Goal: Information Seeking & Learning: Check status

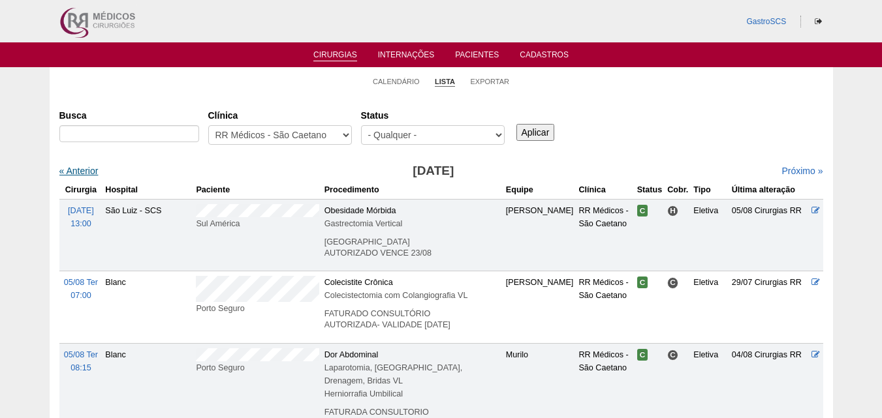
click at [80, 169] on link "« Anterior" at bounding box center [78, 171] width 39 height 10
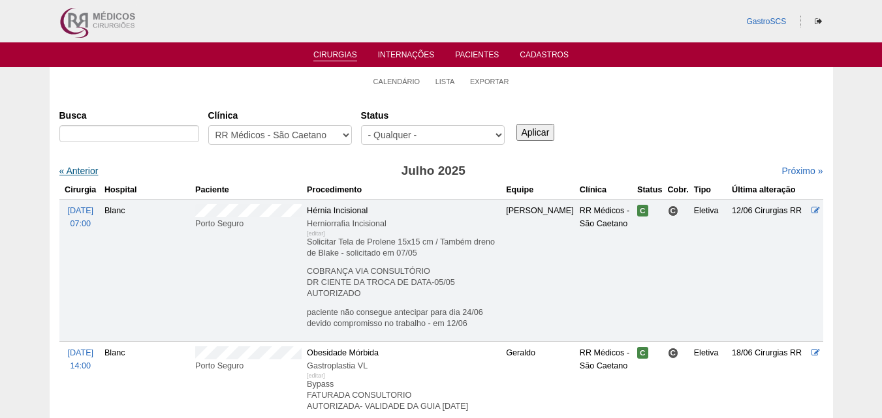
drag, startPoint x: 0, startPoint y: 0, endPoint x: 80, endPoint y: 169, distance: 186.8
click at [80, 169] on link "« Anterior" at bounding box center [78, 171] width 39 height 10
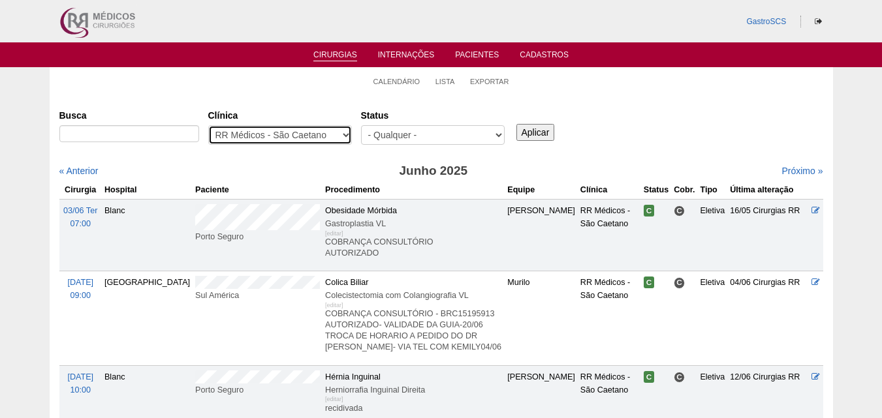
click at [279, 131] on select "- Qualquer - 6R Alphaville Assunção Bartira Brasil Christovão da Gama Cruz Azul…" at bounding box center [280, 135] width 144 height 20
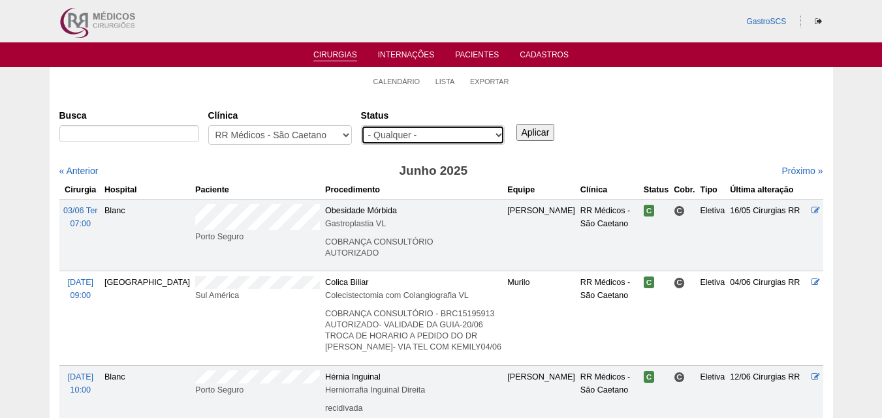
click at [399, 134] on select "- Qualquer - Reservada Confirmada Suspensa Cancelada" at bounding box center [433, 135] width 144 height 20
select select "conf"
click at [361, 125] on select "- Qualquer - Reservada Confirmada Suspensa Cancelada" at bounding box center [433, 135] width 144 height 20
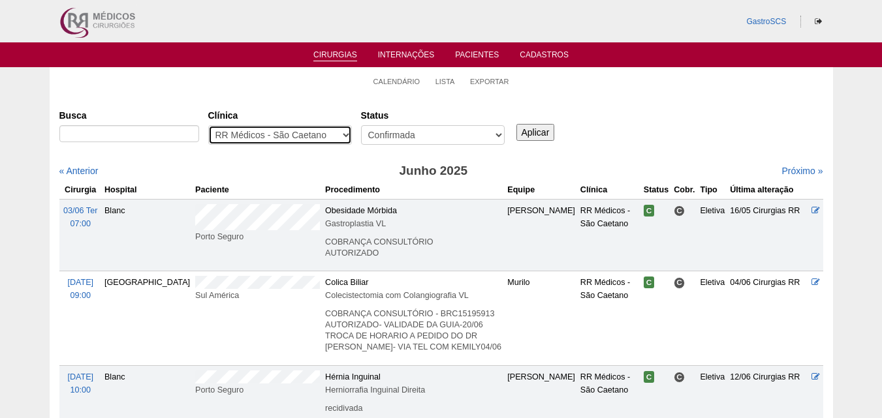
click at [320, 139] on select "- Qualquer - 6R Alphaville Assunção Bartira Brasil Christovão da Gama Cruz Azul…" at bounding box center [280, 135] width 144 height 20
select select "53"
click at [208, 125] on select "- Qualquer - 6R Alphaville Assunção Bartira Brasil Christovão da Gama Cruz Azul…" at bounding box center [280, 135] width 144 height 20
click at [534, 126] on input "Aplicar" at bounding box center [535, 132] width 39 height 17
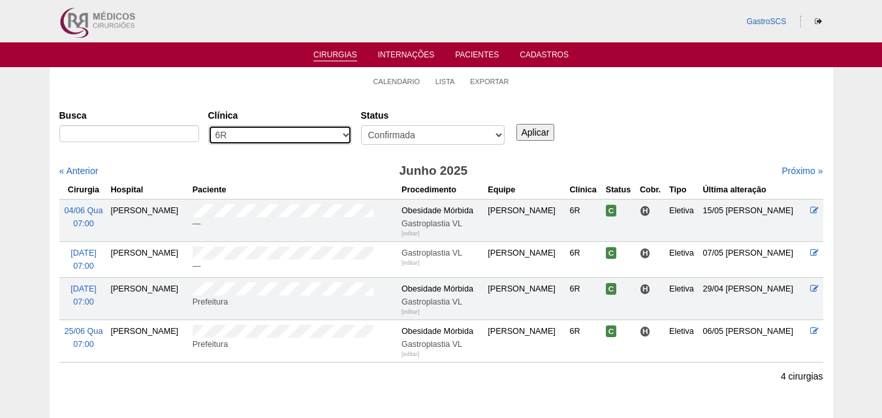
click at [226, 129] on select "- Qualquer - 6R Alphaville Assunção Bartira Brasil Christovão da Gama Cruz Azul…" at bounding box center [280, 135] width 144 height 20
select select "68"
click at [208, 125] on select "- Qualquer - 6R Alphaville Assunção Bartira Brasil Christovão da Gama Cruz Azul…" at bounding box center [280, 135] width 144 height 20
click at [528, 131] on input "Aplicar" at bounding box center [535, 132] width 39 height 17
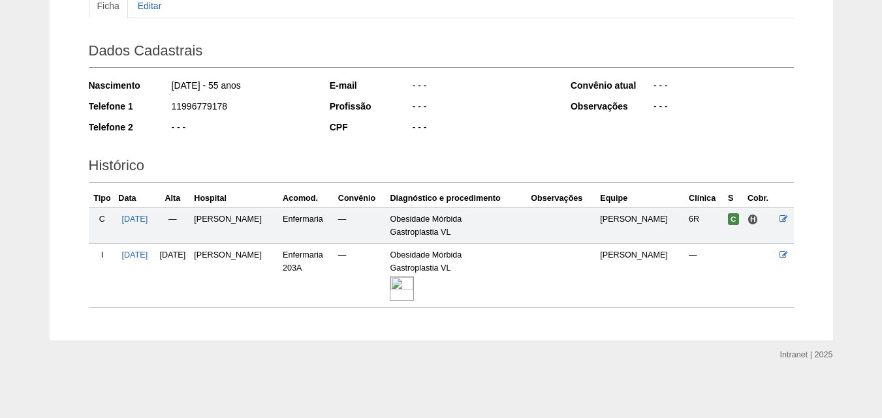
scroll to position [158, 0]
click at [405, 279] on img at bounding box center [402, 287] width 24 height 24
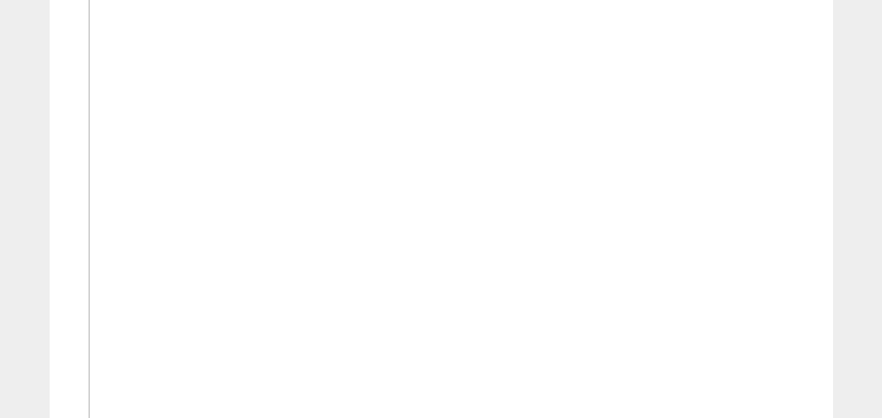
scroll to position [522, 0]
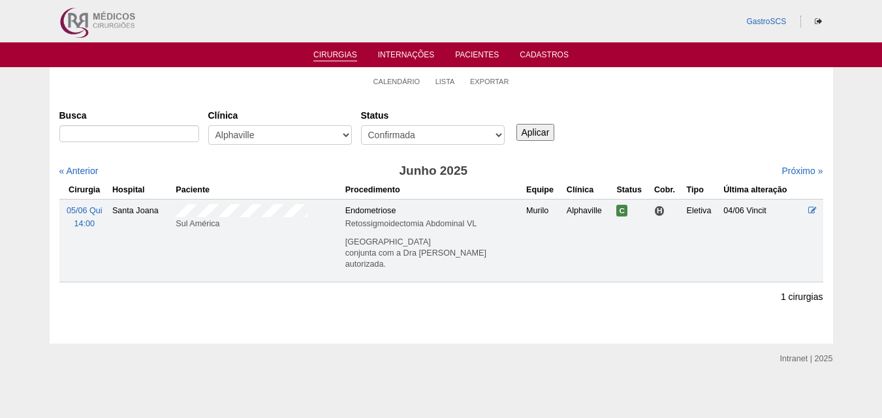
drag, startPoint x: 212, startPoint y: 218, endPoint x: 260, endPoint y: 217, distance: 48.3
click at [260, 217] on div "Sul América" at bounding box center [258, 223] width 164 height 13
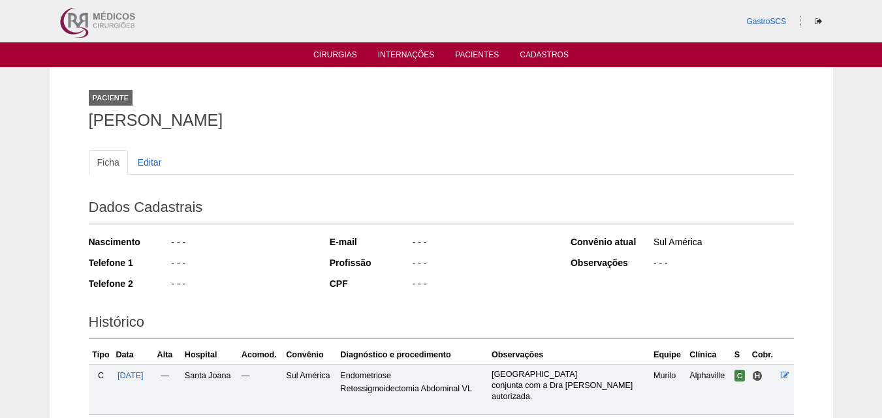
scroll to position [172, 0]
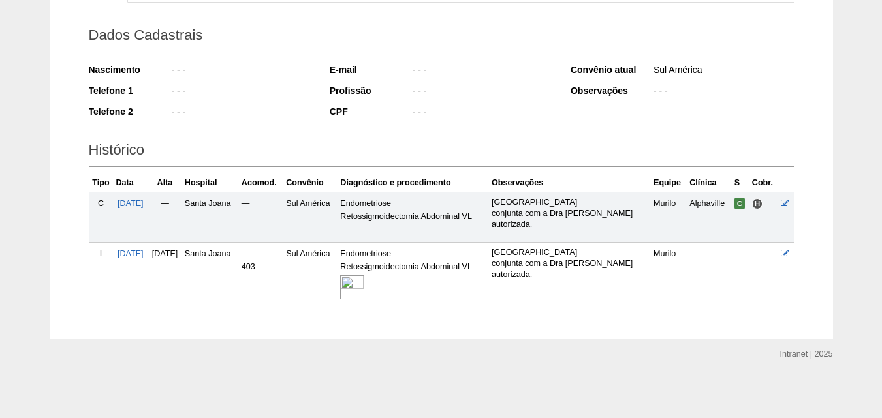
click at [364, 287] on img at bounding box center [352, 287] width 24 height 24
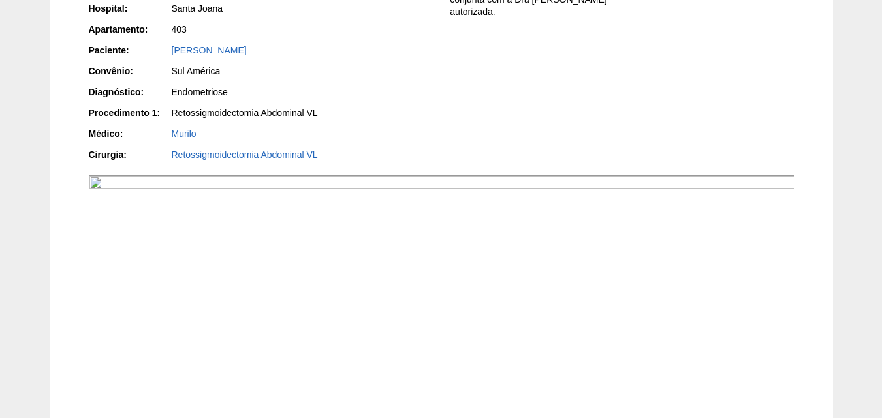
scroll to position [111, 0]
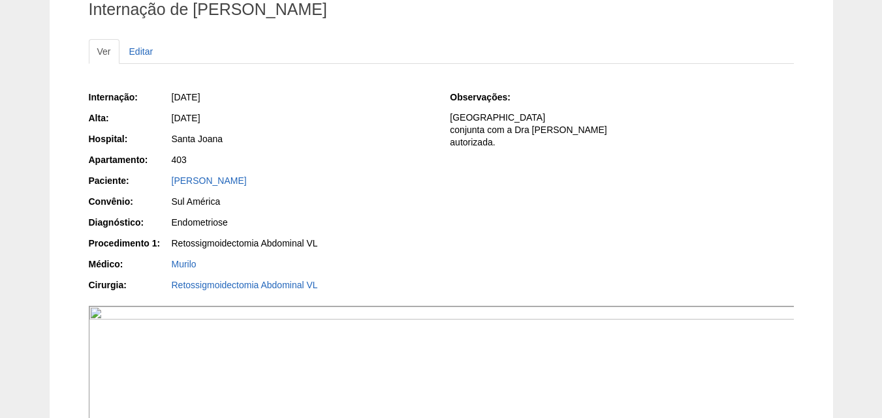
drag, startPoint x: 453, startPoint y: 296, endPoint x: 459, endPoint y: 296, distance: 6.6
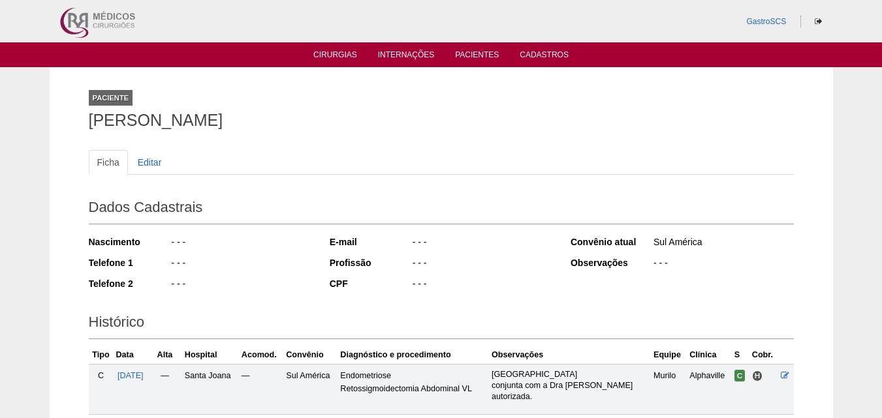
scroll to position [172, 0]
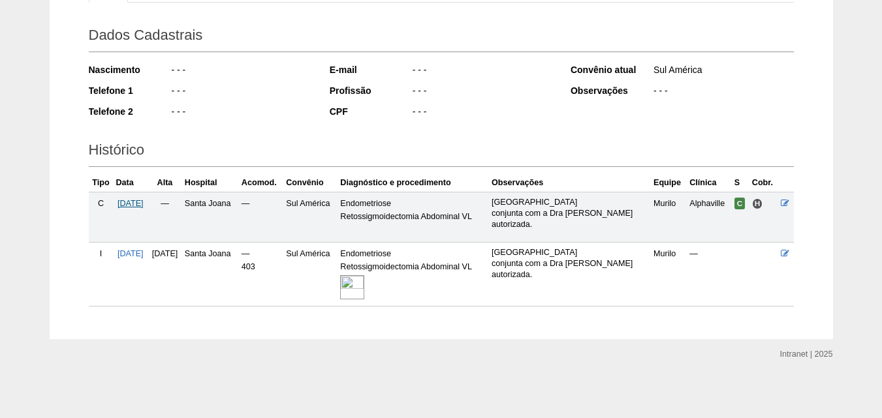
click at [140, 204] on span "[DATE]" at bounding box center [130, 203] width 26 height 9
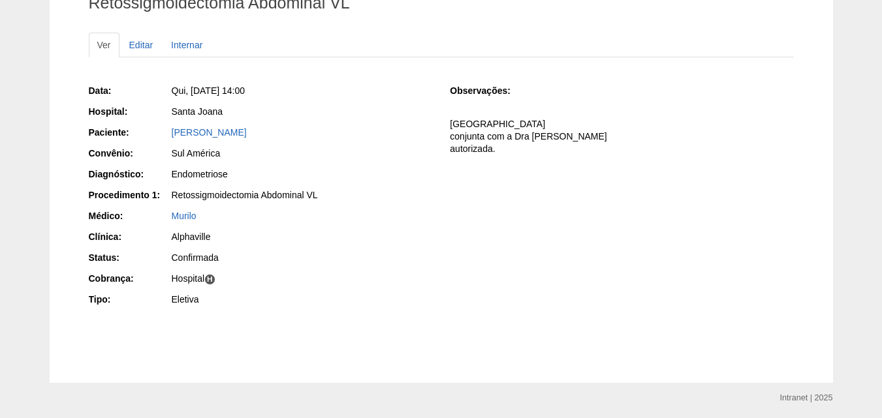
scroll to position [96, 0]
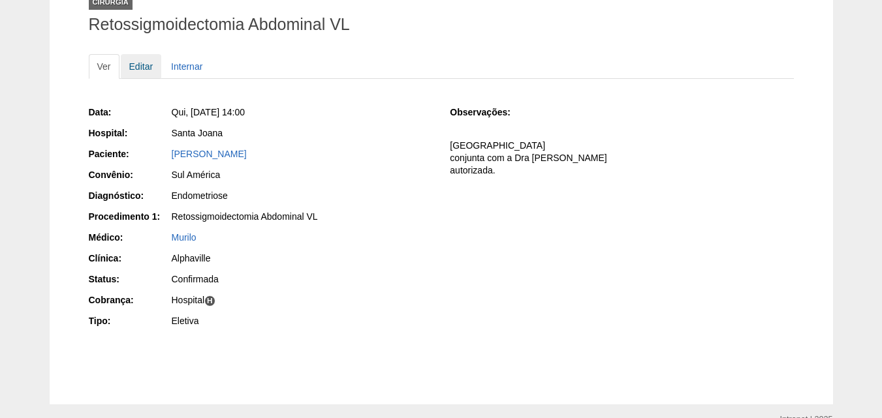
click at [140, 71] on link "Editar" at bounding box center [141, 66] width 41 height 25
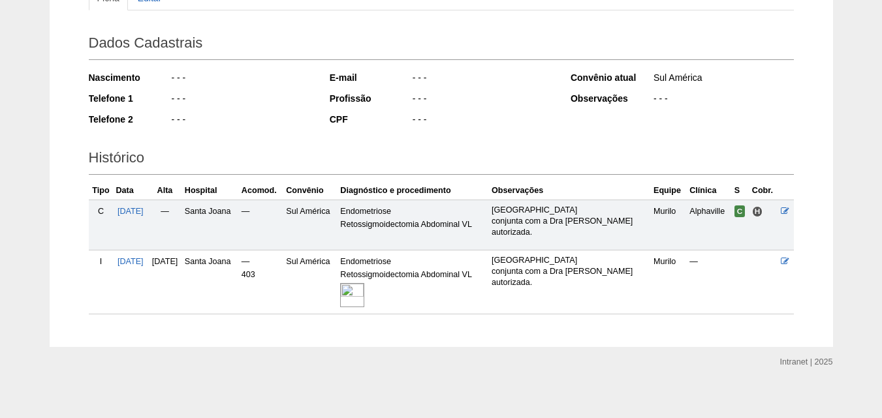
scroll to position [172, 0]
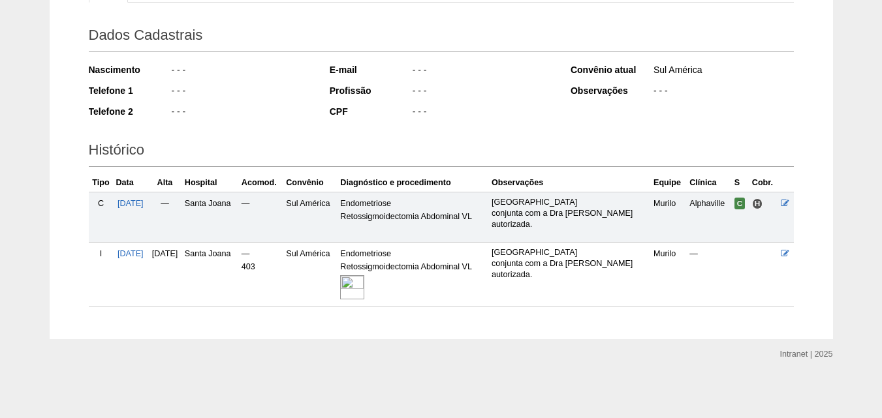
click at [364, 285] on img at bounding box center [352, 287] width 24 height 24
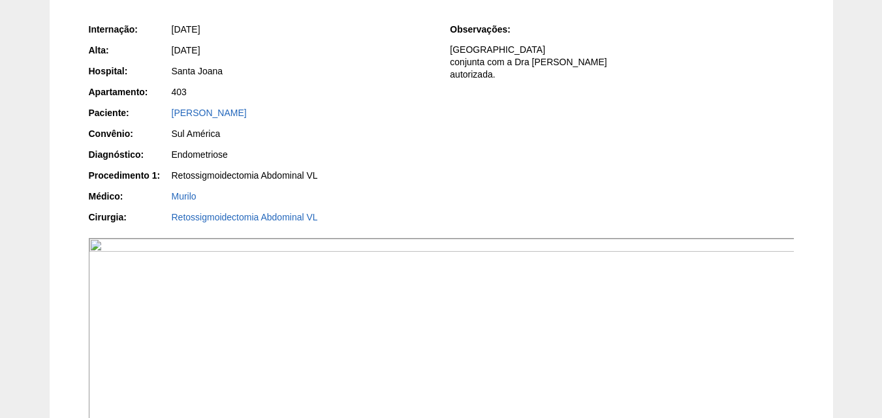
scroll to position [65, 0]
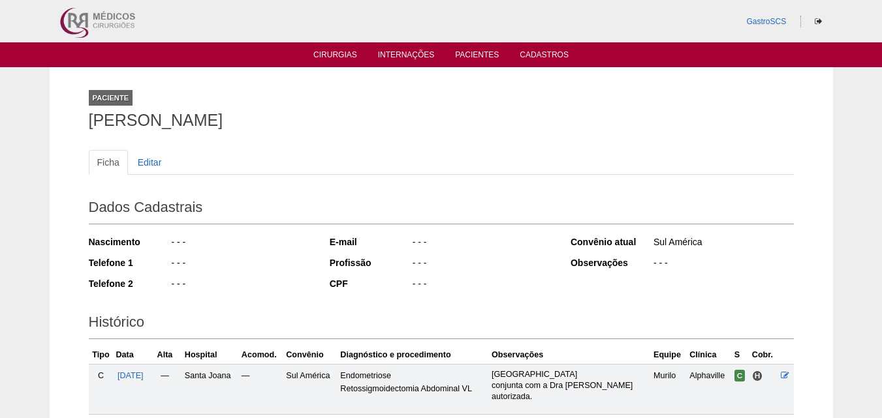
scroll to position [172, 0]
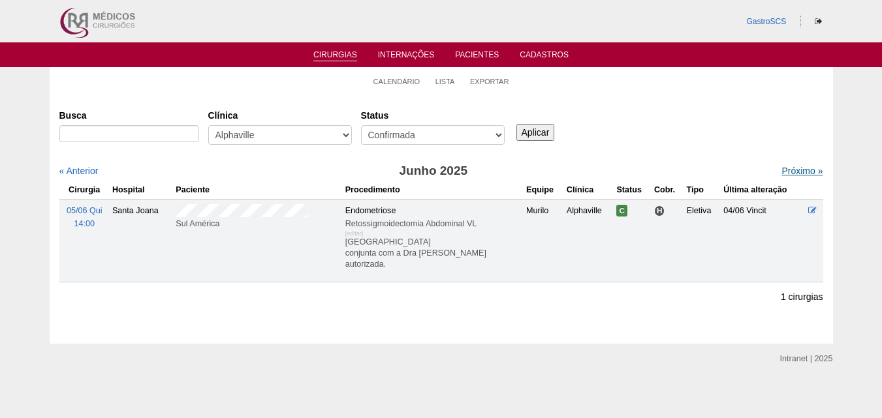
click at [784, 167] on link "Próximo »" at bounding box center [801, 171] width 41 height 10
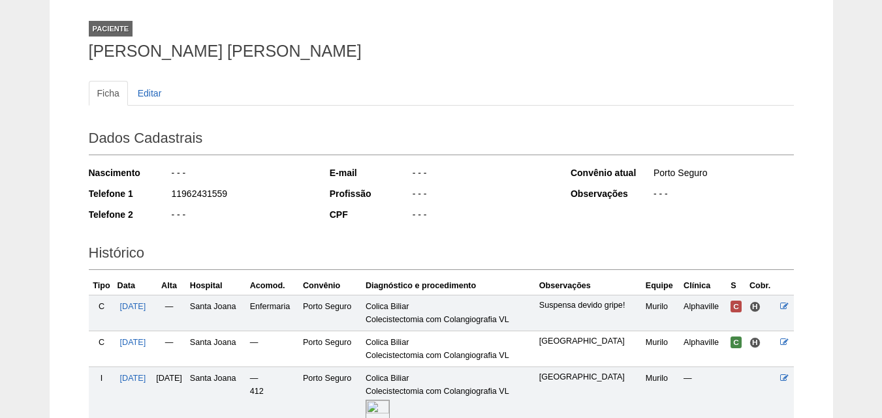
scroll to position [222, 0]
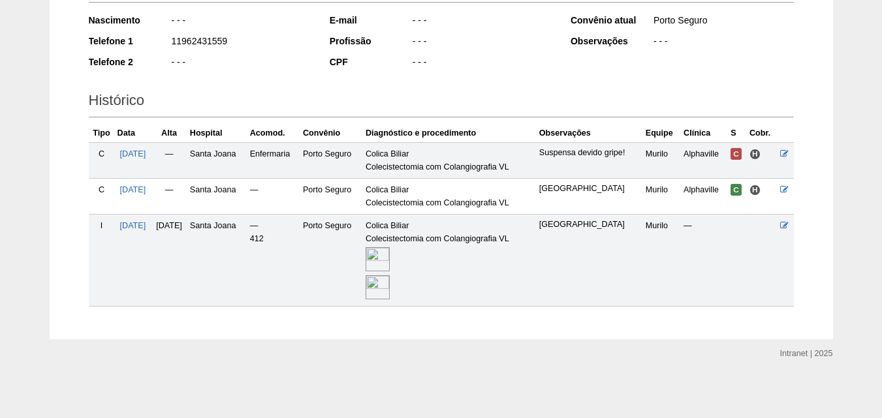
click at [390, 258] on img at bounding box center [377, 259] width 24 height 24
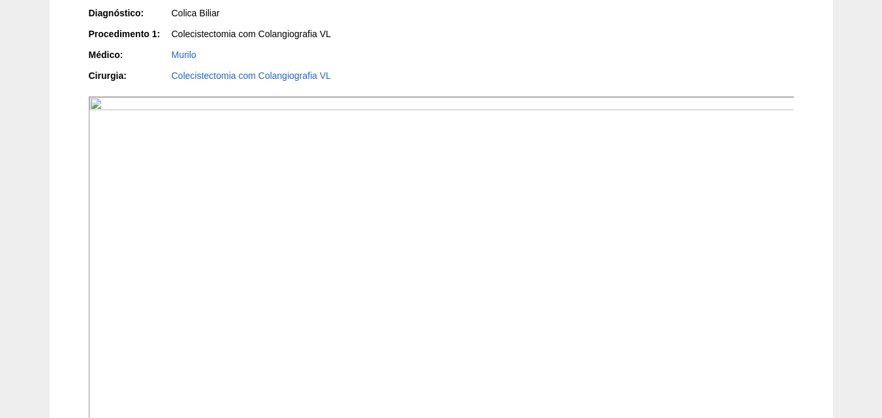
scroll to position [261, 0]
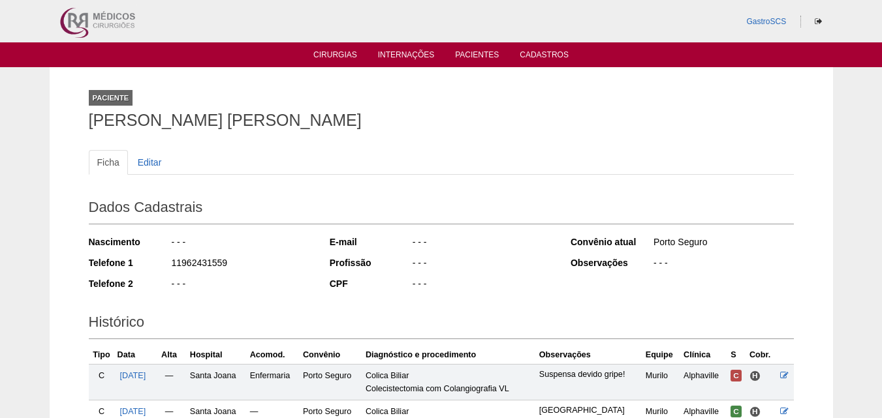
scroll to position [222, 0]
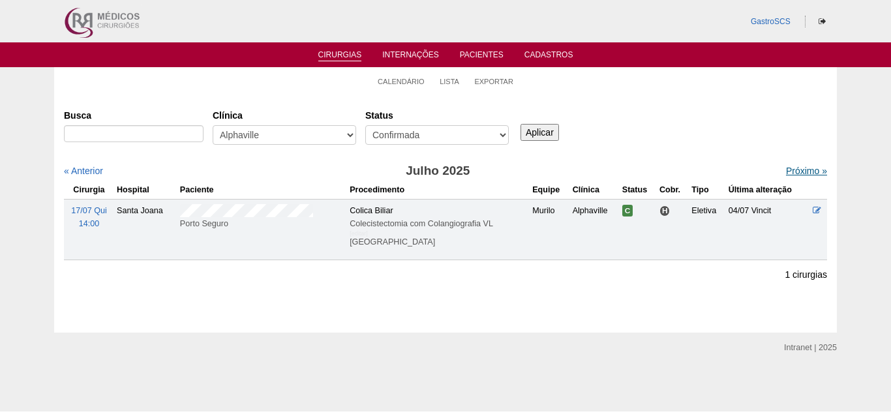
click at [810, 168] on link "Próximo »" at bounding box center [806, 171] width 41 height 10
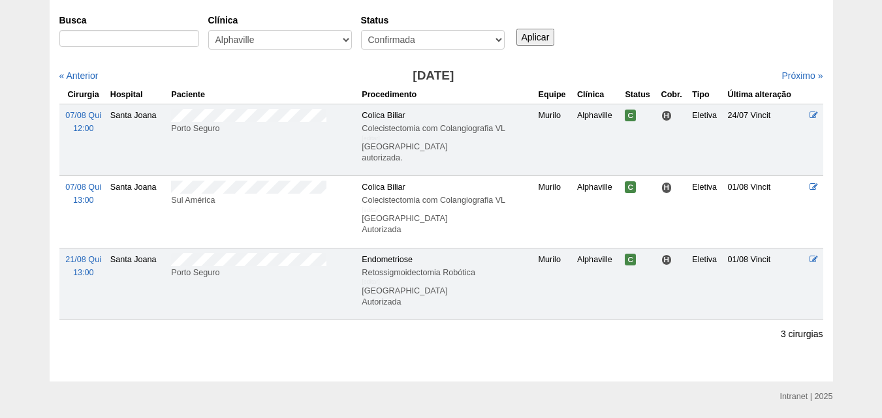
scroll to position [72, 0]
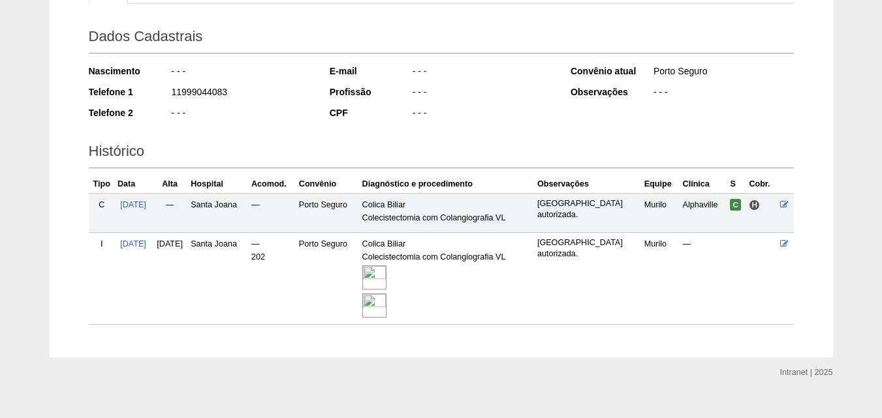
scroll to position [189, 0]
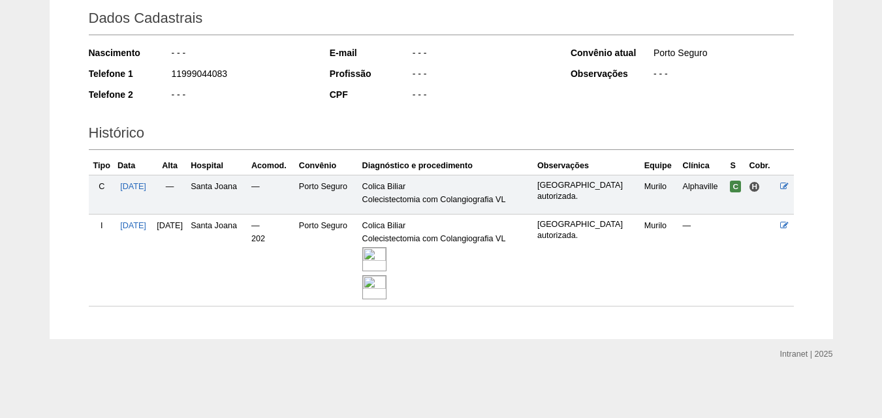
click at [386, 258] on img at bounding box center [374, 259] width 24 height 24
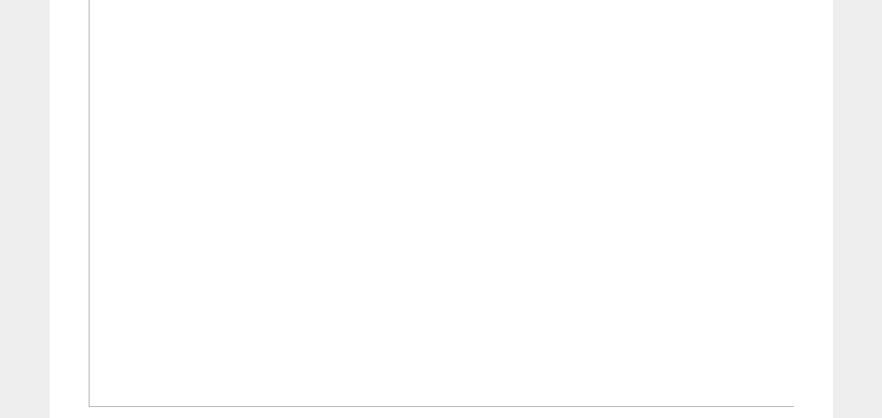
scroll to position [1175, 0]
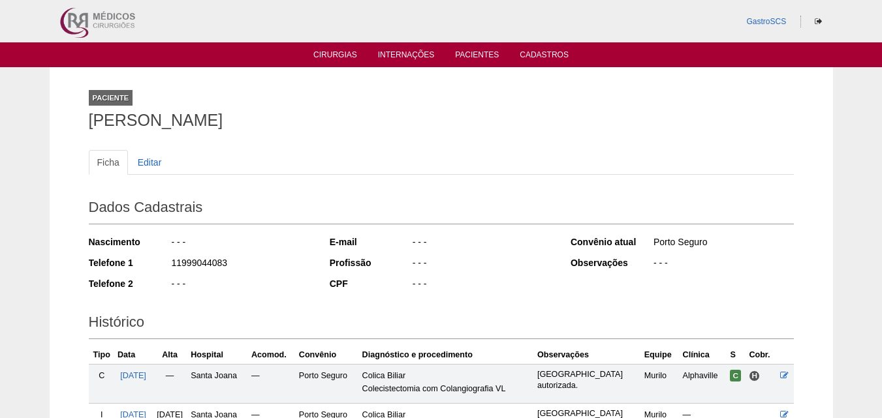
scroll to position [189, 0]
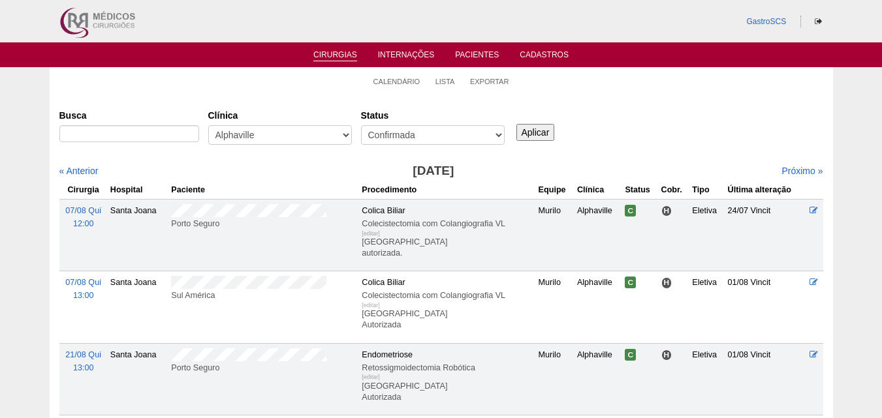
scroll to position [72, 0]
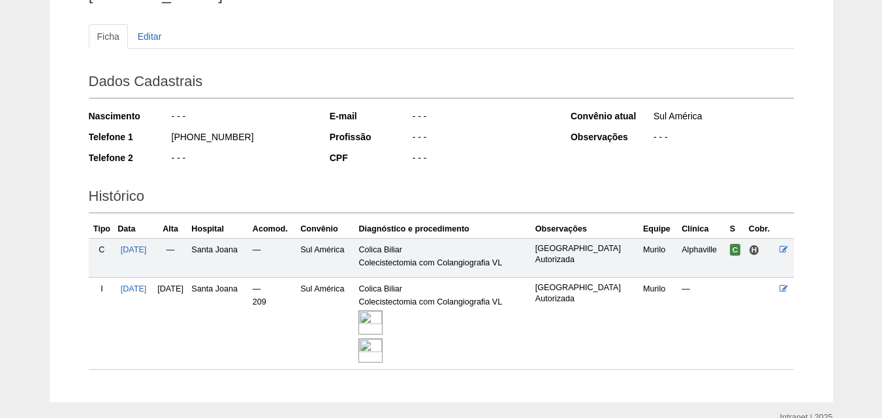
scroll to position [189, 0]
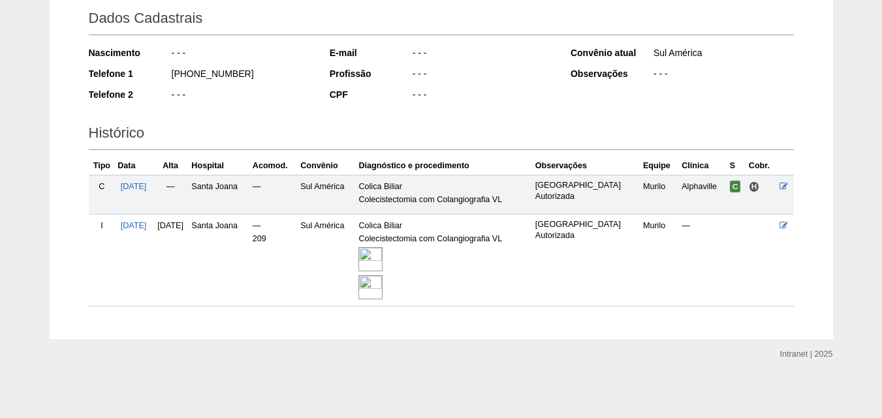
click at [382, 258] on img at bounding box center [370, 259] width 24 height 24
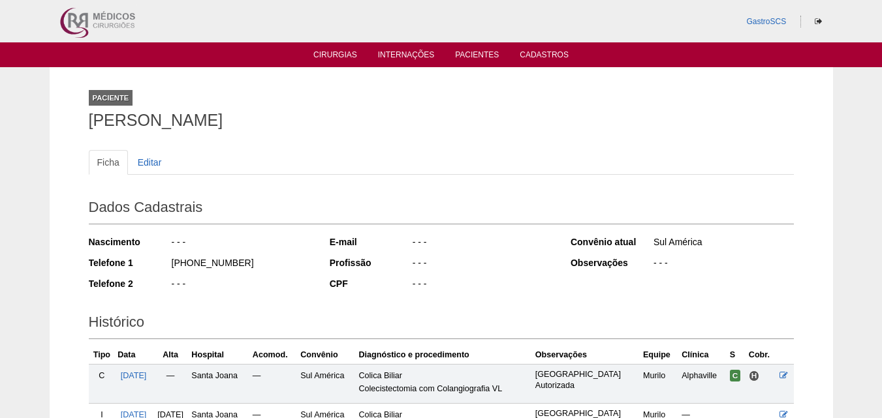
scroll to position [189, 0]
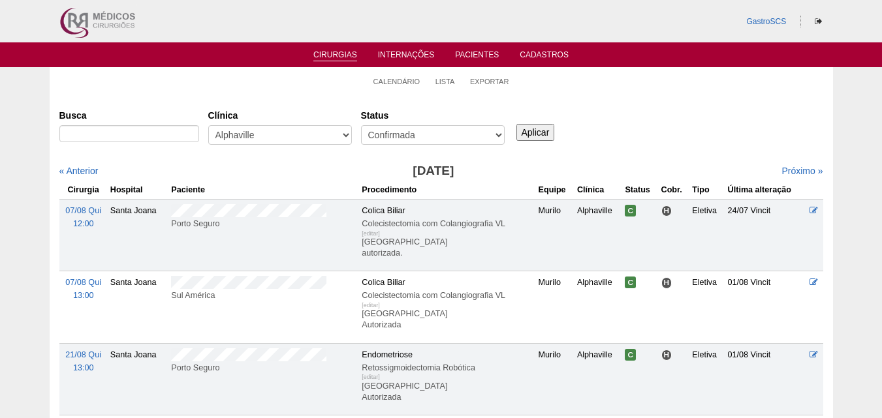
scroll to position [72, 0]
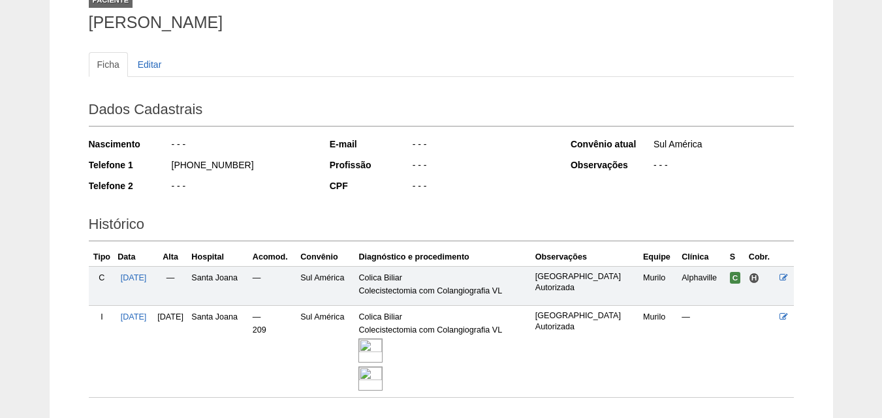
scroll to position [189, 0]
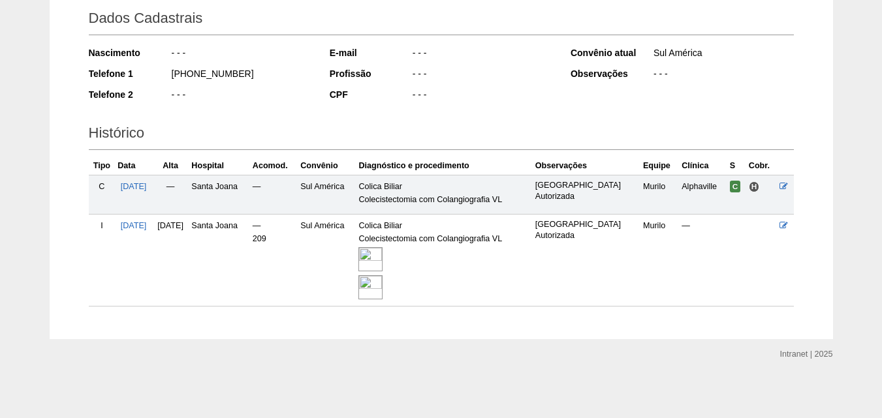
click at [382, 260] on img at bounding box center [370, 259] width 24 height 24
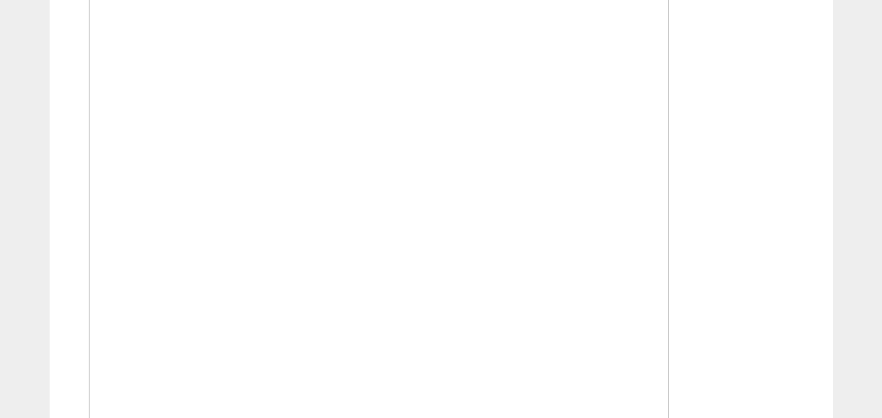
scroll to position [1044, 0]
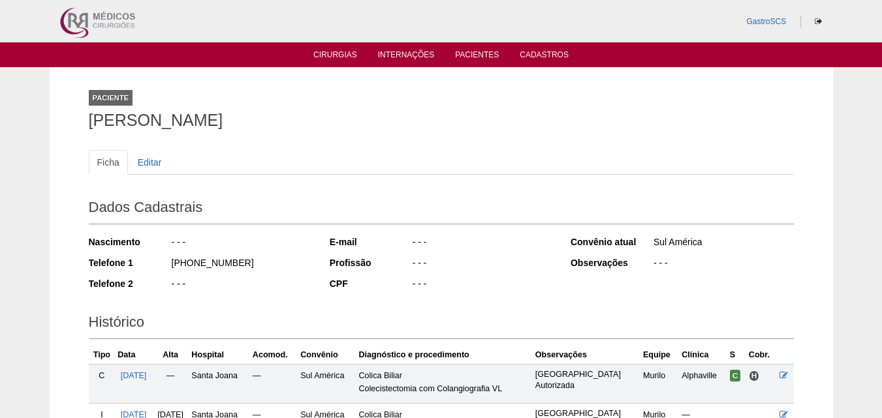
scroll to position [189, 0]
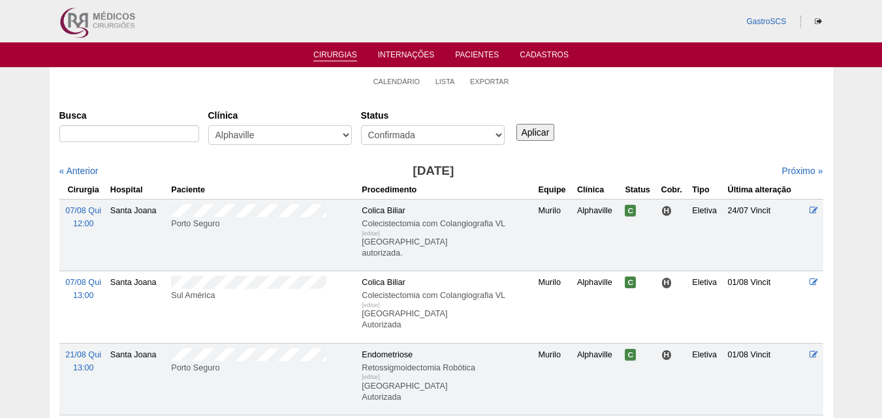
scroll to position [72, 0]
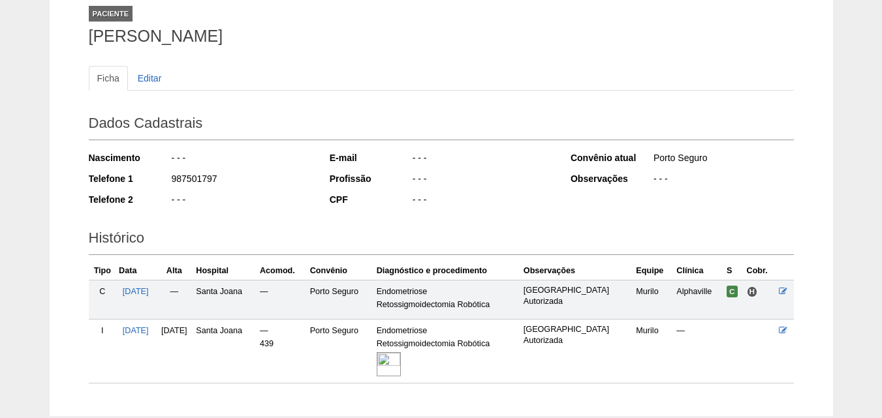
scroll to position [161, 0]
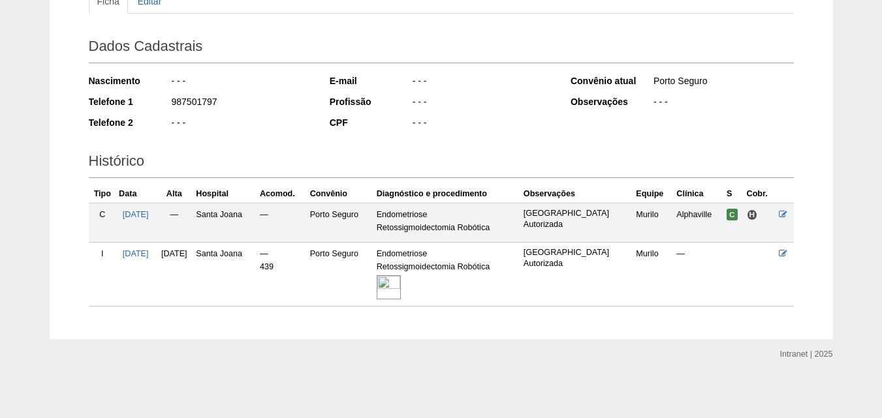
click at [401, 294] on img at bounding box center [389, 287] width 24 height 24
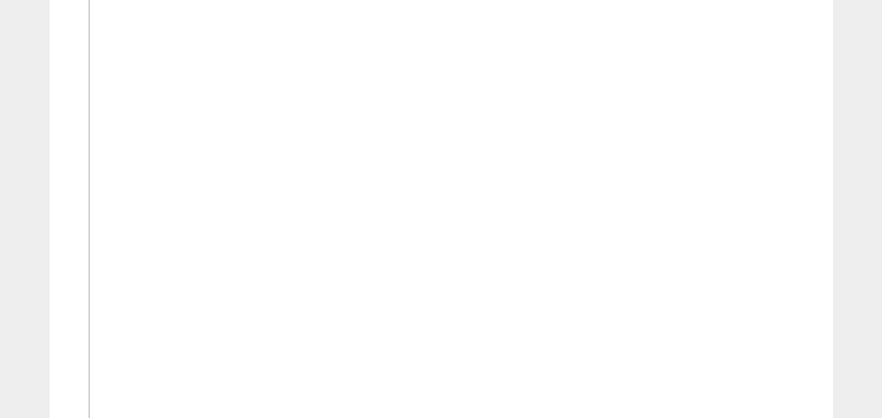
scroll to position [848, 0]
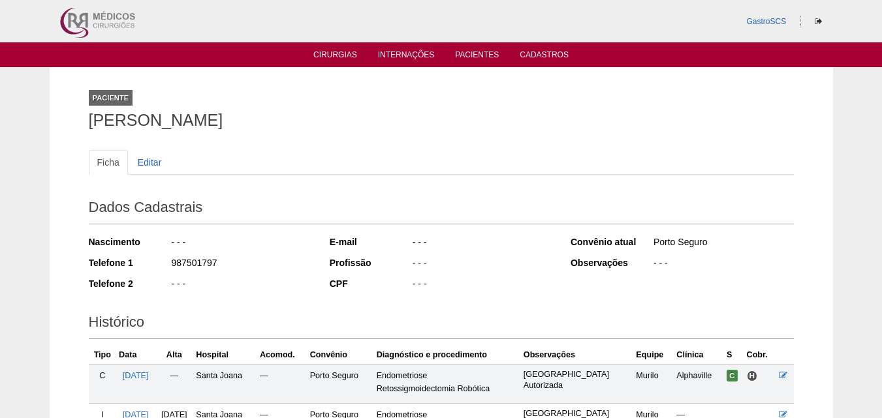
scroll to position [161, 0]
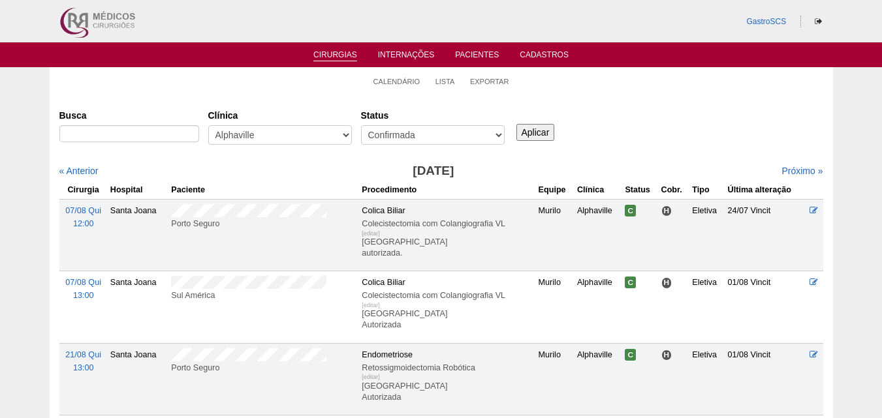
scroll to position [72, 0]
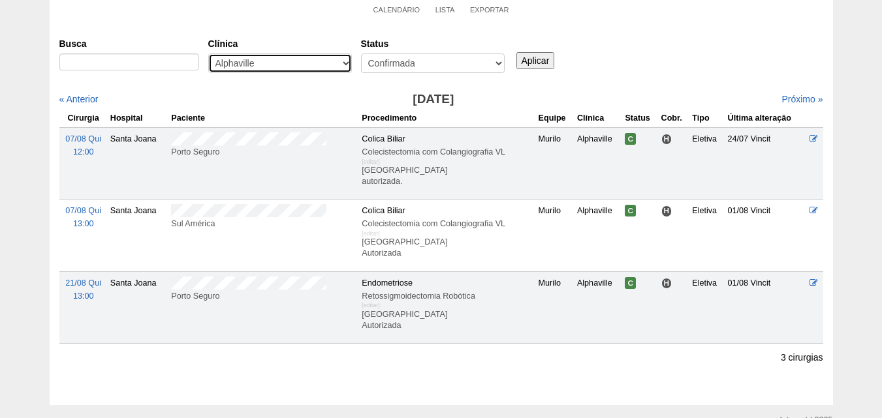
click at [229, 61] on select "- Qualquer - 6R Alphaville Assunção Bartira Brasil Christovão da Gama Cruz Azul…" at bounding box center [280, 64] width 144 height 20
select select "40"
click at [208, 54] on select "- Qualquer - 6R Alphaville Assunção Bartira Brasil Christovão da Gama Cruz Azul…" at bounding box center [280, 64] width 144 height 20
click at [524, 57] on input "Aplicar" at bounding box center [535, 60] width 39 height 17
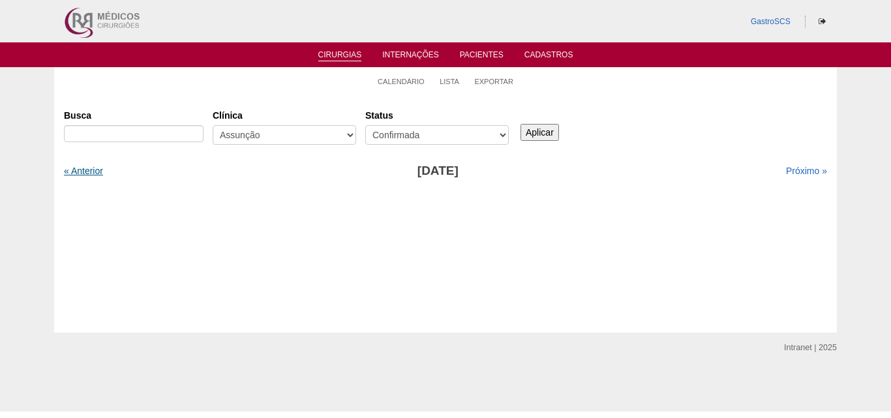
click at [95, 169] on link "« Anterior" at bounding box center [83, 171] width 39 height 10
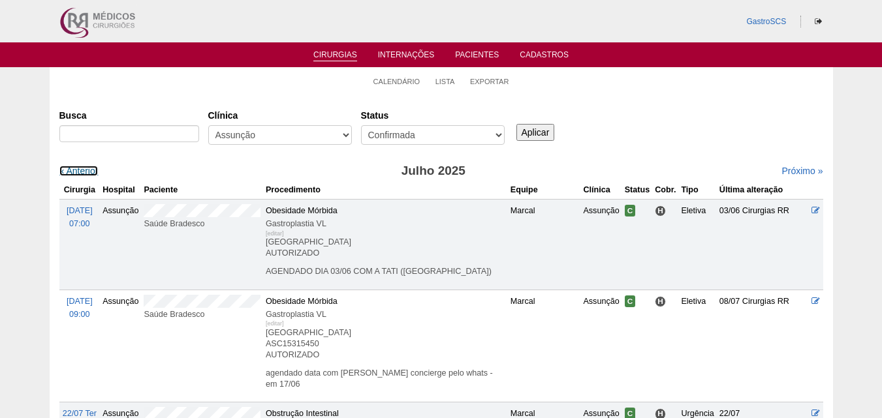
click at [95, 169] on link "« Anterior" at bounding box center [78, 171] width 39 height 10
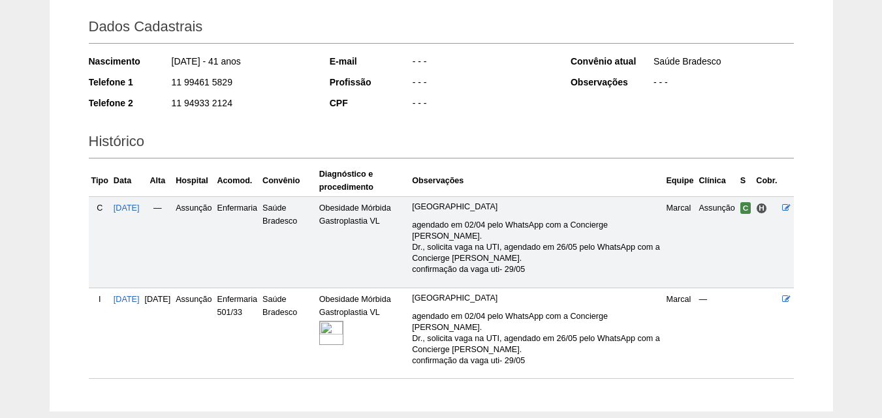
scroll to position [253, 0]
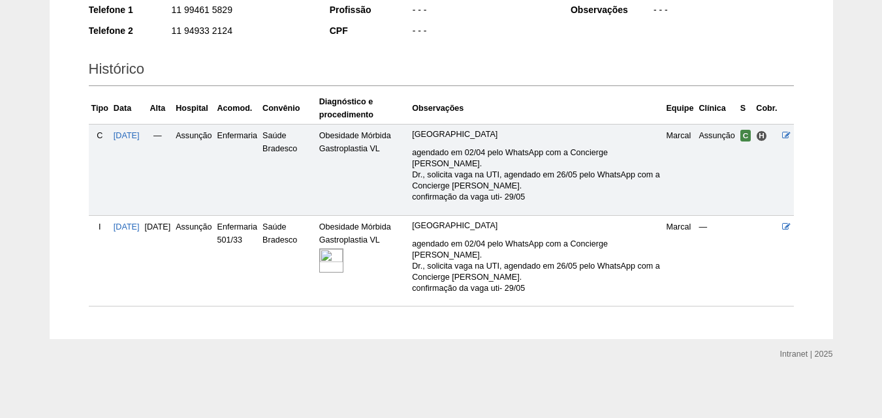
click at [343, 263] on img at bounding box center [331, 261] width 24 height 24
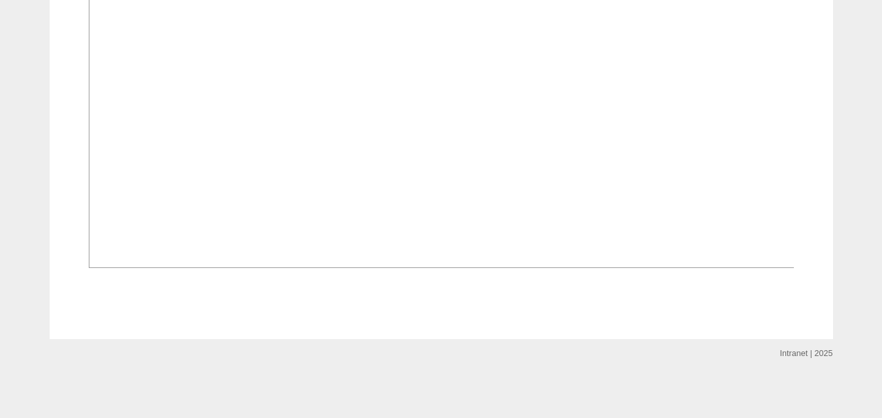
scroll to position [1111, 0]
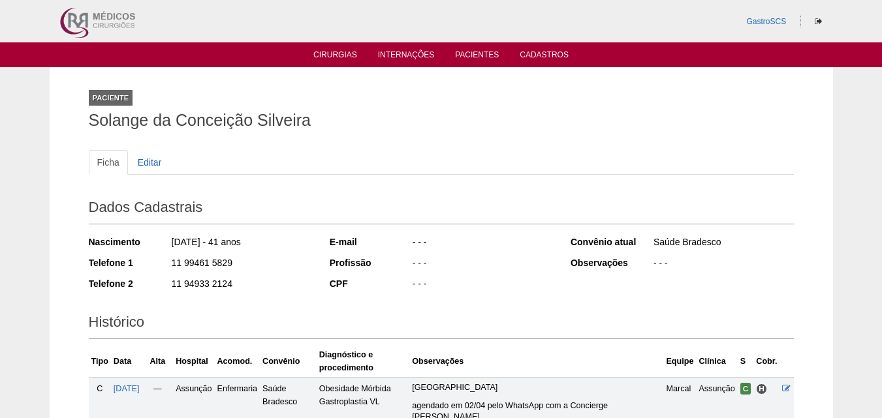
scroll to position [253, 0]
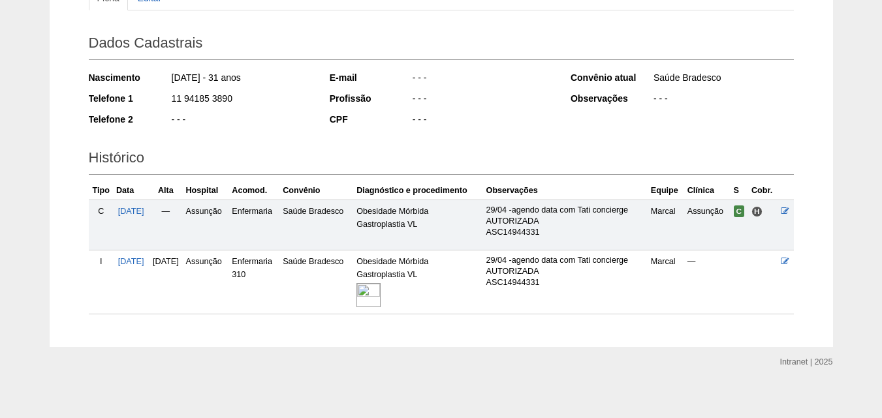
scroll to position [172, 0]
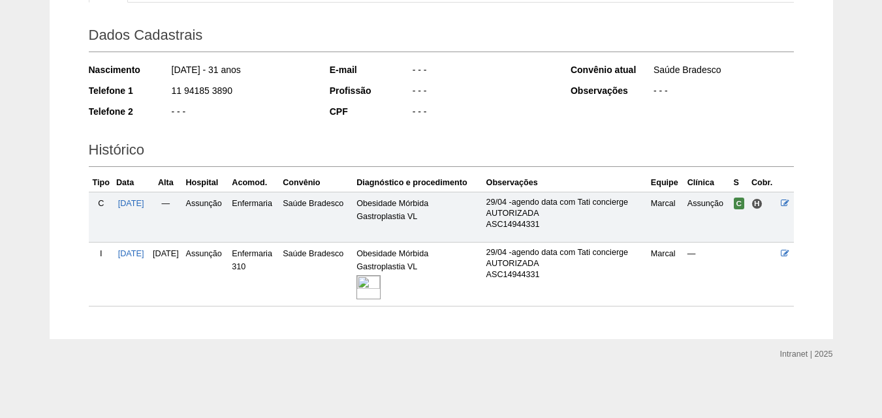
click at [377, 286] on img at bounding box center [368, 287] width 24 height 24
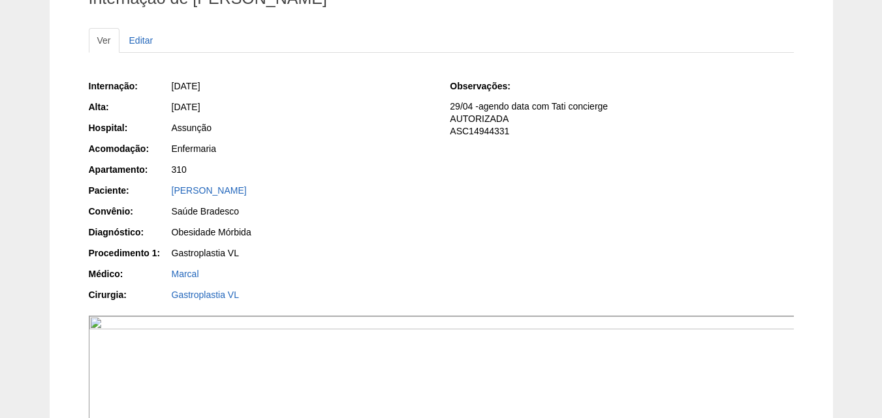
scroll to position [261, 0]
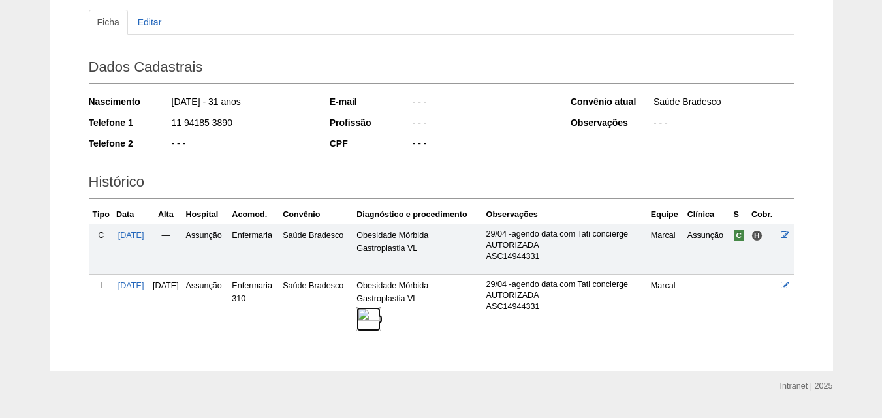
scroll to position [172, 0]
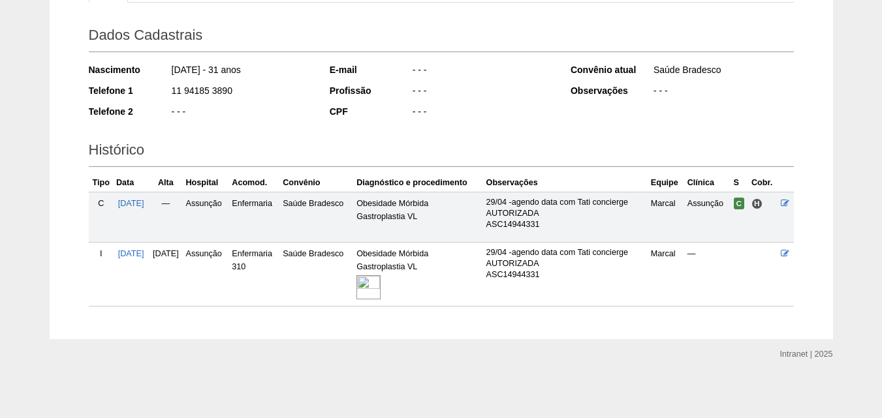
click at [377, 280] on img at bounding box center [368, 287] width 24 height 24
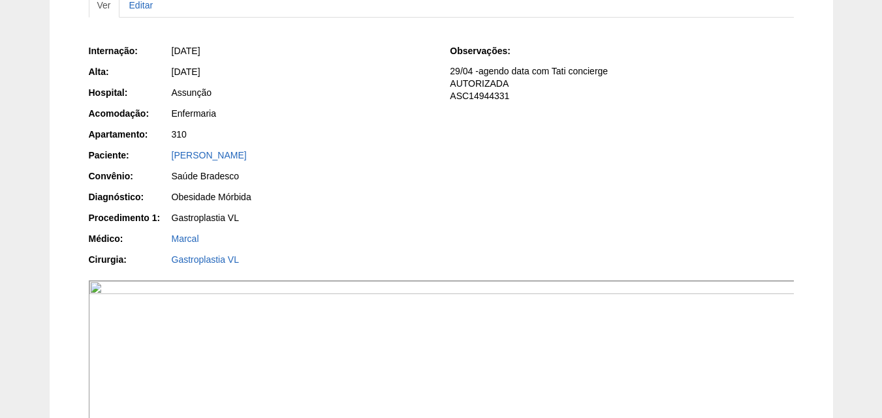
scroll to position [65, 0]
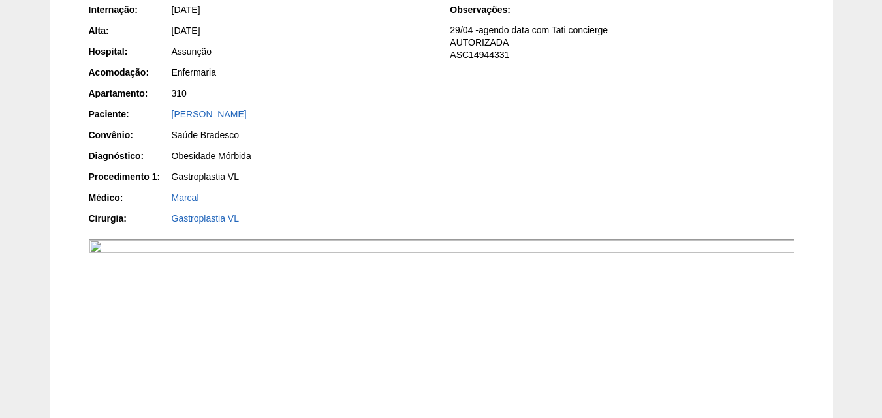
scroll to position [65, 0]
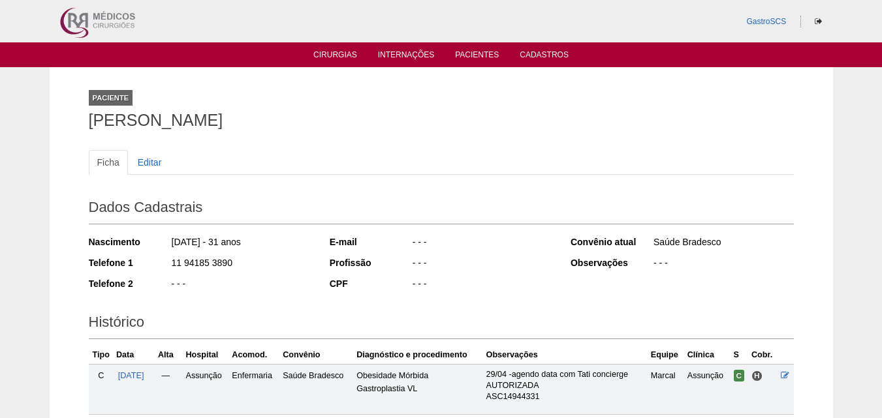
scroll to position [172, 0]
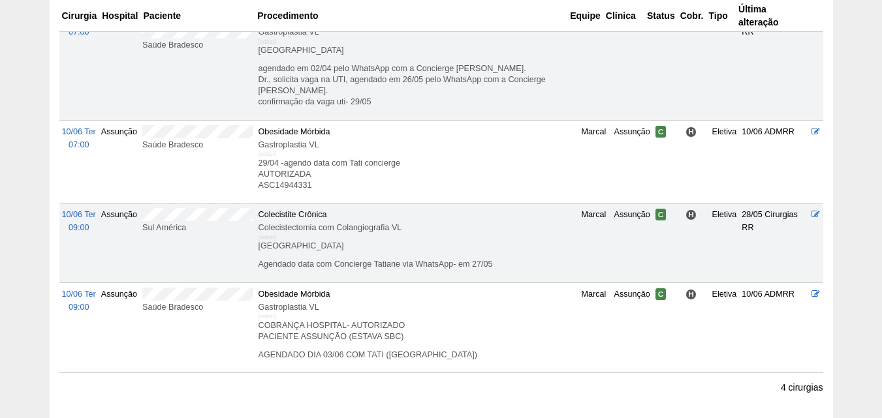
scroll to position [131, 0]
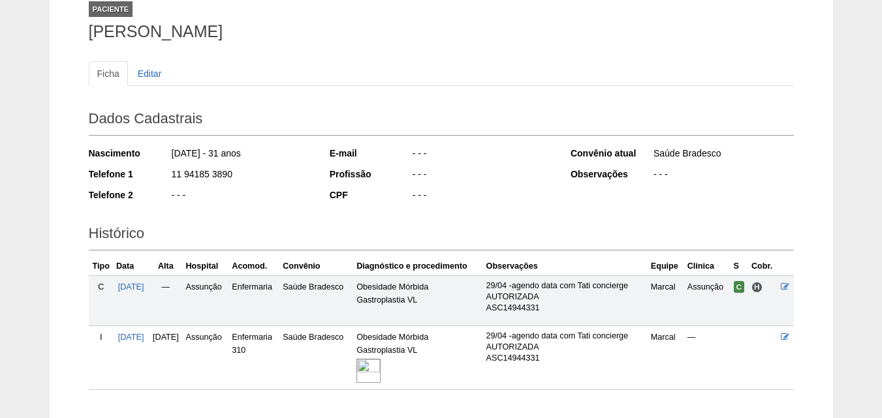
scroll to position [172, 0]
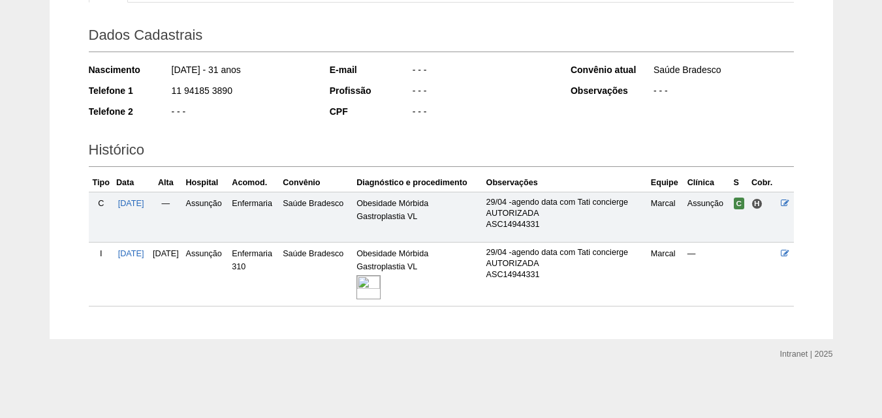
click at [380, 283] on img at bounding box center [368, 287] width 24 height 24
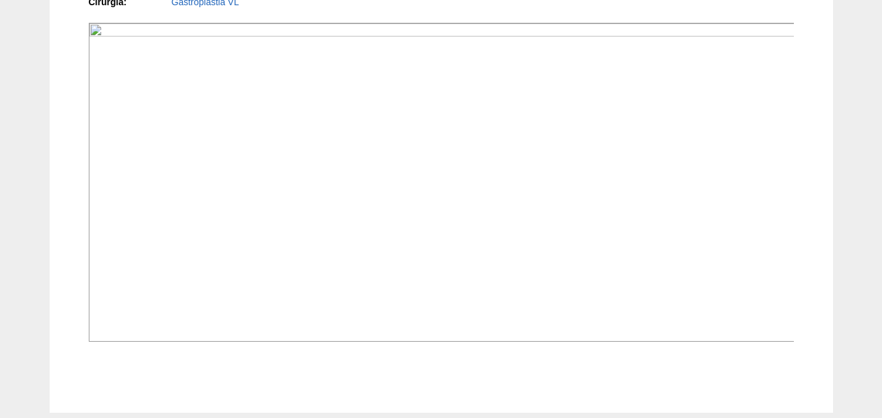
scroll to position [358, 0]
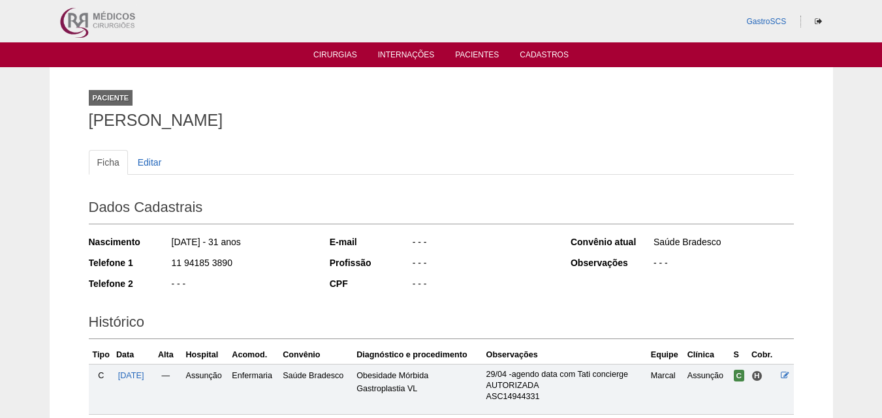
scroll to position [172, 0]
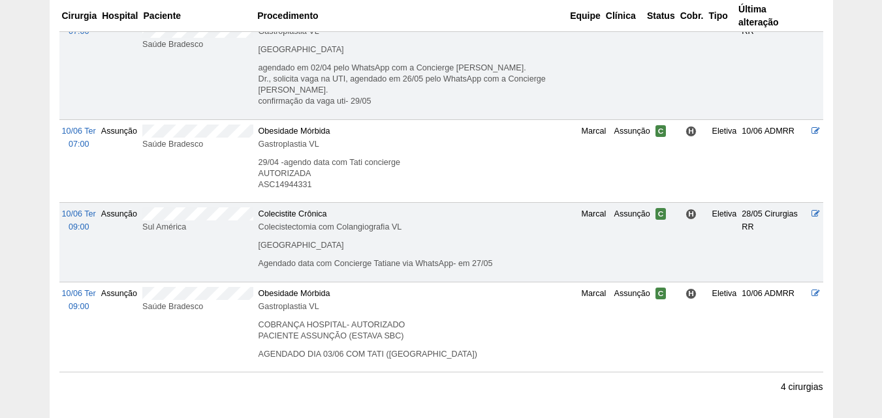
scroll to position [261, 0]
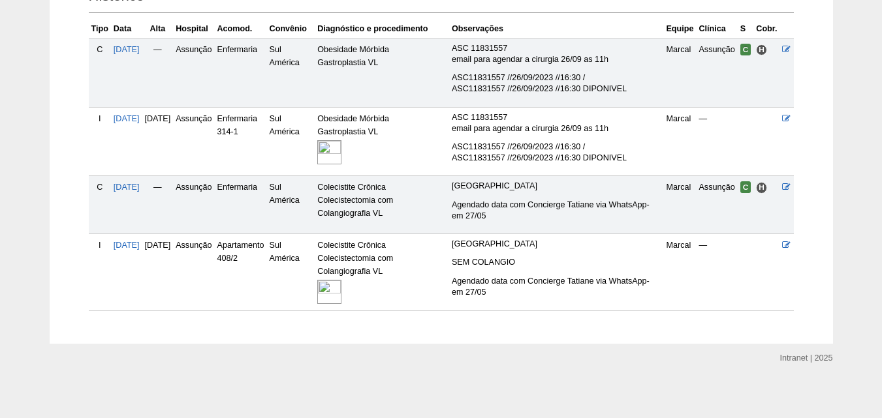
scroll to position [331, 0]
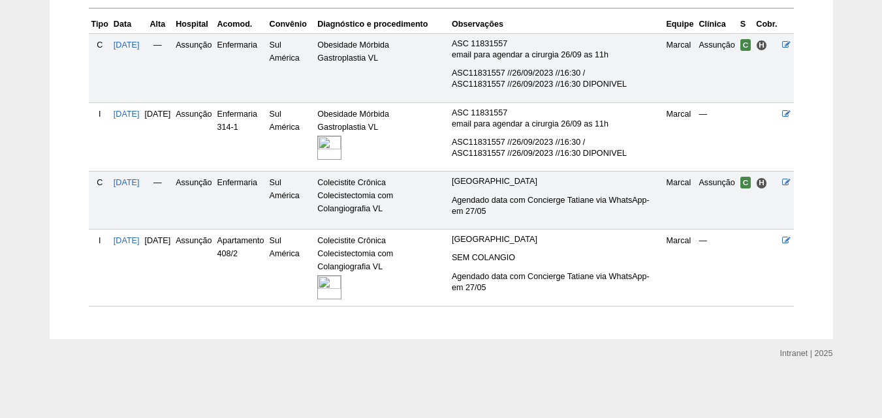
click at [341, 288] on img at bounding box center [329, 287] width 24 height 24
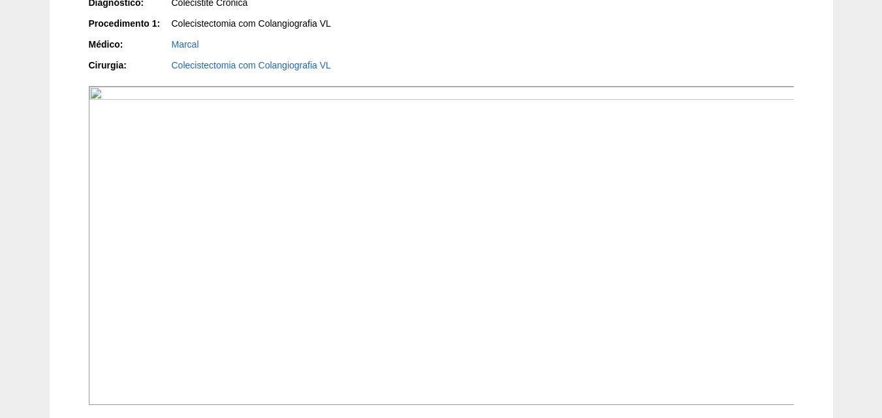
scroll to position [293, 0]
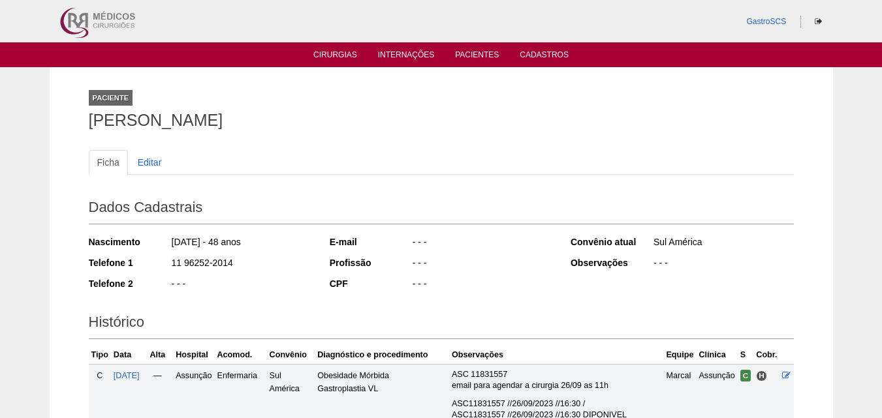
scroll to position [331, 0]
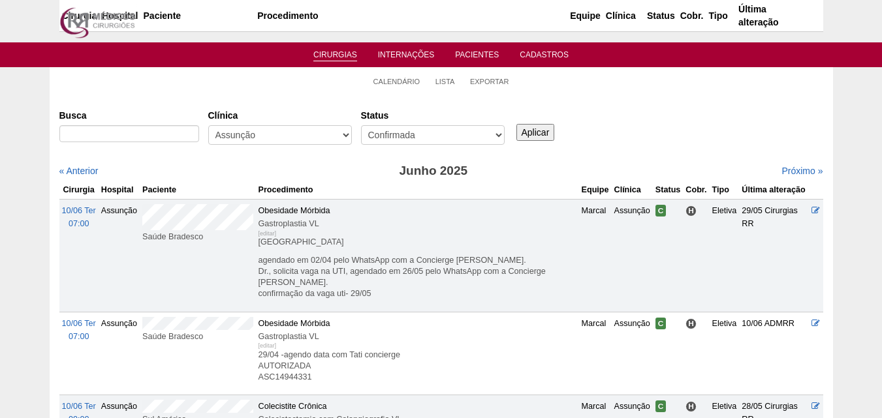
scroll to position [261, 0]
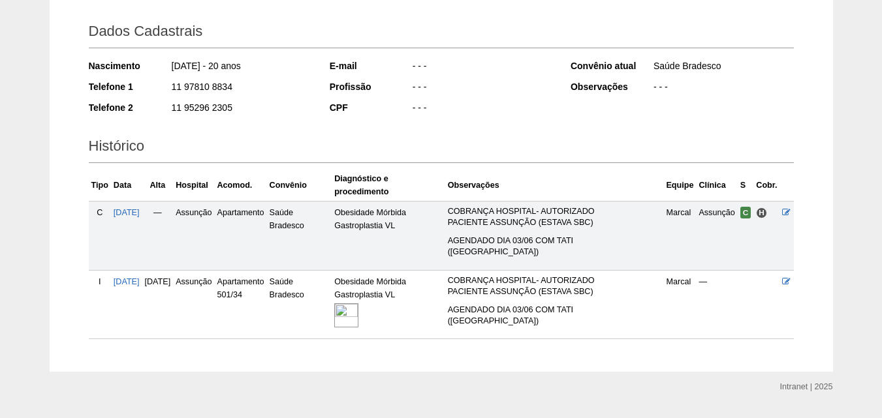
scroll to position [179, 0]
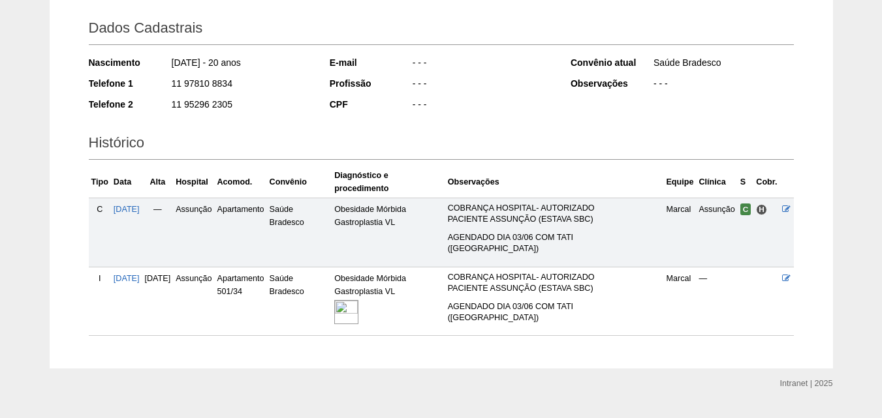
click at [358, 300] on img at bounding box center [346, 312] width 24 height 24
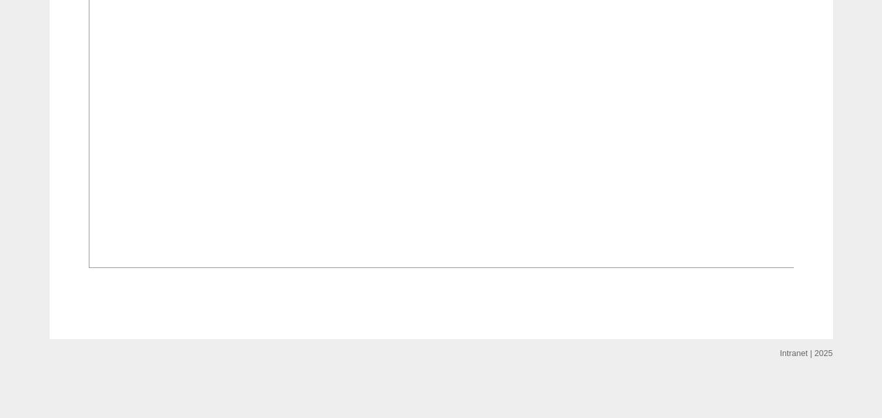
scroll to position [1044, 0]
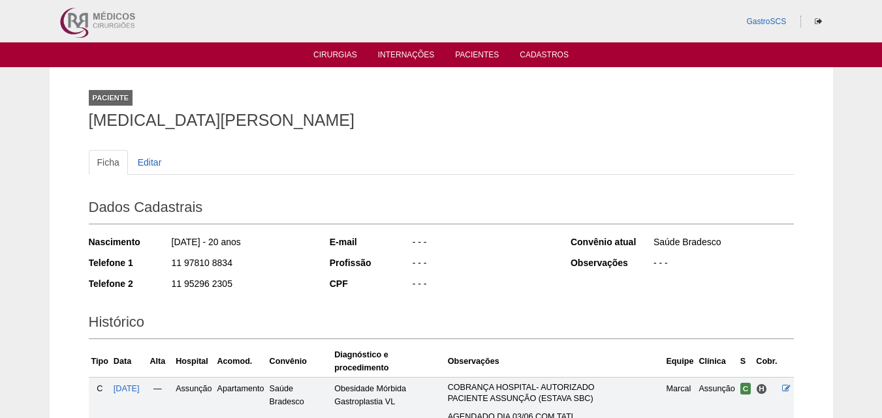
scroll to position [179, 0]
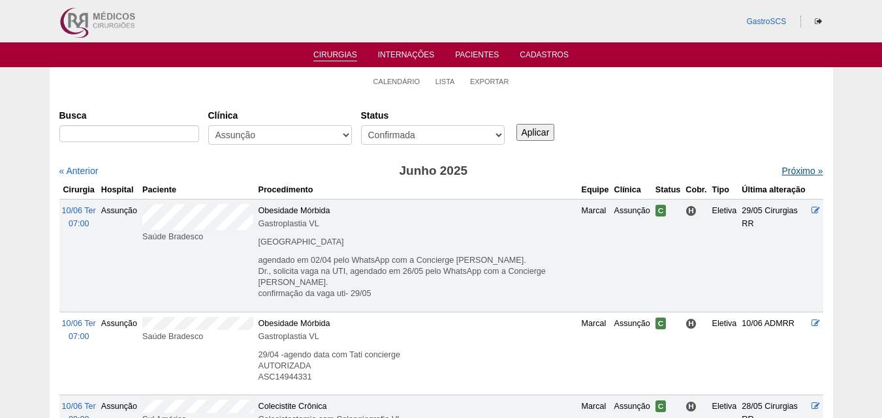
click at [781, 168] on link "Próximo »" at bounding box center [801, 171] width 41 height 10
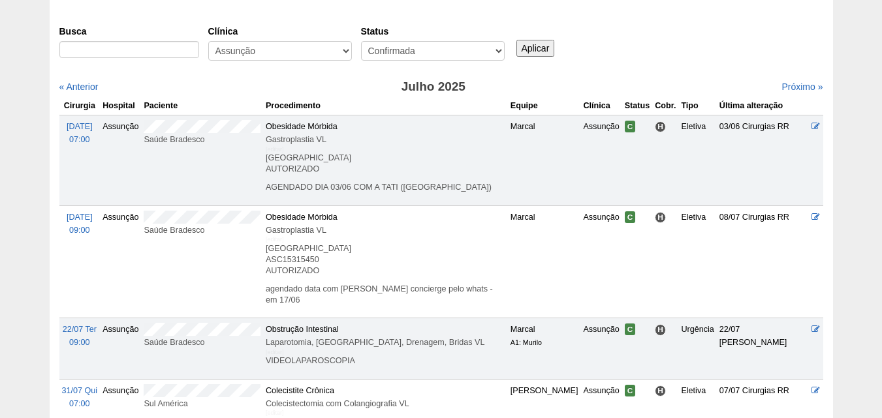
scroll to position [4, 0]
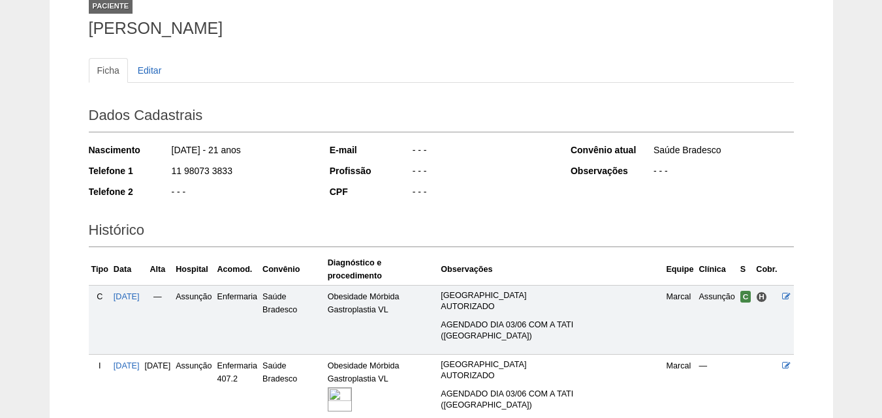
scroll to position [179, 0]
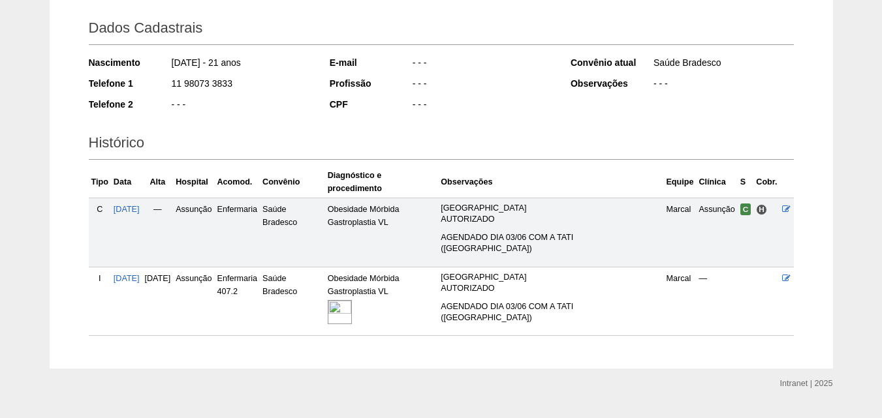
click at [352, 300] on img at bounding box center [340, 312] width 24 height 24
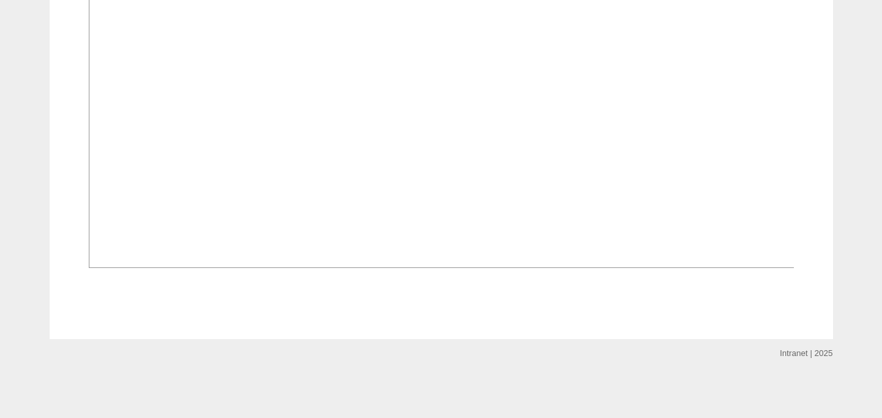
scroll to position [1109, 0]
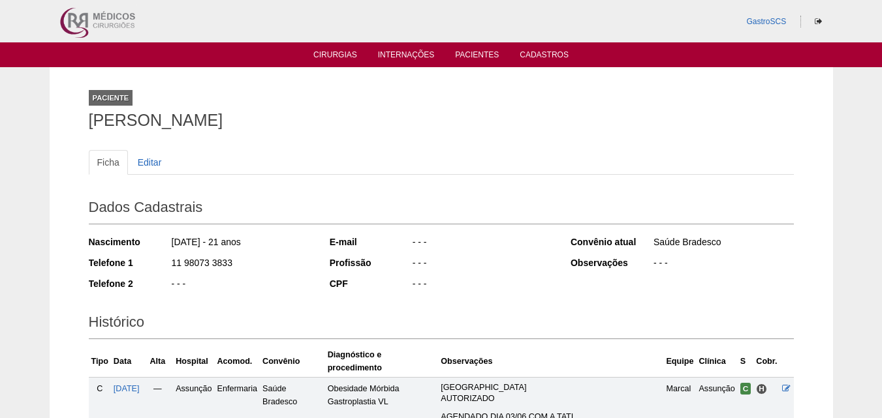
scroll to position [179, 0]
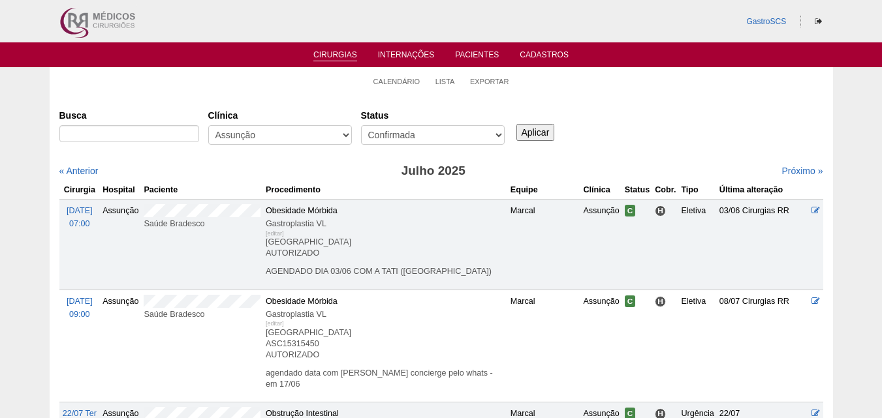
scroll to position [4, 0]
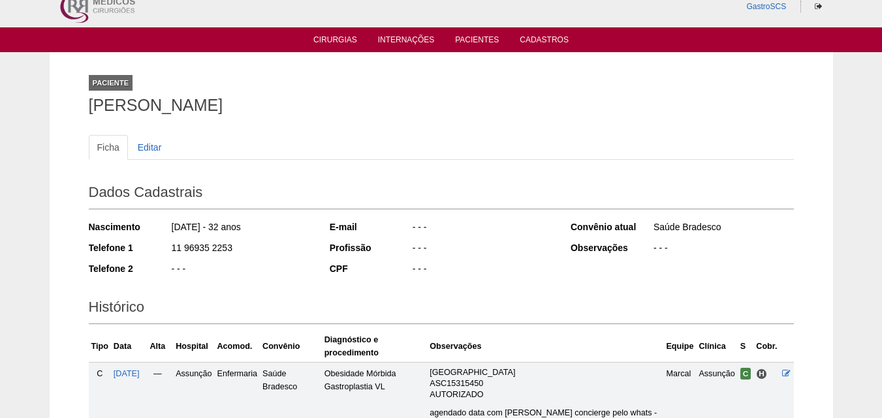
scroll to position [231, 0]
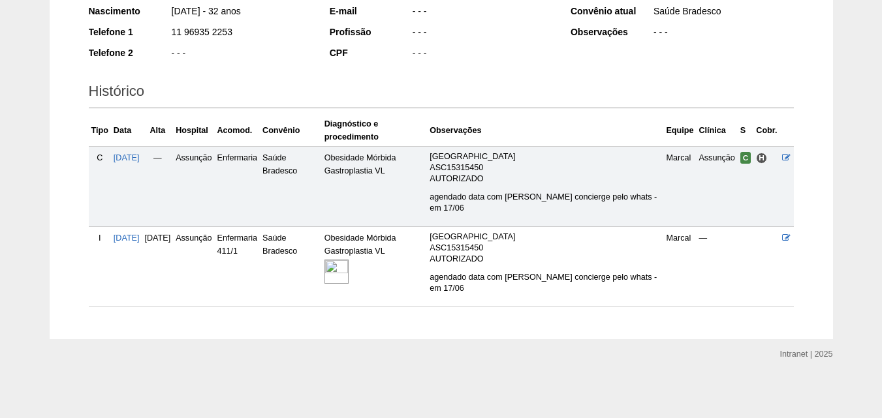
click at [348, 267] on img at bounding box center [336, 272] width 24 height 24
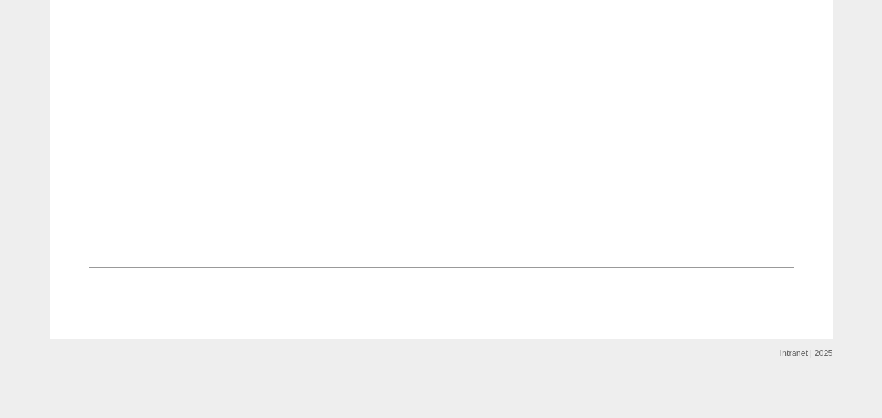
scroll to position [1044, 0]
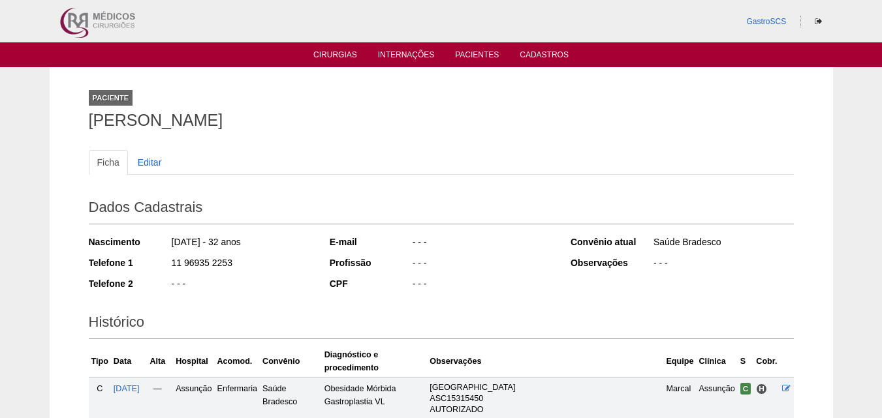
scroll to position [231, 0]
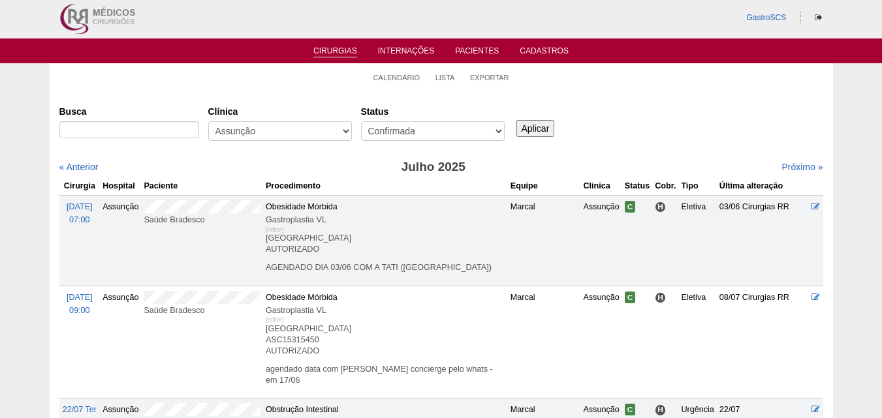
scroll to position [265, 0]
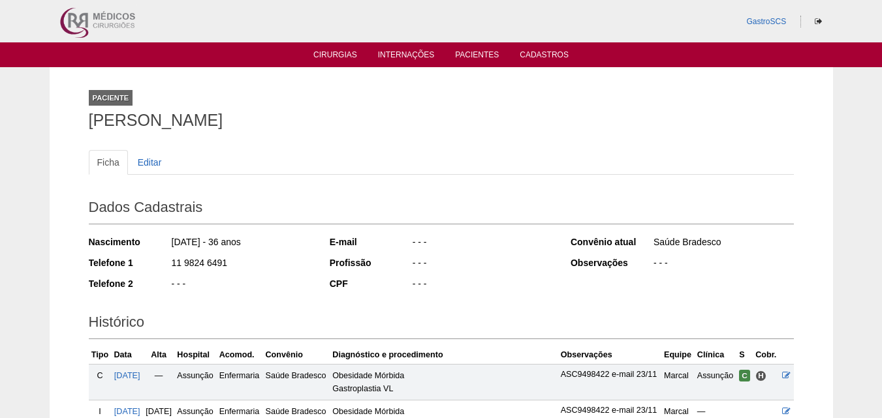
scroll to position [258, 0]
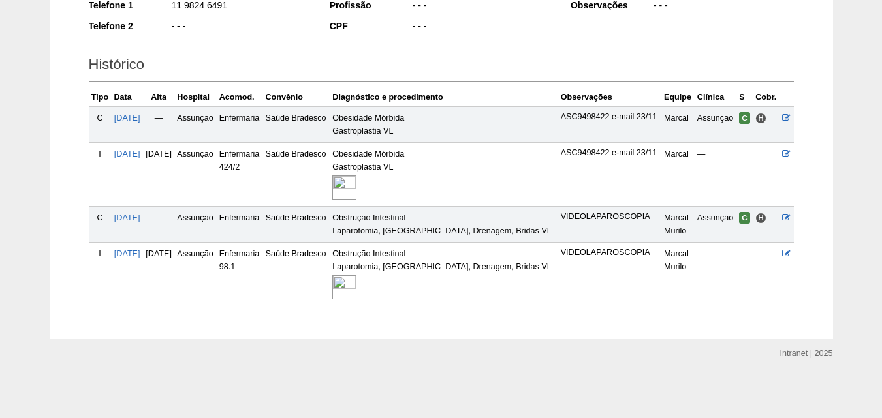
click at [356, 289] on img at bounding box center [344, 287] width 24 height 24
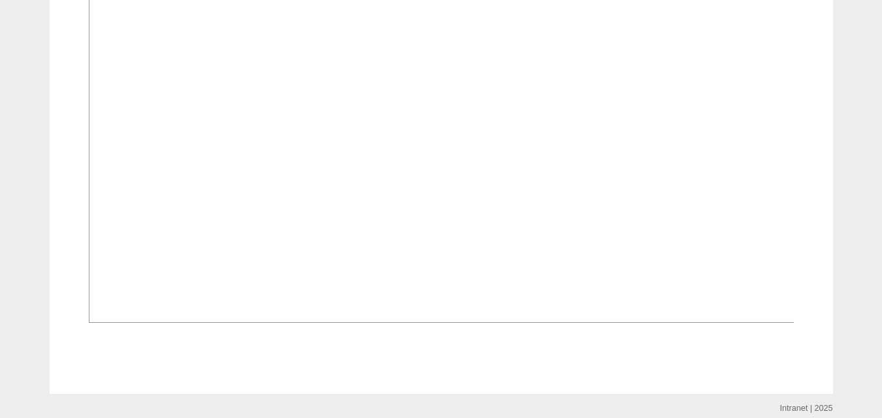
scroll to position [525, 0]
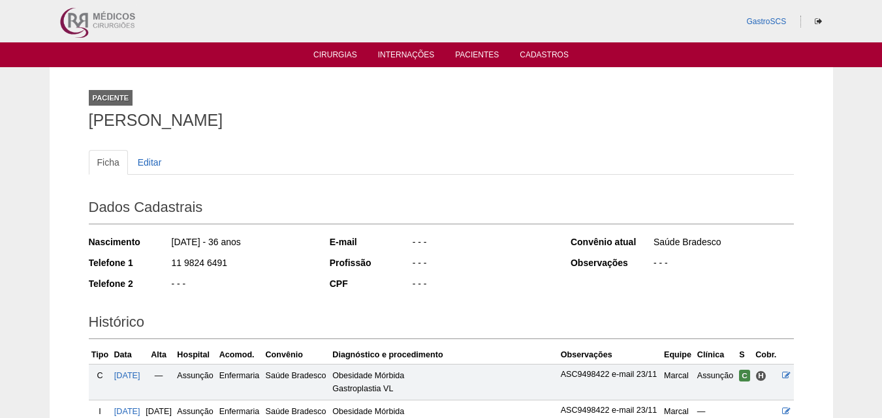
scroll to position [256, 0]
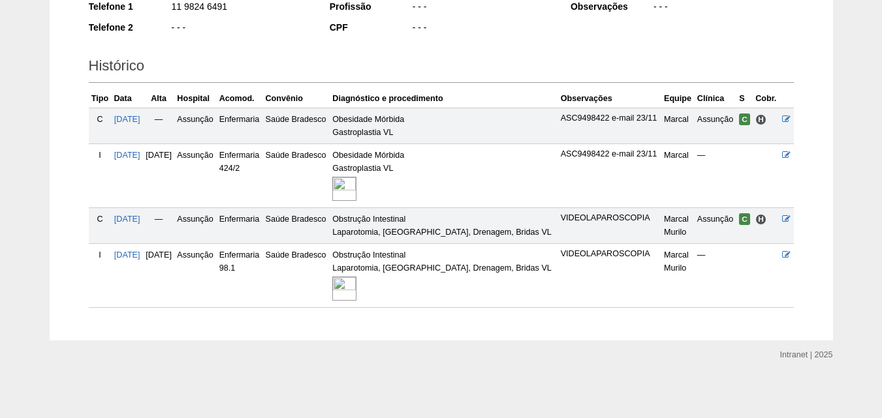
click at [356, 285] on img at bounding box center [344, 289] width 24 height 24
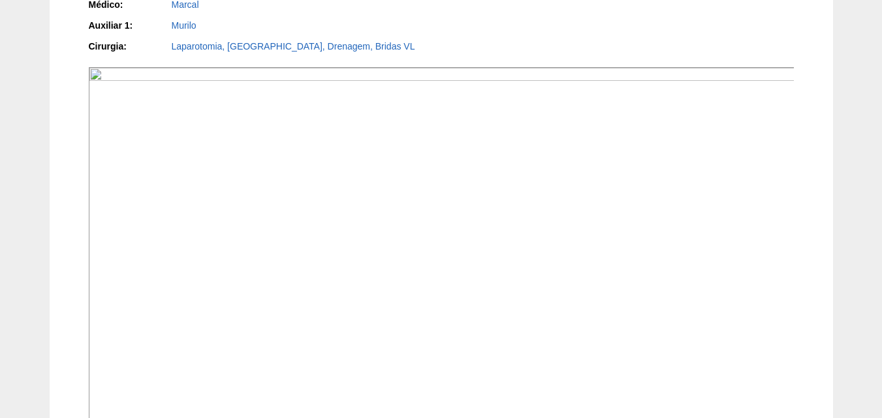
scroll to position [587, 0]
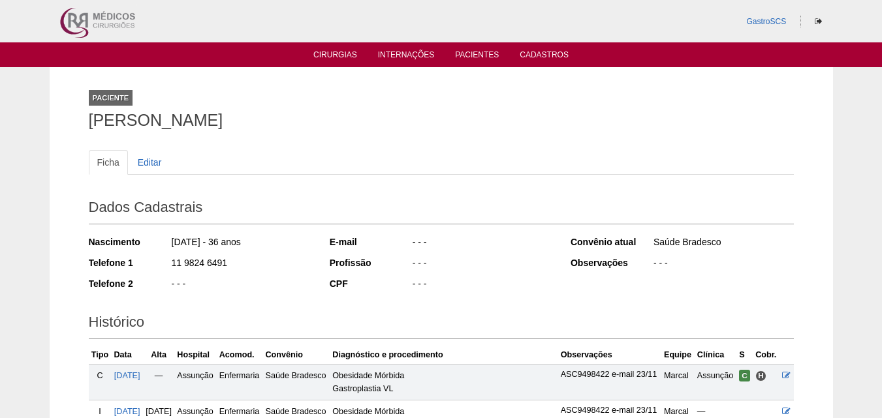
scroll to position [255, 0]
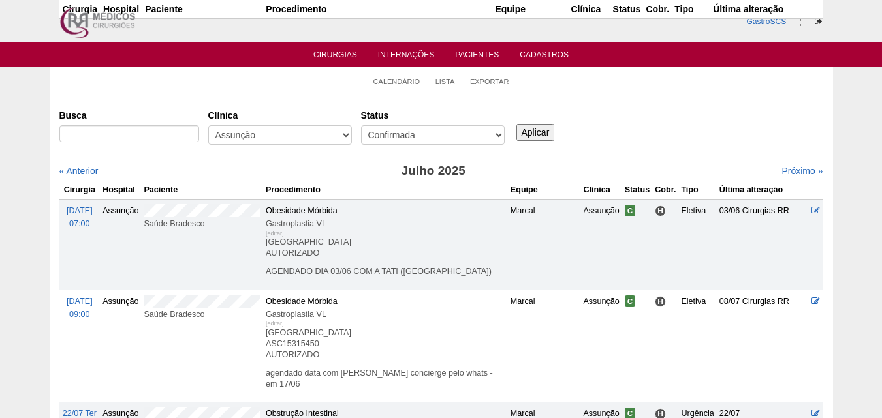
scroll to position [265, 0]
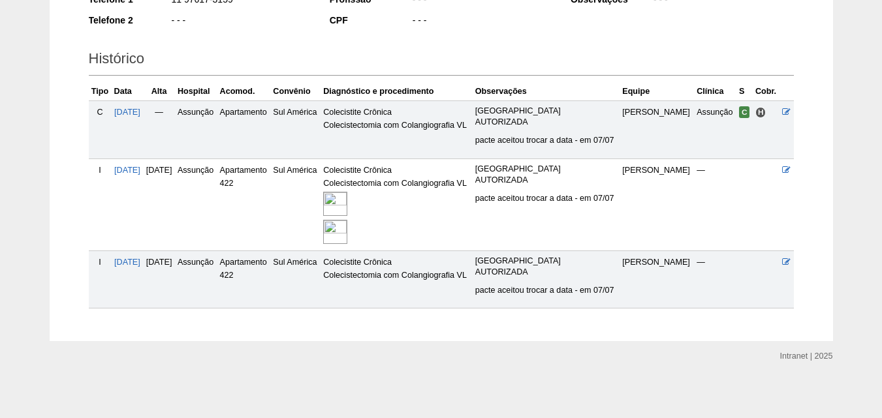
scroll to position [301, 0]
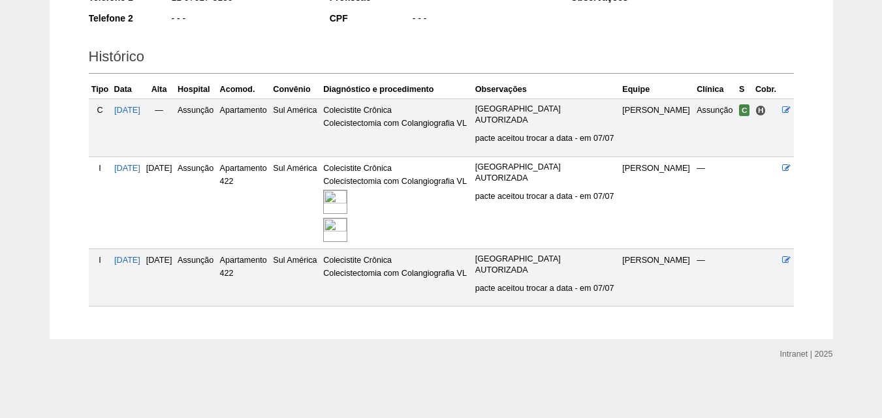
click at [347, 190] on img at bounding box center [335, 202] width 24 height 24
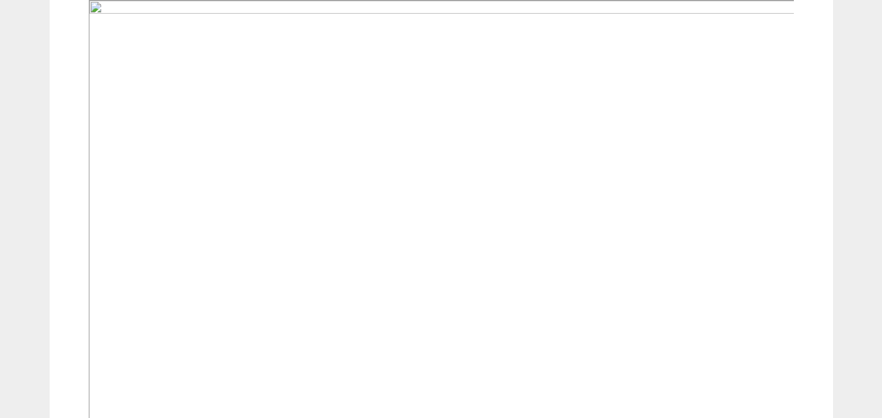
scroll to position [522, 0]
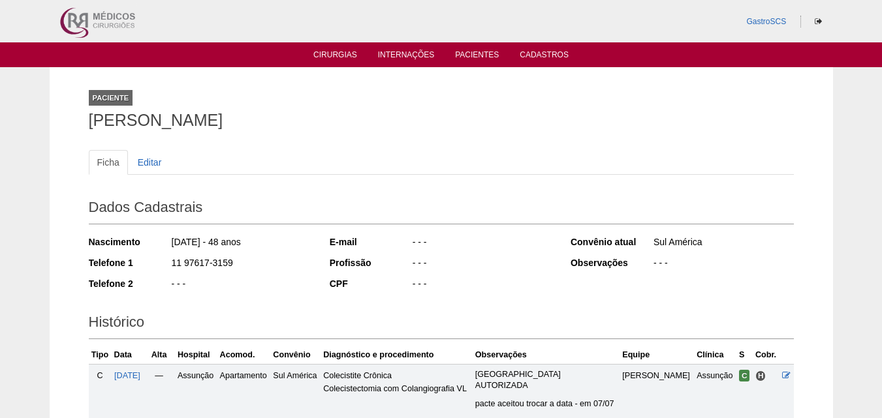
scroll to position [301, 0]
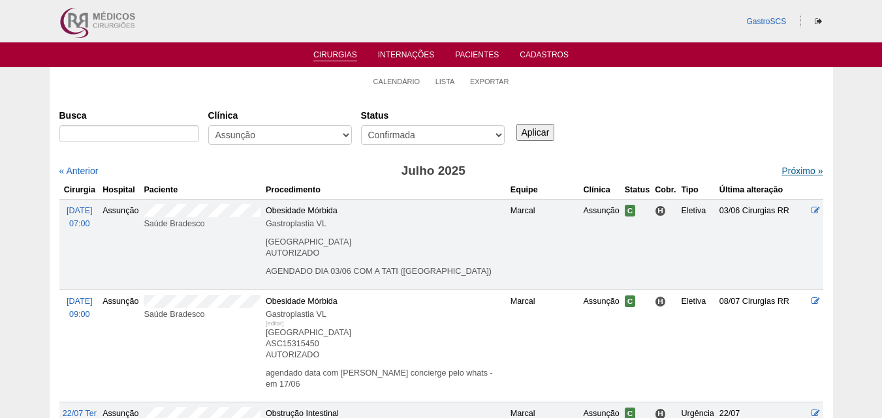
click at [781, 168] on link "Próximo »" at bounding box center [801, 171] width 41 height 10
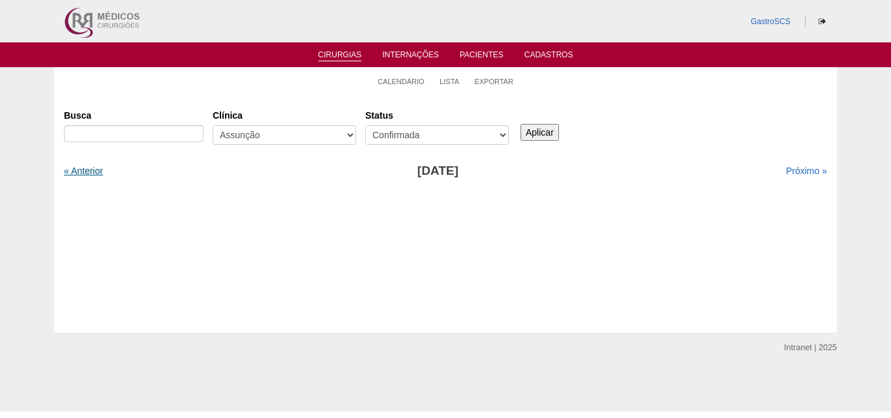
click at [76, 172] on link "« Anterior" at bounding box center [83, 171] width 39 height 10
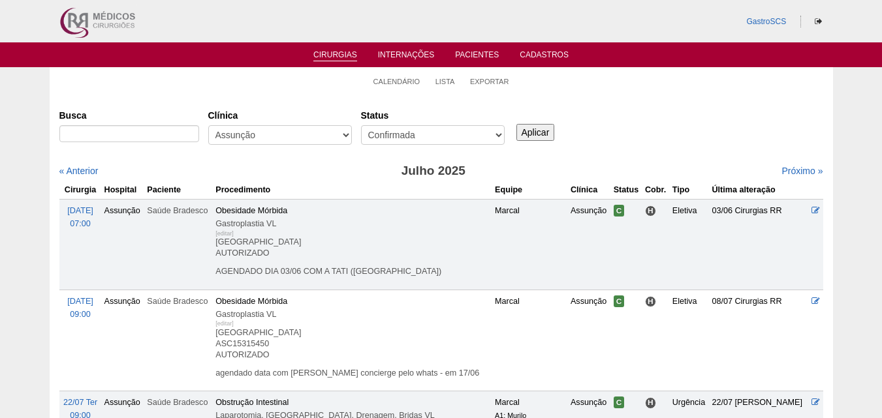
click at [76, 172] on link "« Anterior" at bounding box center [78, 171] width 39 height 10
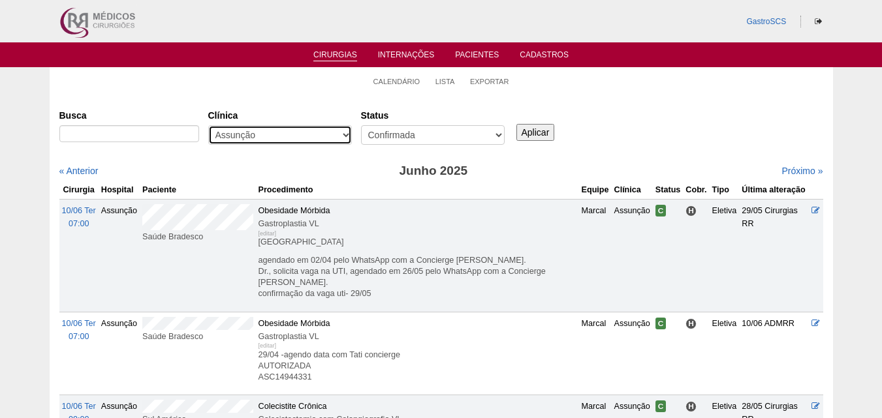
click at [300, 128] on select "- Qualquer - 6R Alphaville Assunção Bartira Brasil Christovão da Gama Cruz Azul…" at bounding box center [280, 135] width 144 height 20
select select "50"
click at [208, 125] on select "- Qualquer - 6R Alphaville Assunção Bartira Brasil Christovão da Gama Cruz Azul…" at bounding box center [280, 135] width 144 height 20
click at [527, 134] on input "Aplicar" at bounding box center [535, 132] width 39 height 17
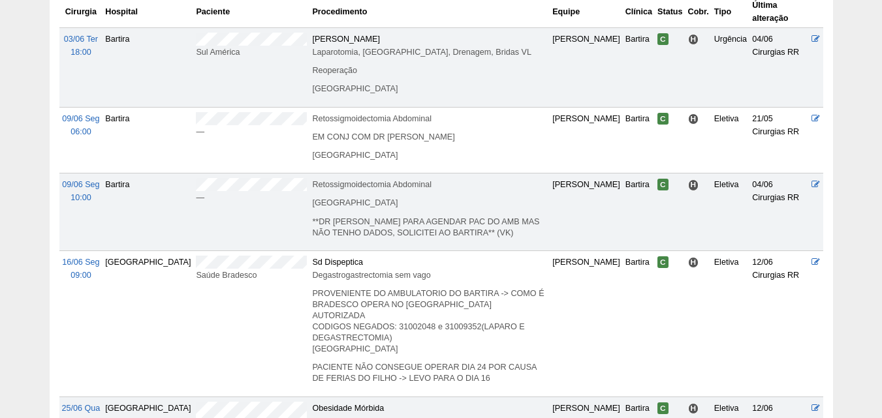
scroll to position [82, 0]
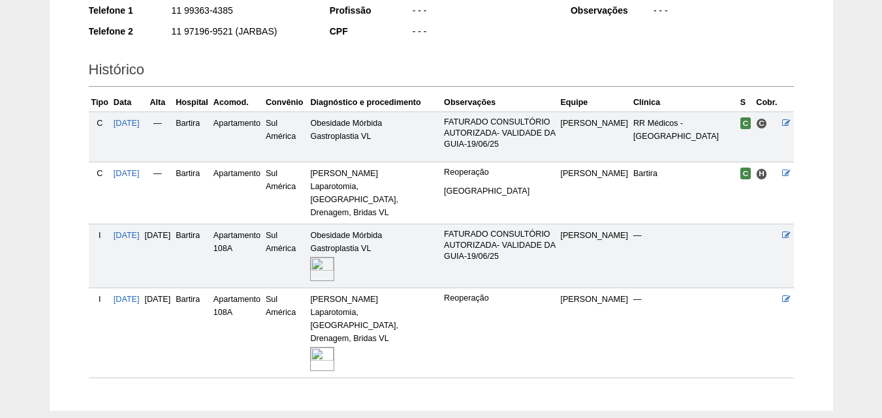
scroll to position [298, 0]
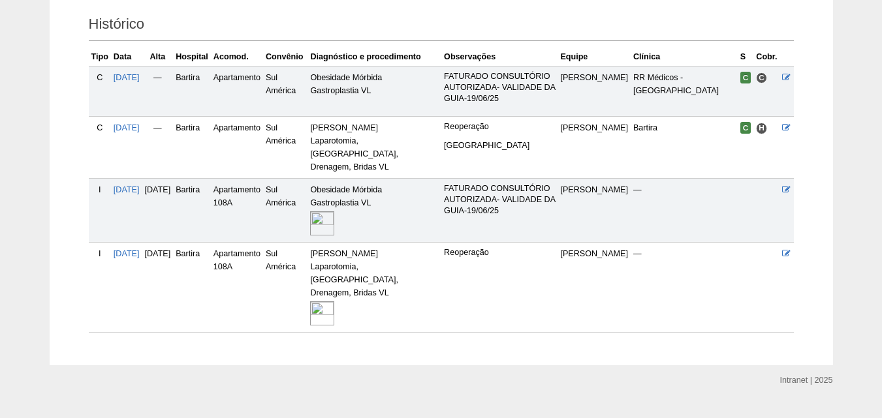
click at [334, 214] on img at bounding box center [322, 223] width 24 height 24
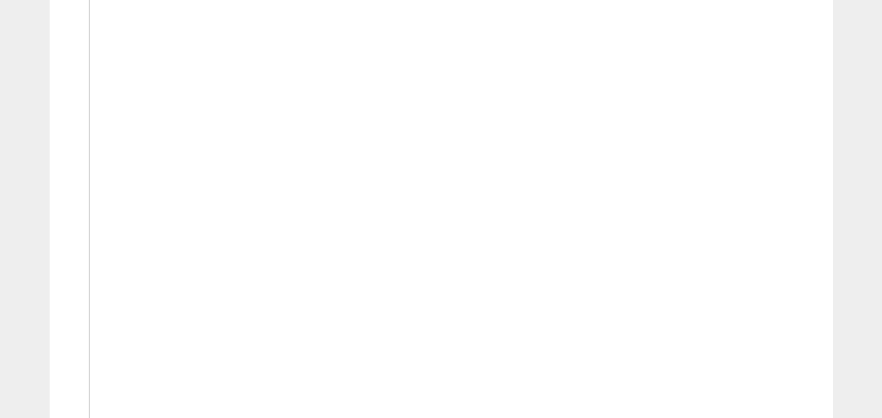
scroll to position [132, 0]
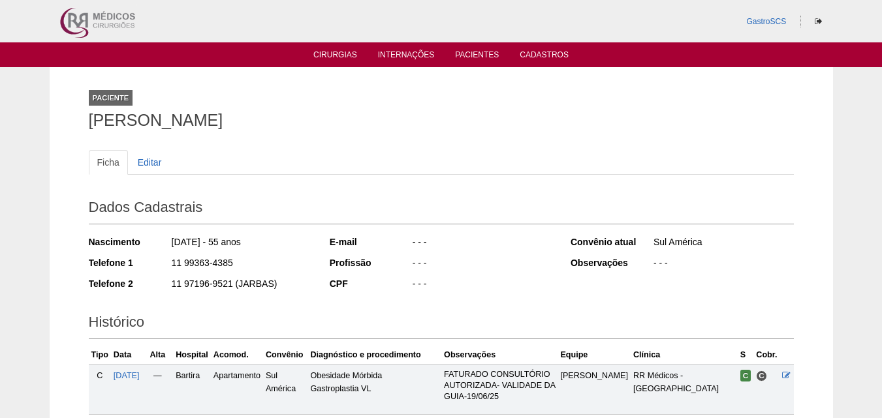
scroll to position [298, 0]
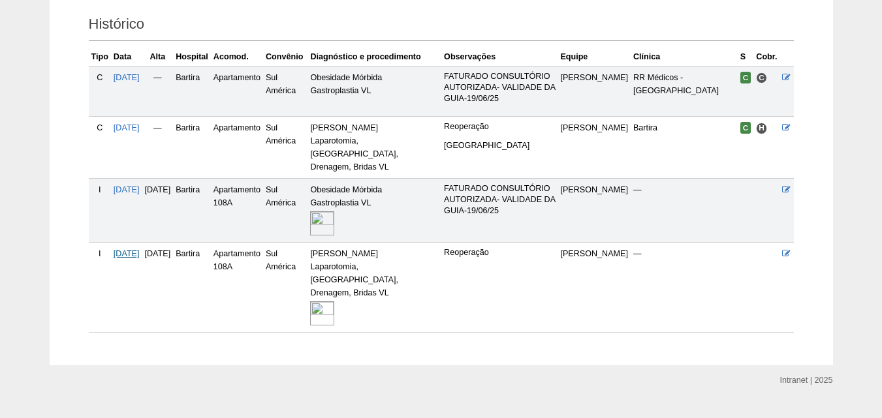
click at [125, 249] on span "[DATE]" at bounding box center [127, 253] width 26 height 9
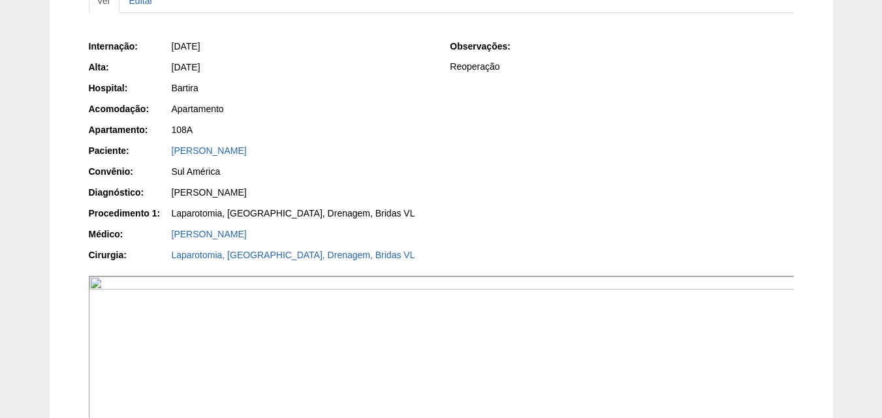
scroll to position [67, 0]
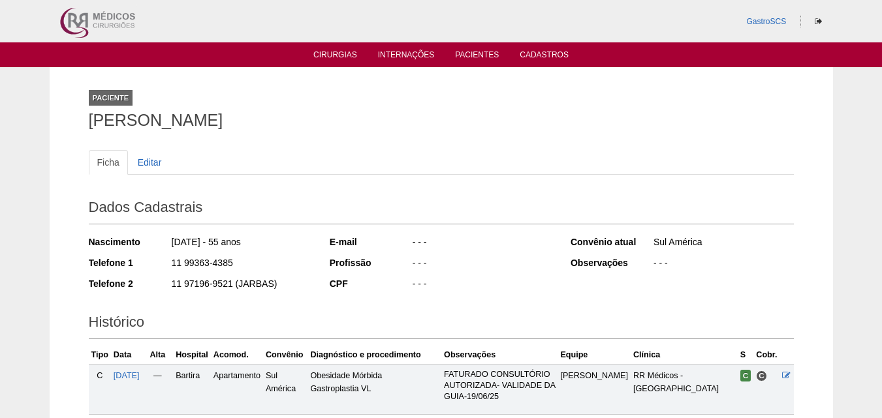
scroll to position [298, 0]
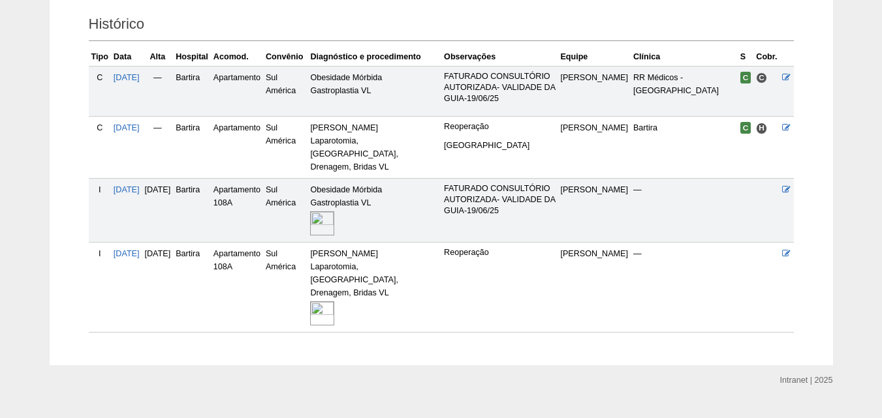
click at [334, 301] on img at bounding box center [322, 313] width 24 height 24
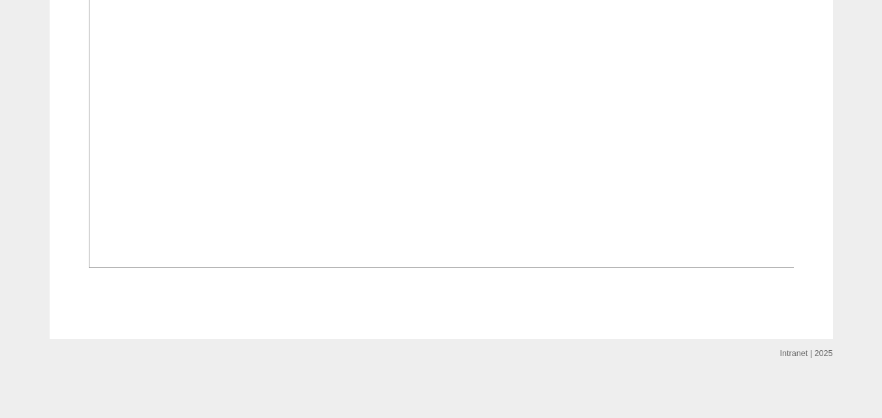
scroll to position [915, 0]
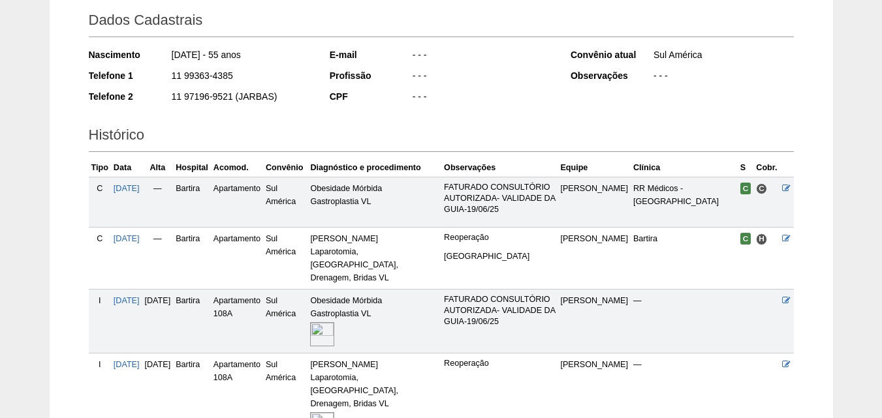
scroll to position [102, 0]
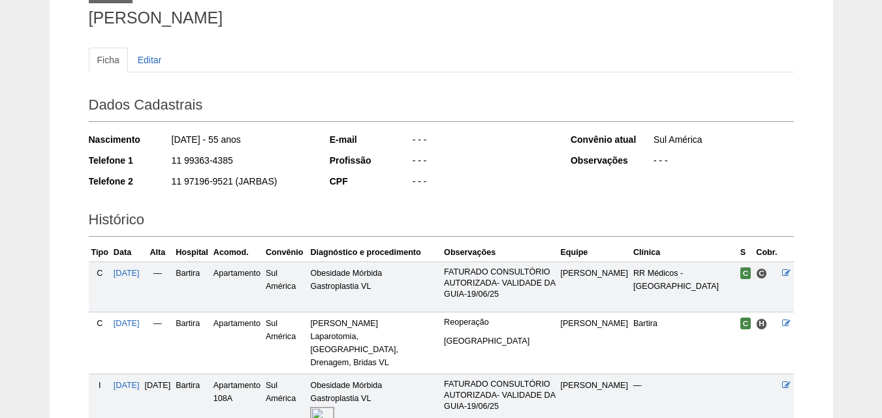
click at [154, 21] on h1 "MARIA DA PENHA ALVES" at bounding box center [441, 18] width 705 height 16
copy div "MARIA DA PENHA ALVES"
click at [322, 22] on h1 "MARIA DA PENHA ALVES" at bounding box center [441, 18] width 705 height 16
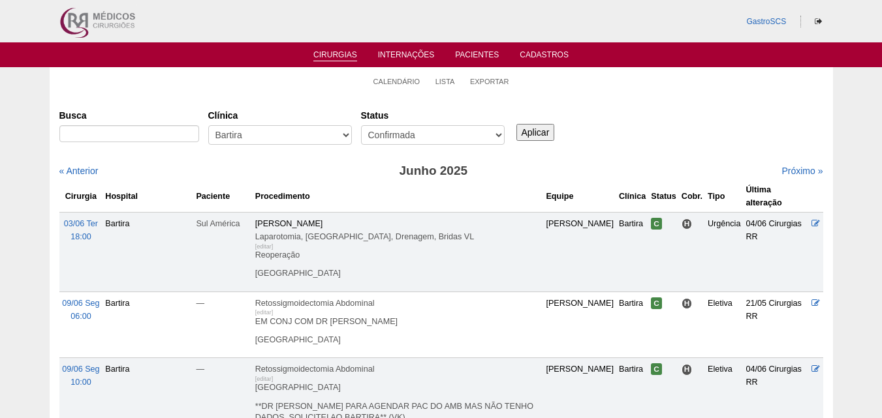
scroll to position [82, 0]
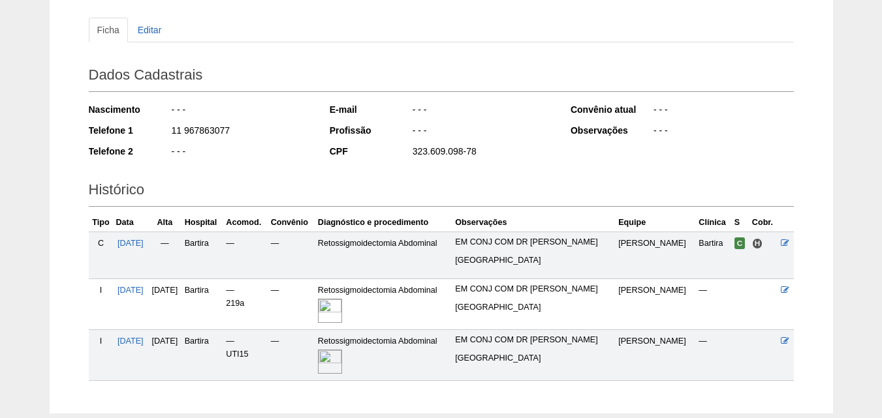
scroll to position [206, 0]
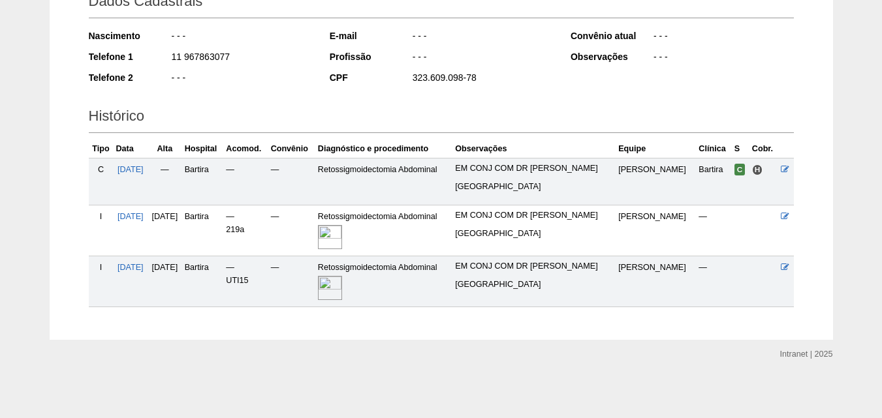
click at [342, 235] on img at bounding box center [330, 237] width 24 height 24
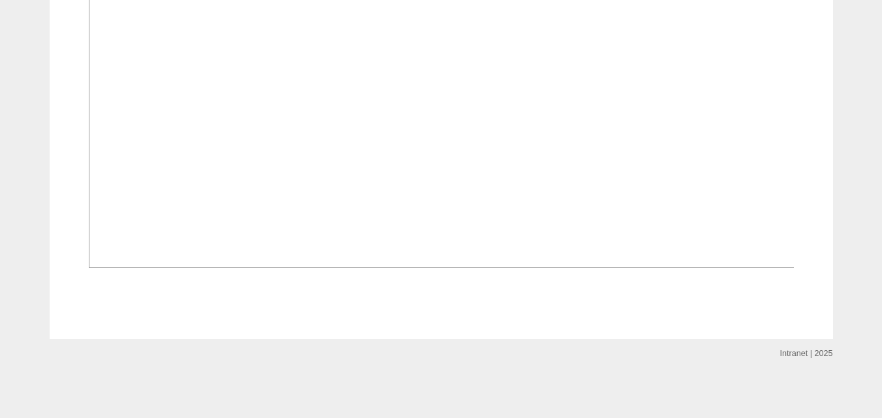
scroll to position [848, 0]
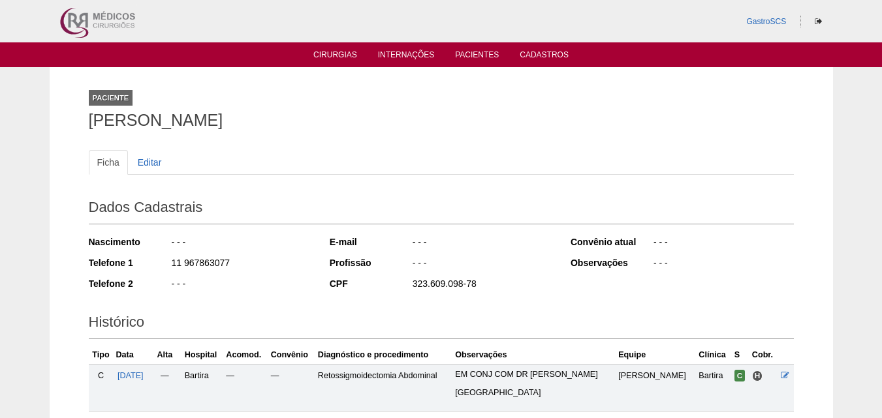
scroll to position [202, 0]
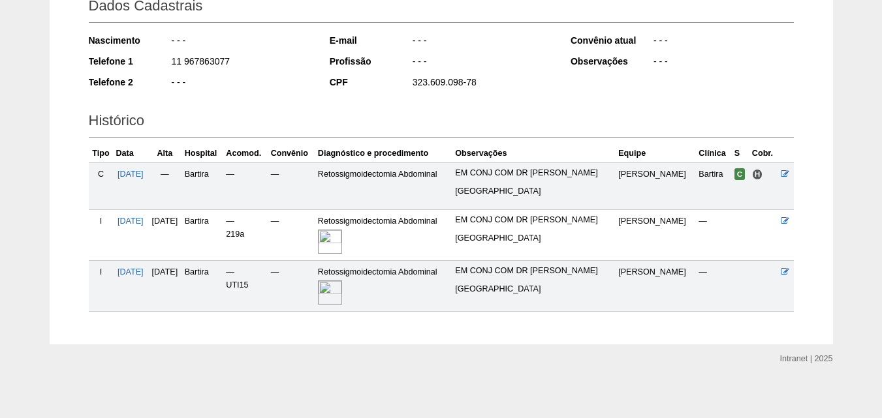
click at [342, 282] on img at bounding box center [330, 293] width 24 height 24
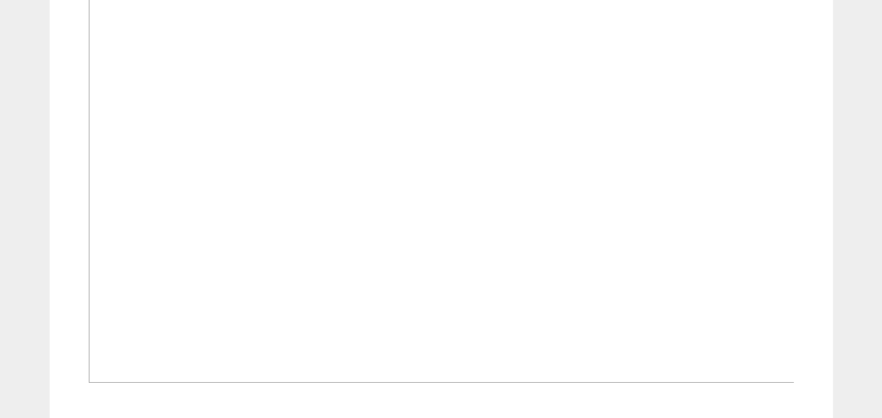
scroll to position [718, 0]
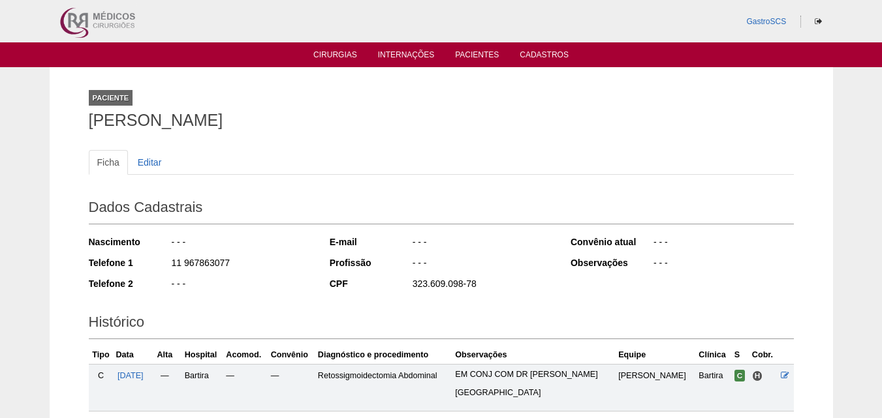
scroll to position [197, 0]
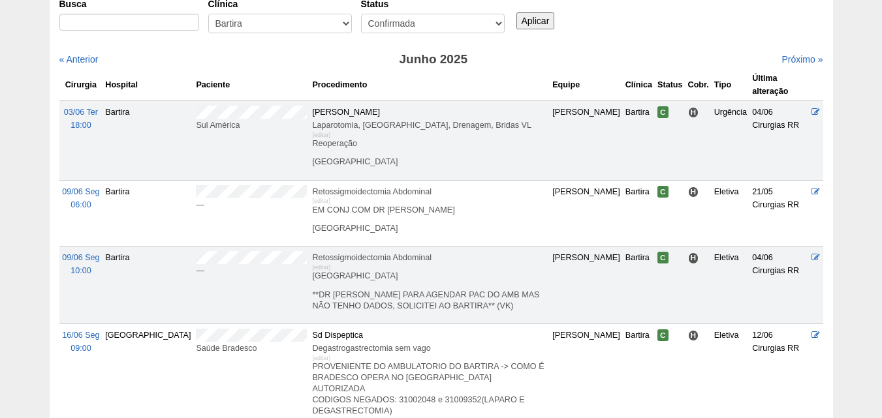
scroll to position [196, 0]
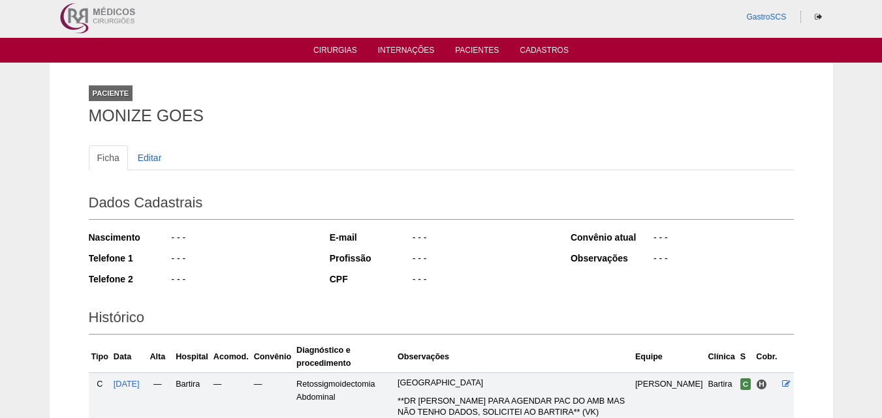
scroll to position [193, 0]
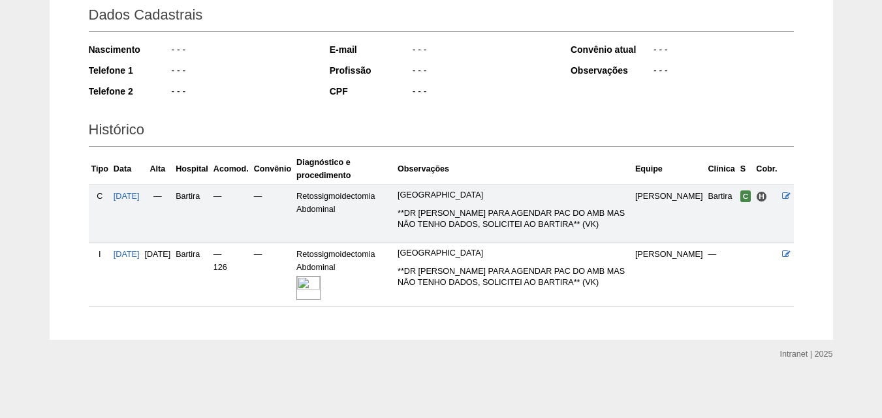
click at [320, 281] on img at bounding box center [308, 288] width 24 height 24
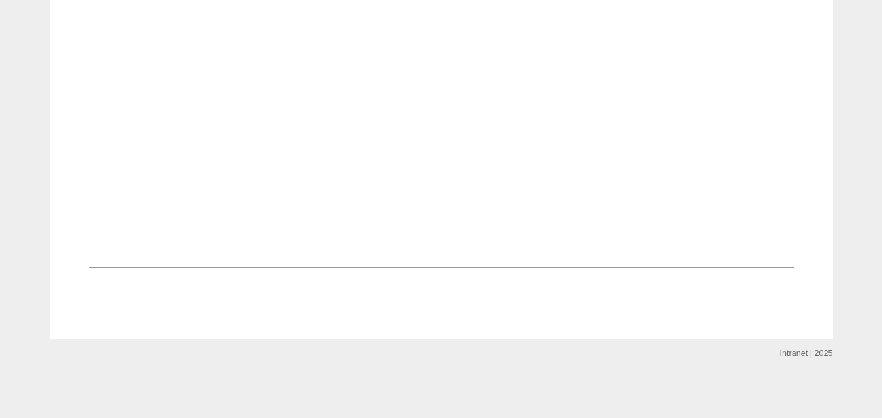
scroll to position [1048, 0]
click at [523, 211] on img at bounding box center [442, 3] width 706 height 530
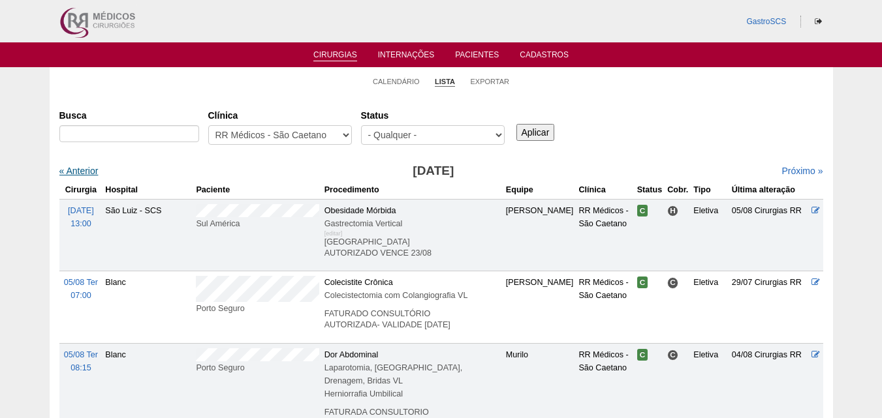
click at [95, 166] on link "« Anterior" at bounding box center [78, 171] width 39 height 10
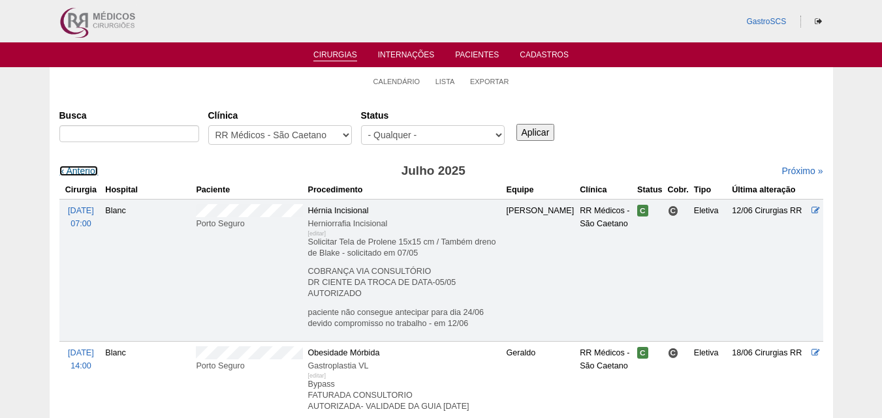
click at [95, 166] on link "« Anterior" at bounding box center [78, 171] width 39 height 10
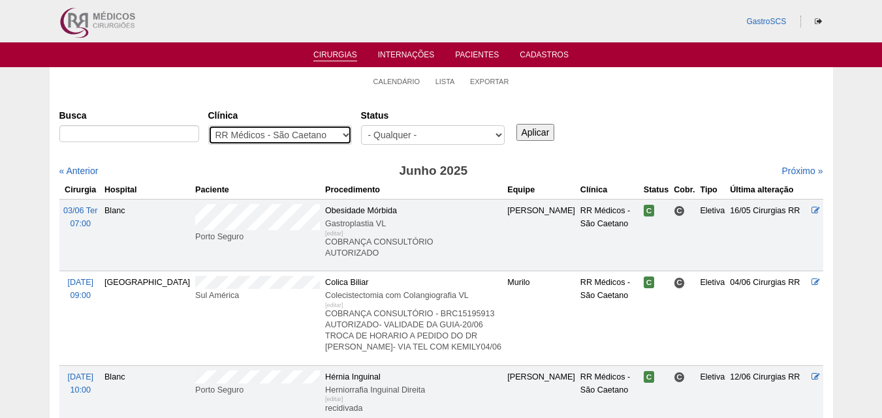
click at [253, 138] on select "- Qualquer - 6R Alphaville Assunção Bartira Brasil Christovão da Gama Cruz Azul…" at bounding box center [280, 135] width 144 height 20
select select "50"
click at [208, 125] on select "- Qualquer - 6R Alphaville Assunção Bartira Brasil Christovão da Gama Cruz Azul…" at bounding box center [280, 135] width 144 height 20
click at [529, 139] on input "Aplicar" at bounding box center [535, 132] width 39 height 17
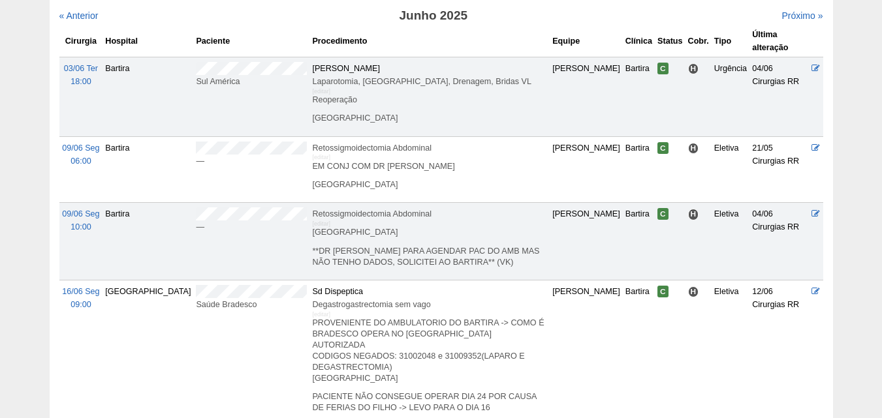
scroll to position [196, 0]
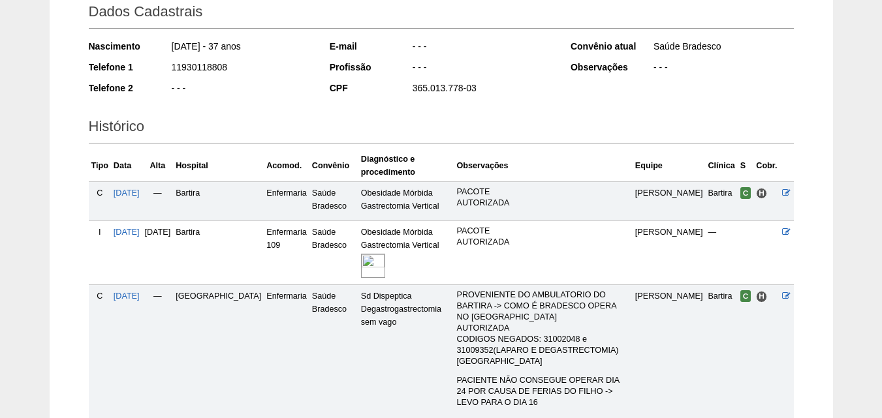
scroll to position [401, 0]
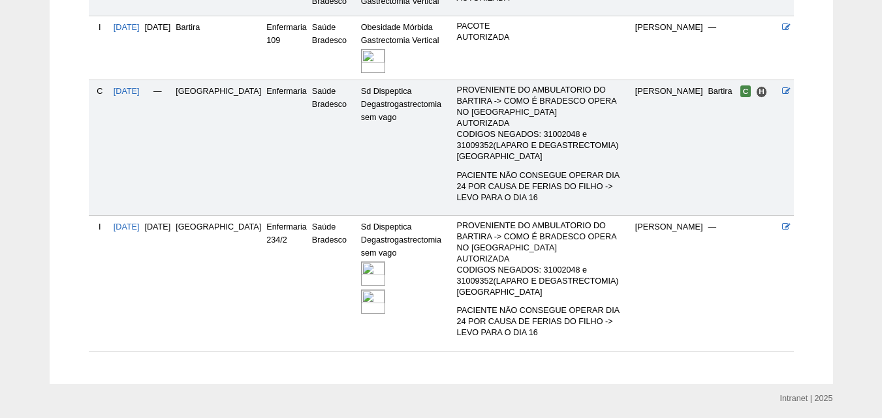
click at [361, 262] on img at bounding box center [373, 274] width 24 height 24
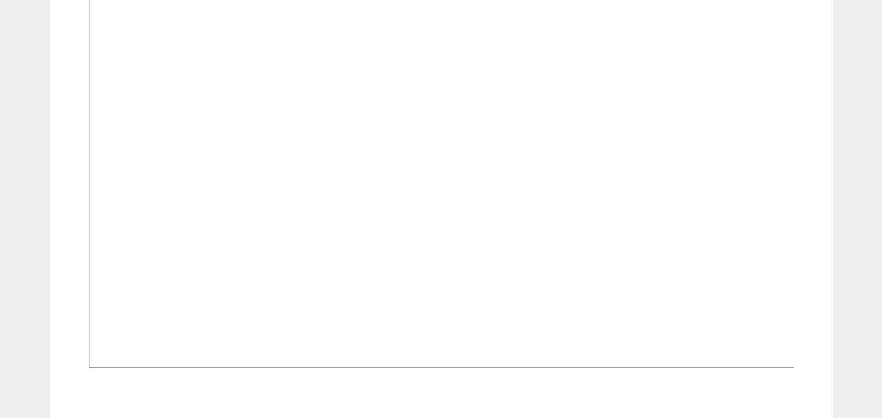
scroll to position [1175, 0]
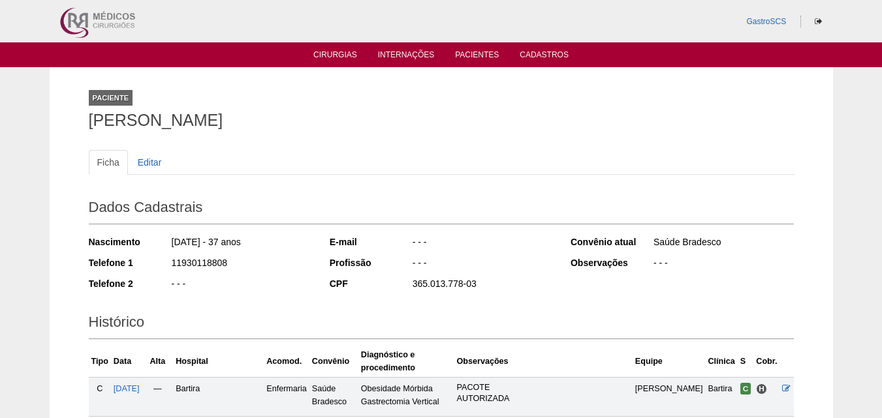
scroll to position [401, 0]
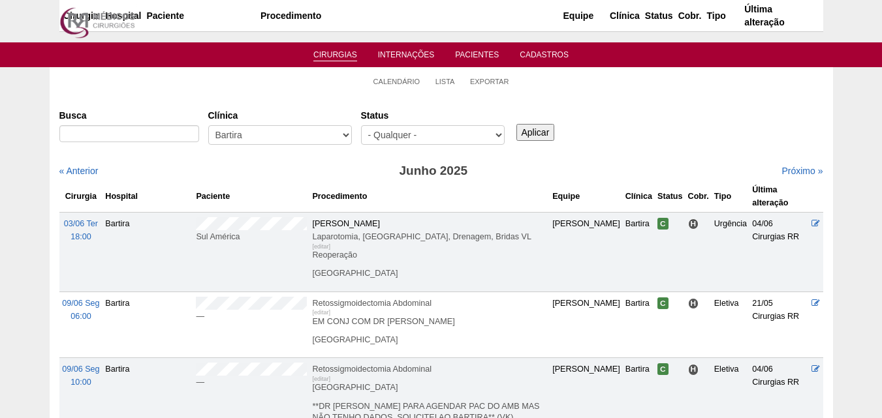
scroll to position [185, 0]
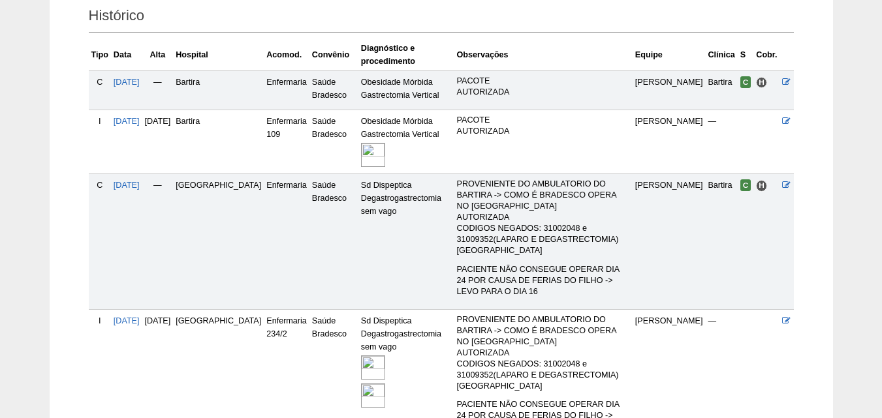
scroll to position [326, 0]
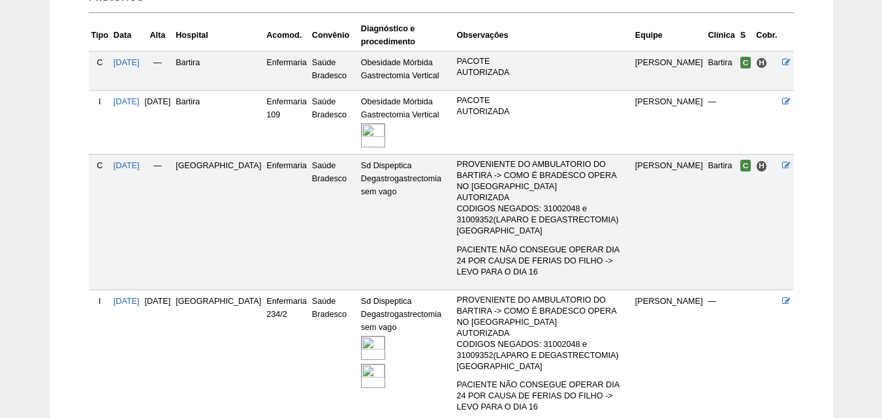
click at [361, 336] on img at bounding box center [373, 348] width 24 height 24
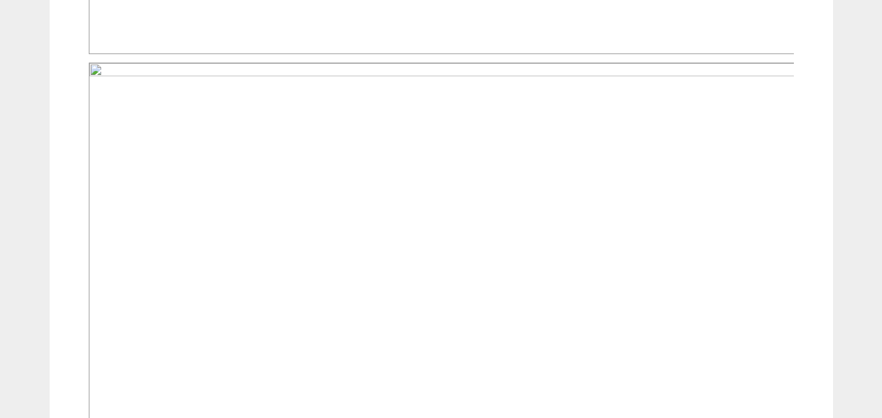
scroll to position [1044, 0]
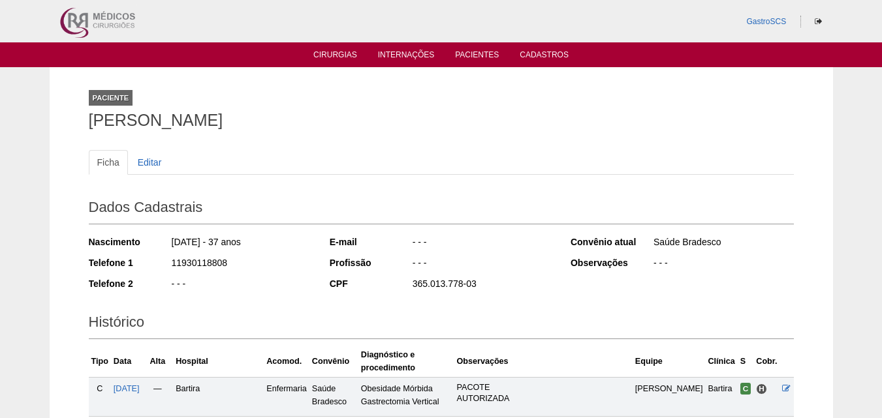
scroll to position [322, 0]
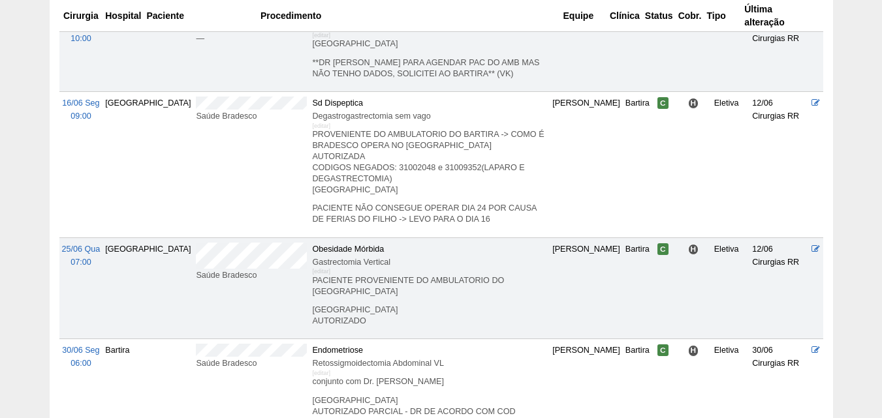
scroll to position [435, 0]
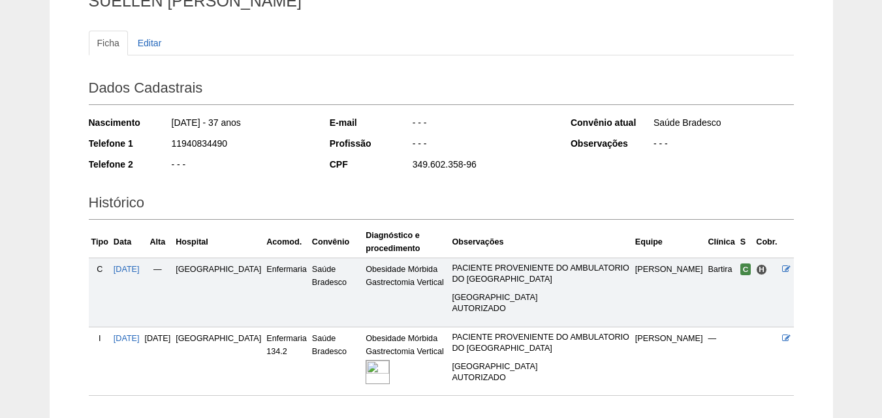
scroll to position [209, 0]
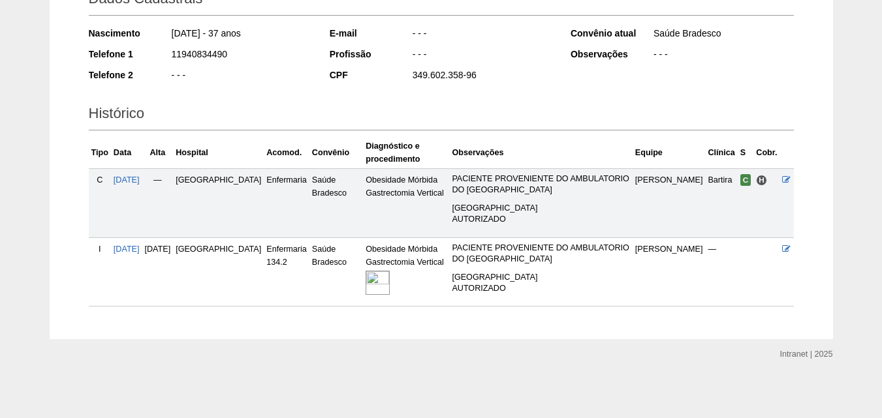
click at [369, 282] on img at bounding box center [377, 283] width 24 height 24
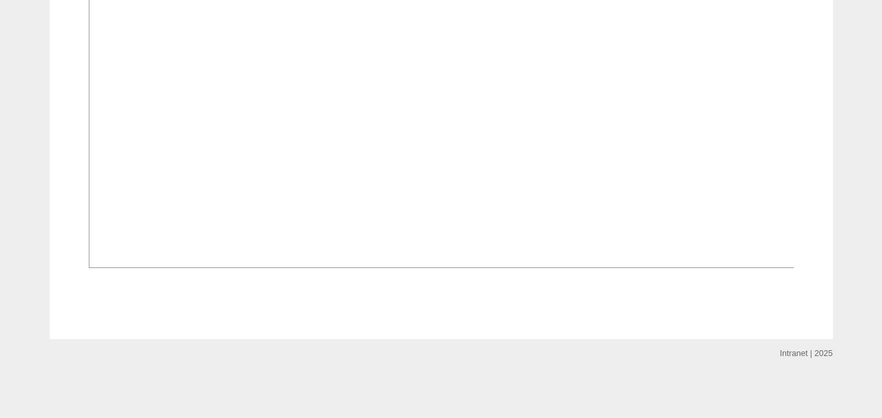
scroll to position [848, 0]
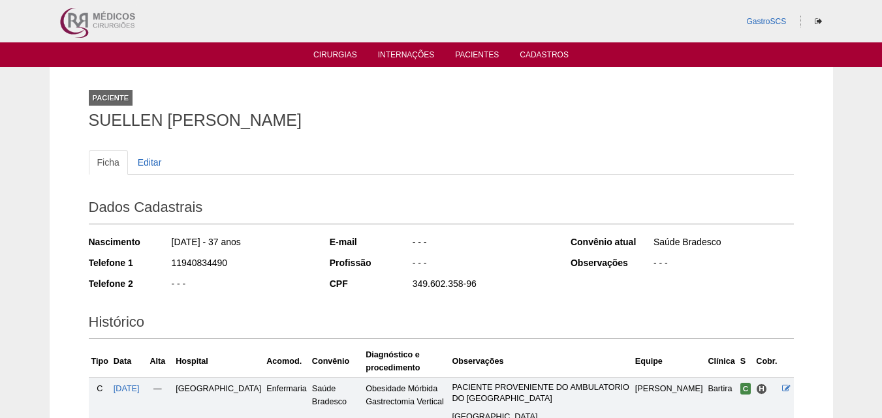
scroll to position [204, 0]
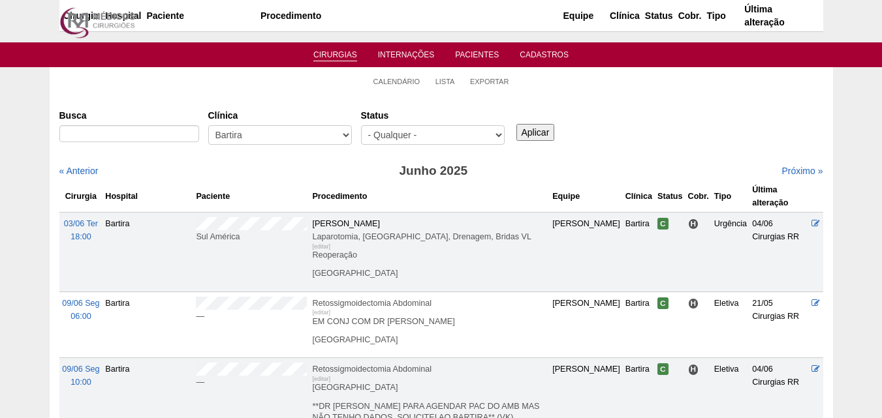
scroll to position [435, 0]
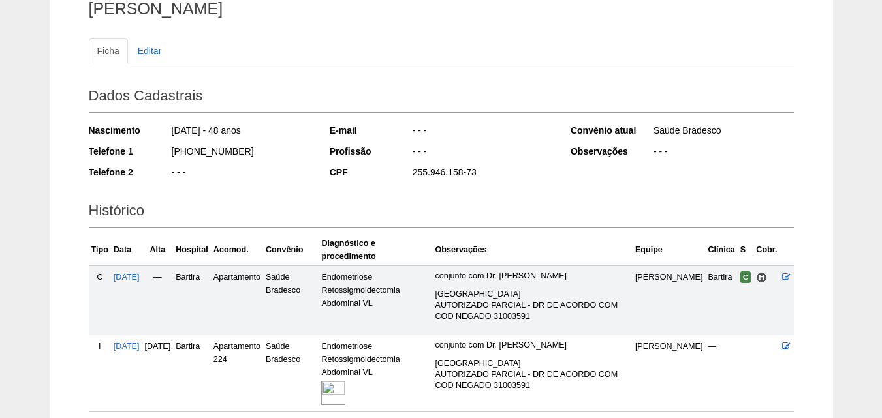
scroll to position [196, 0]
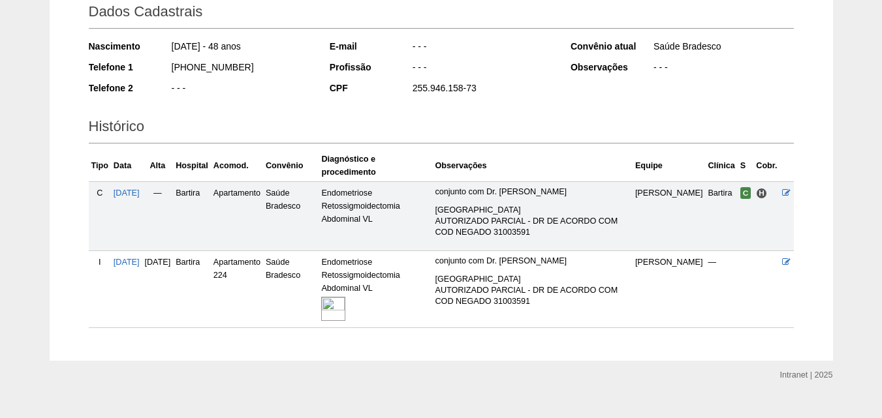
click at [345, 297] on img at bounding box center [333, 309] width 24 height 24
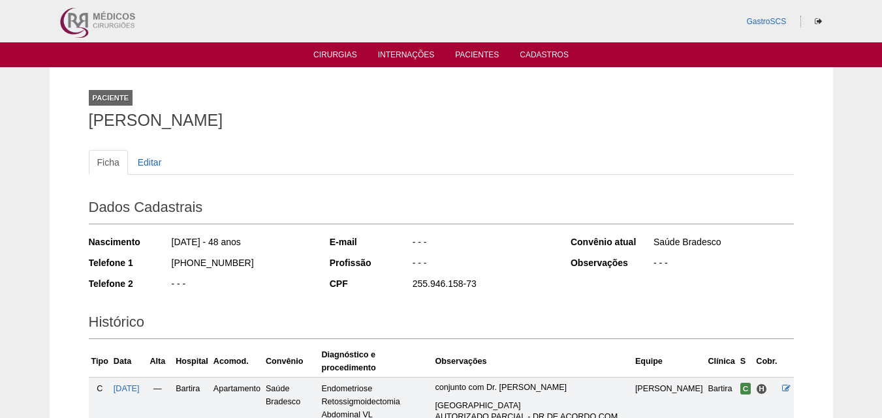
scroll to position [196, 0]
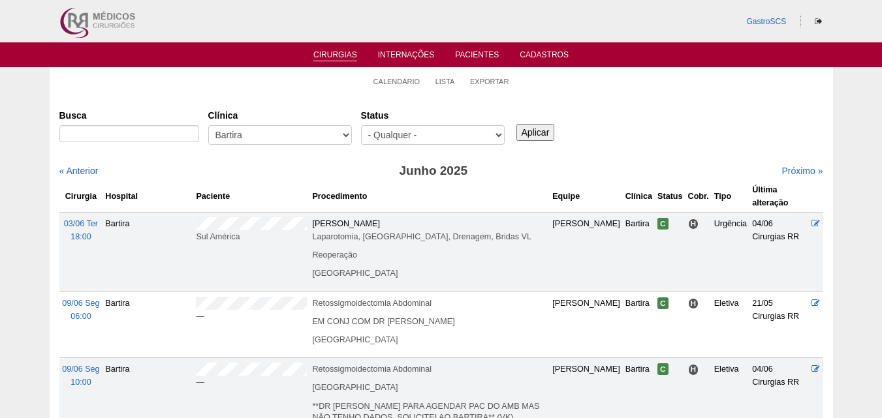
click at [787, 168] on link "Próximo »" at bounding box center [801, 171] width 41 height 10
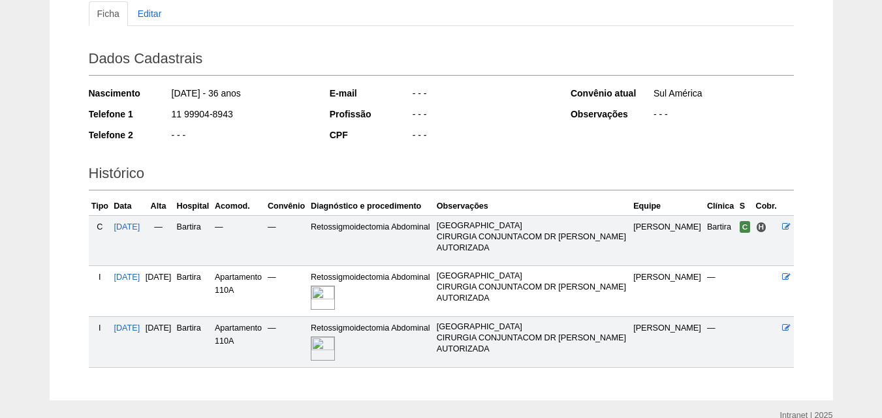
scroll to position [210, 0]
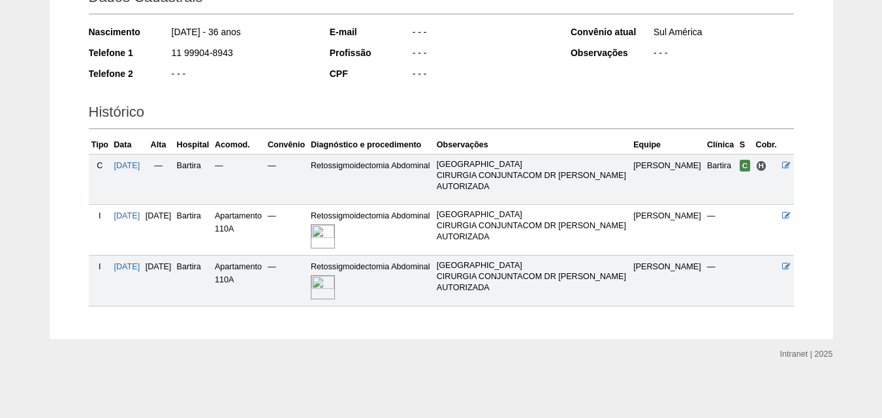
click at [335, 234] on img at bounding box center [323, 236] width 24 height 24
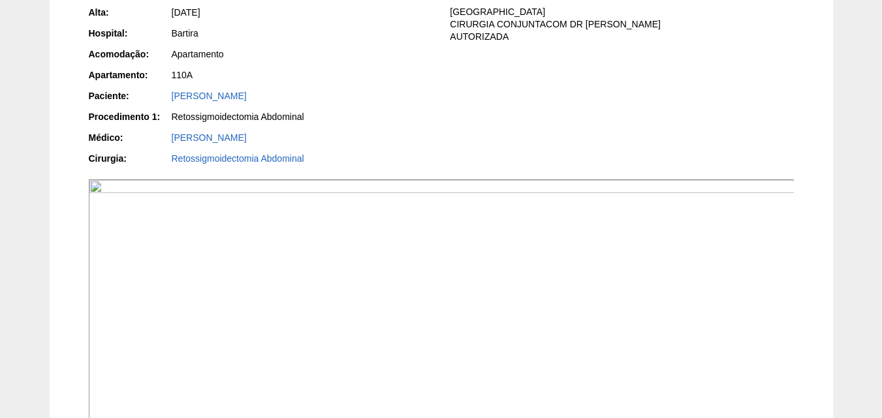
scroll to position [326, 0]
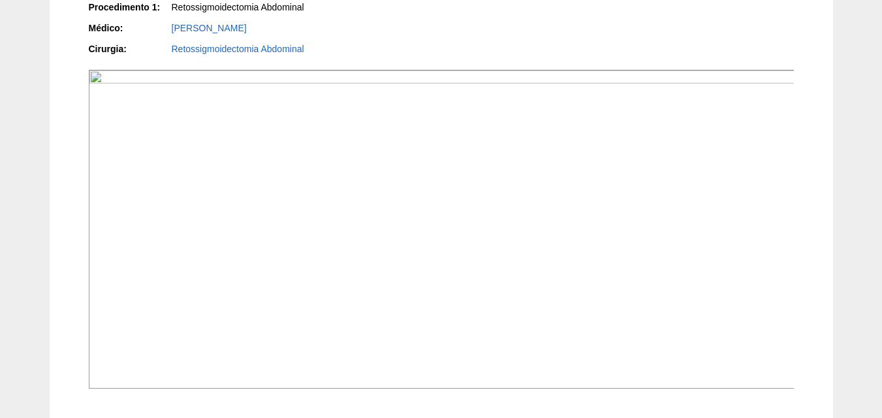
click at [372, 213] on img at bounding box center [442, 229] width 706 height 319
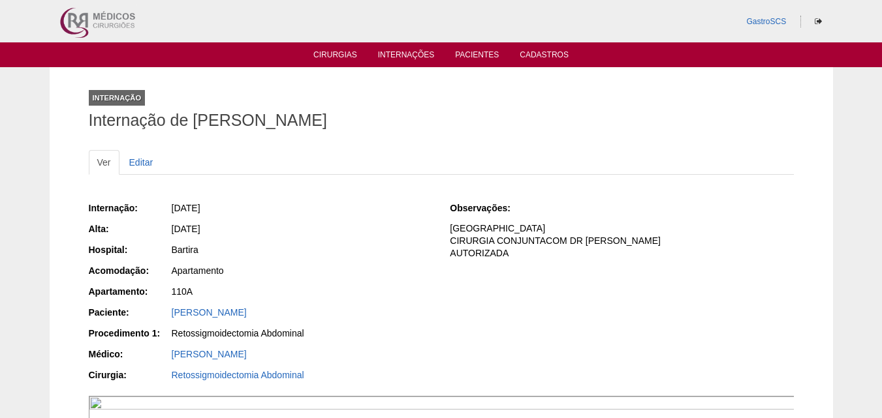
scroll to position [326, 0]
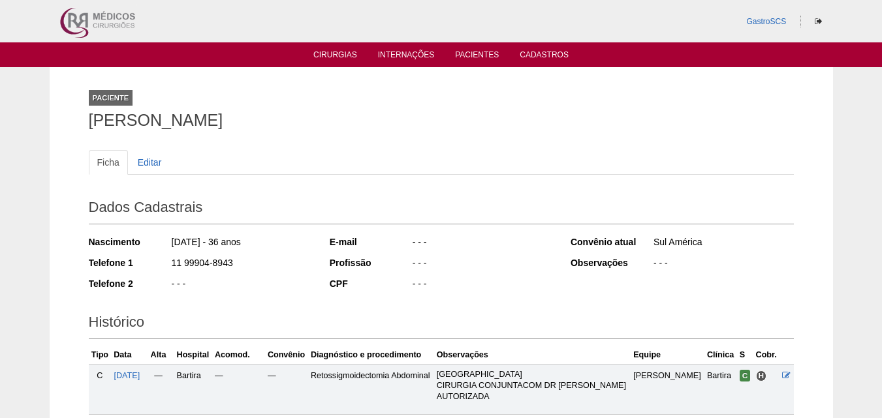
scroll to position [206, 0]
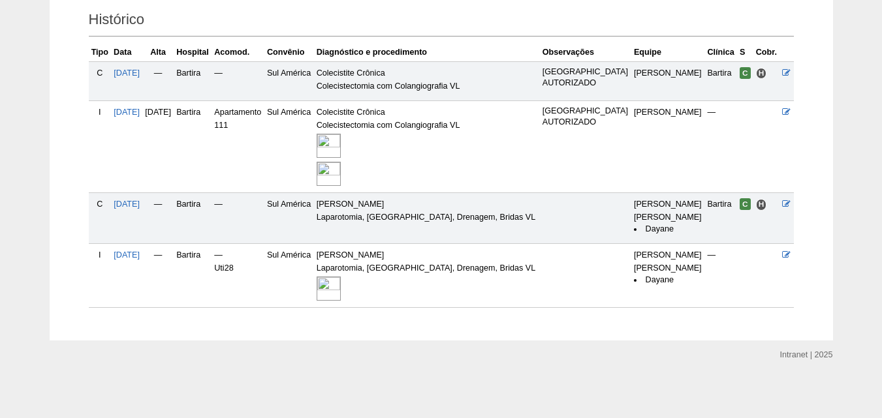
scroll to position [304, 0]
click at [341, 138] on img at bounding box center [328, 144] width 24 height 24
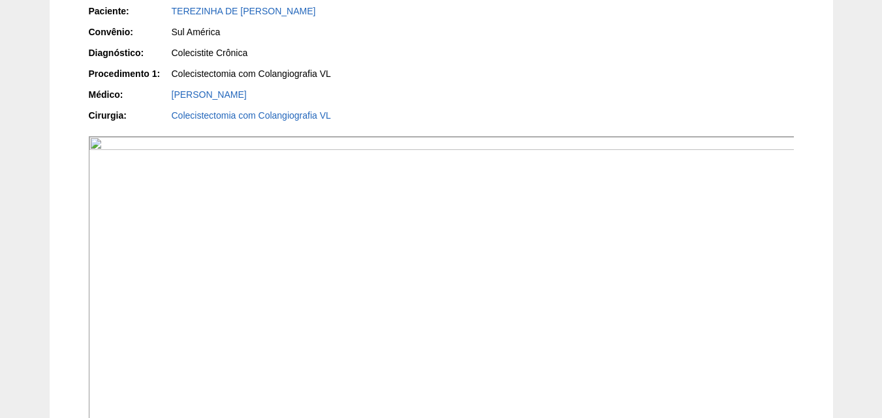
scroll to position [65, 0]
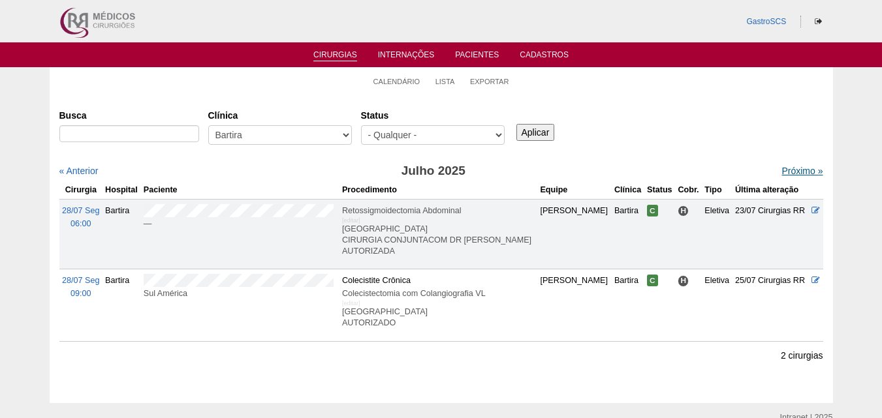
click at [809, 170] on link "Próximo »" at bounding box center [801, 171] width 41 height 10
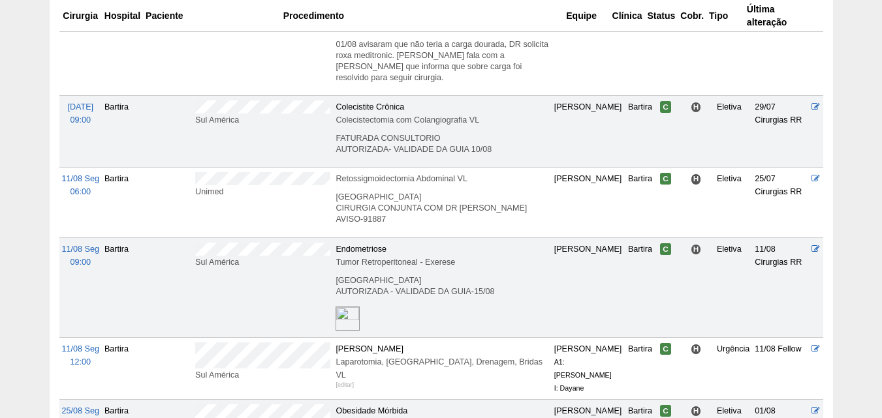
scroll to position [39, 0]
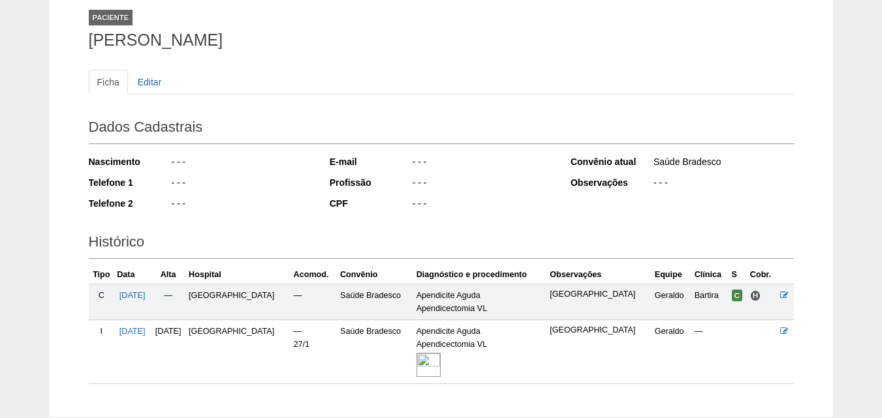
scroll to position [158, 0]
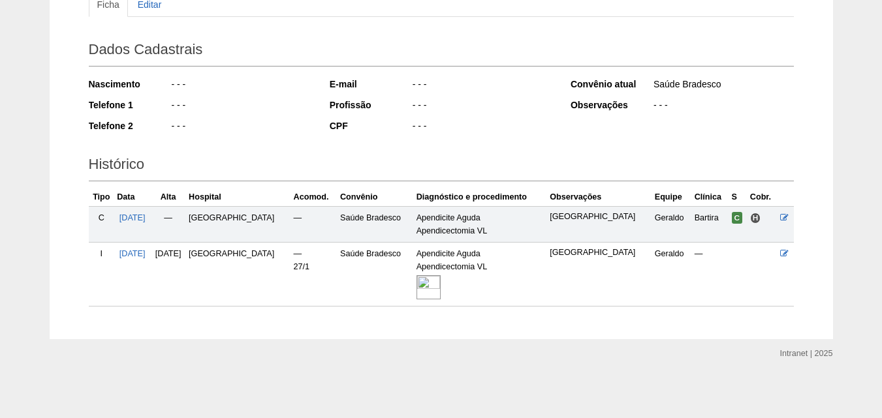
click at [416, 283] on img at bounding box center [428, 287] width 24 height 24
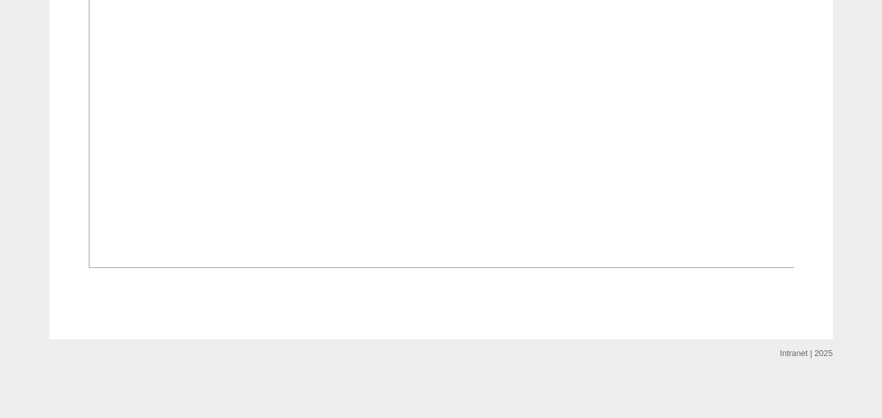
scroll to position [326, 0]
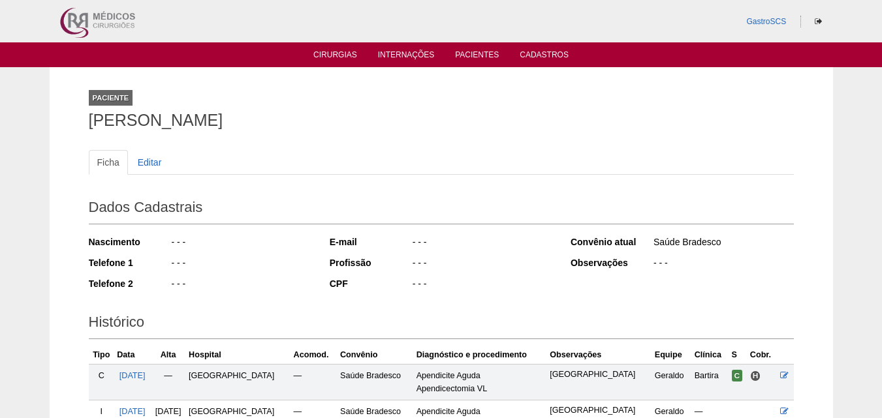
scroll to position [158, 0]
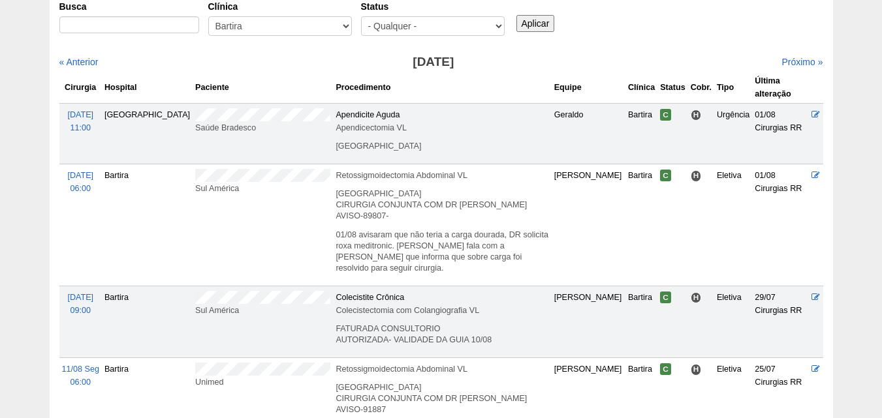
scroll to position [104, 0]
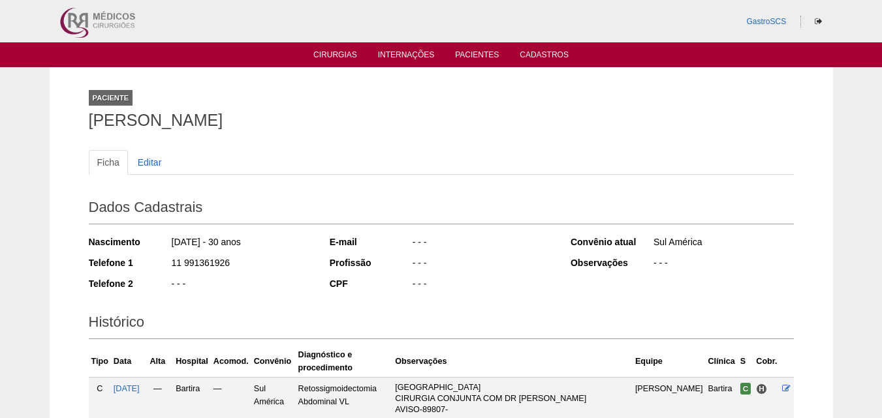
scroll to position [196, 0]
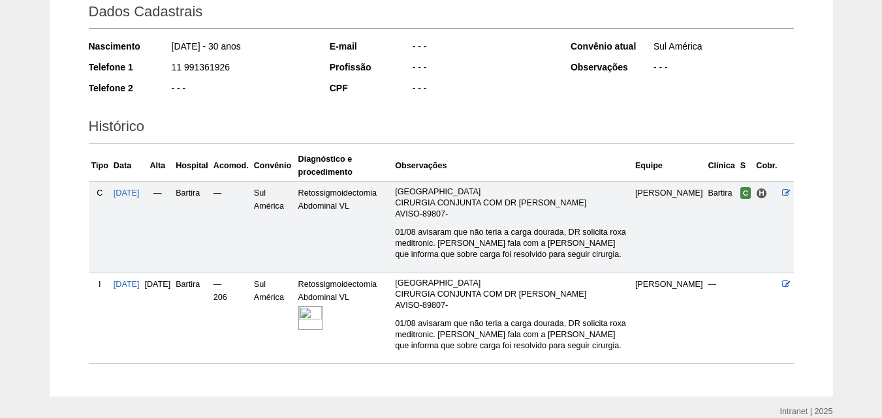
click at [322, 322] on img at bounding box center [310, 318] width 24 height 24
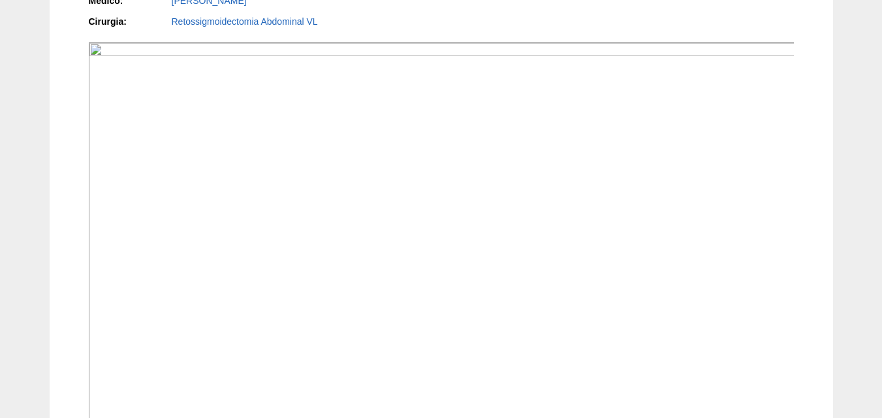
scroll to position [351, 0]
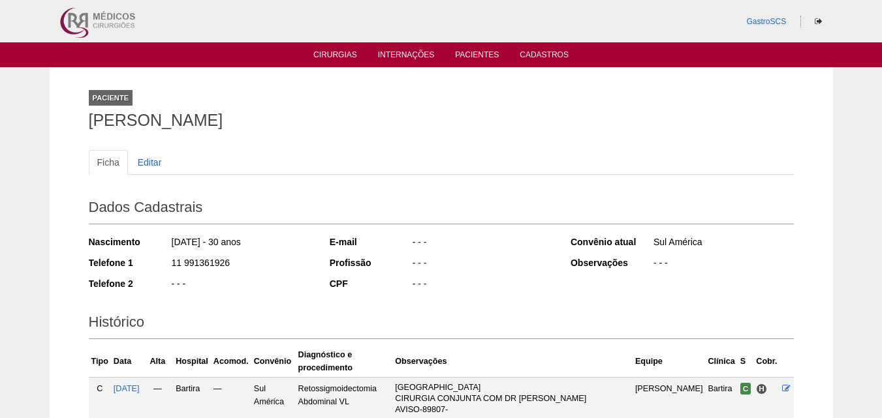
scroll to position [196, 0]
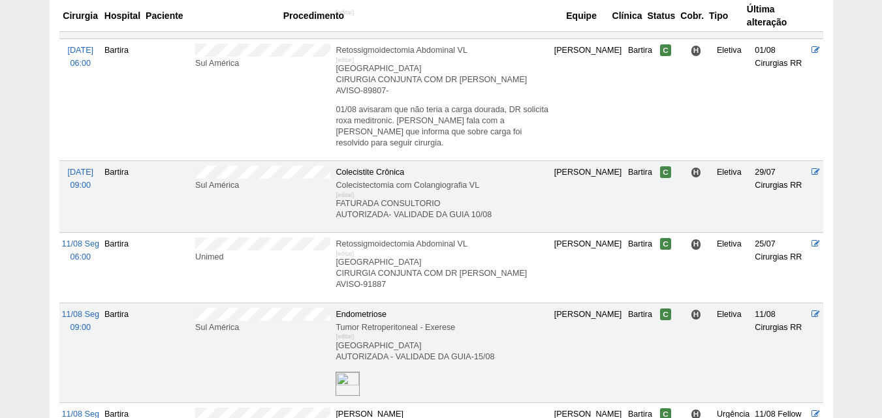
scroll to position [300, 0]
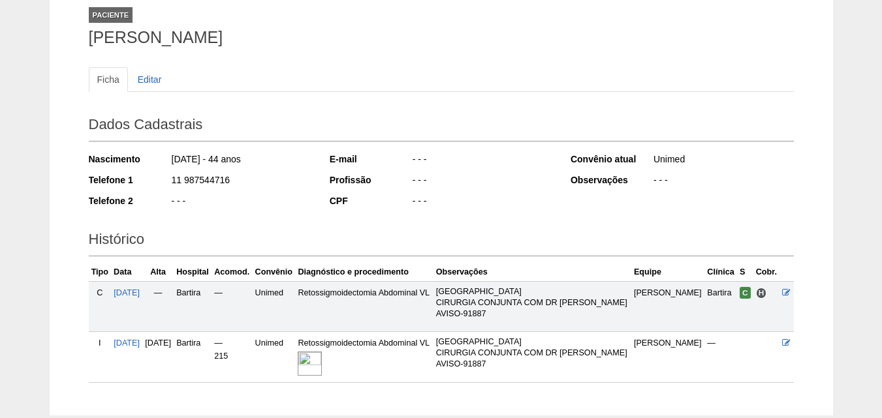
scroll to position [159, 0]
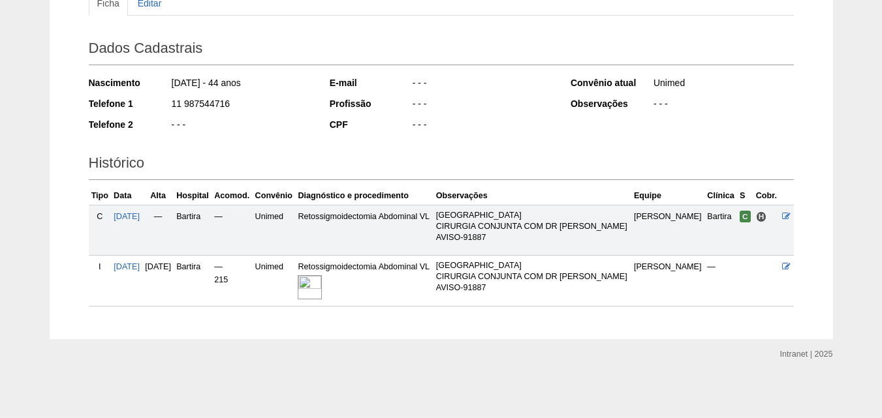
click at [322, 286] on img at bounding box center [310, 287] width 24 height 24
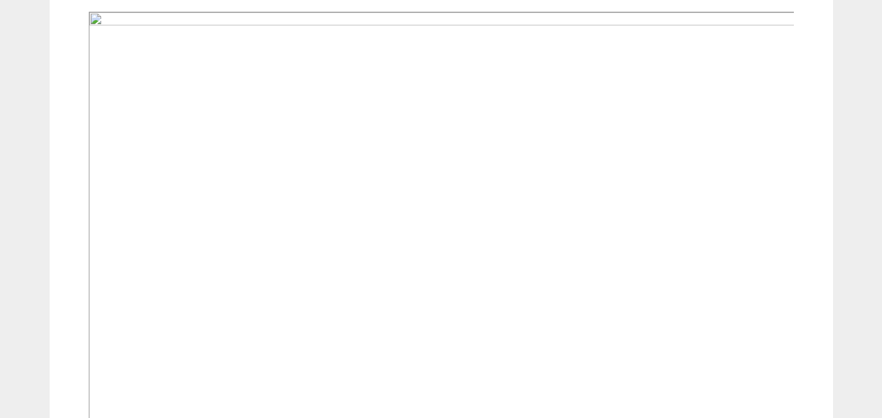
drag, startPoint x: 356, startPoint y: 271, endPoint x: 356, endPoint y: 281, distance: 9.8
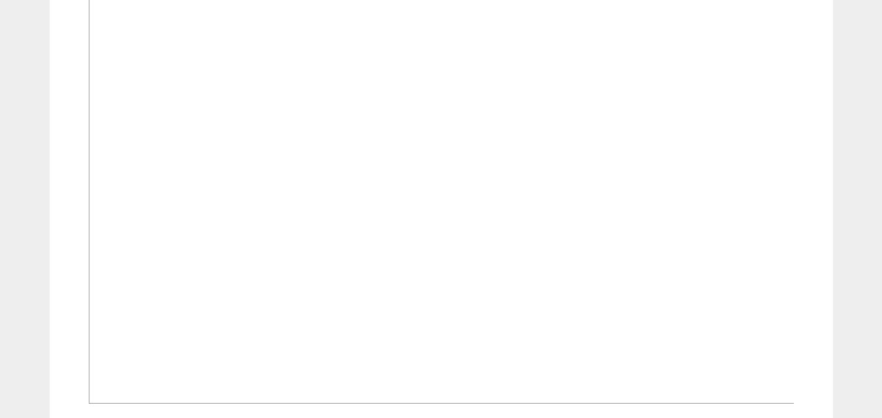
drag, startPoint x: 356, startPoint y: 281, endPoint x: 0, endPoint y: 274, distance: 355.7
click at [0, 274] on div "Internação Internação de ANA CRISTINA ALVES OLIVEIRA Ver Editar Internação: 11/…" at bounding box center [441, 10] width 882 height 930
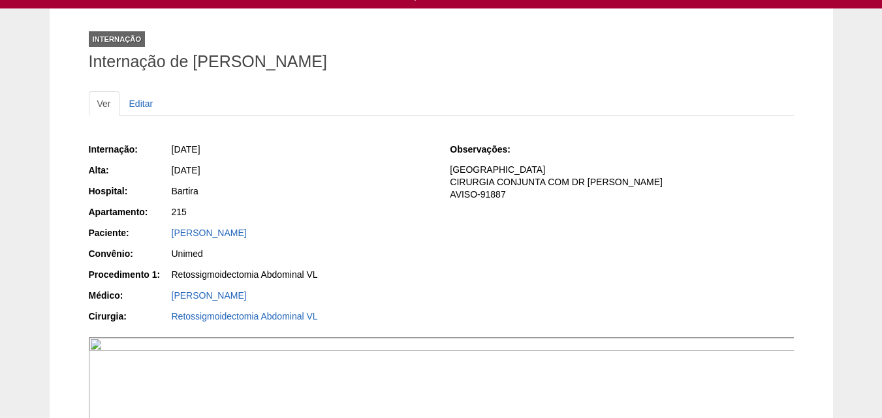
scroll to position [0, 0]
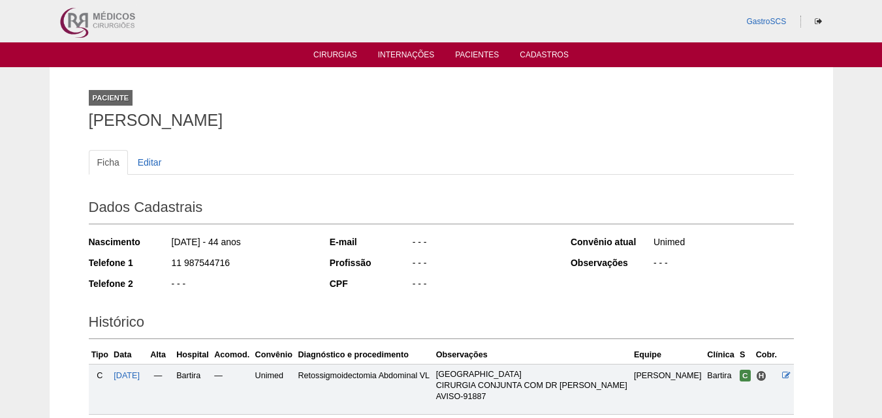
scroll to position [159, 0]
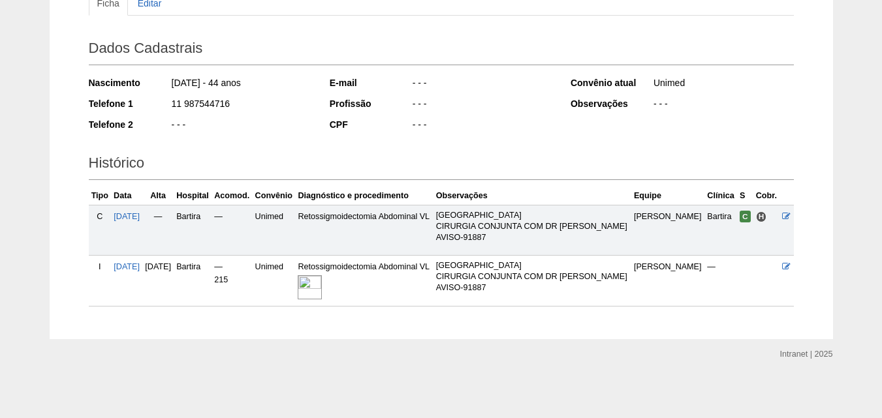
click at [322, 285] on img at bounding box center [310, 287] width 24 height 24
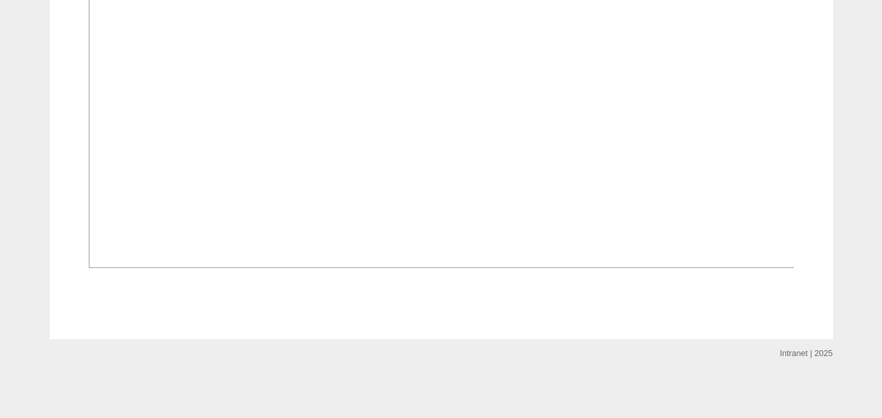
scroll to position [914, 0]
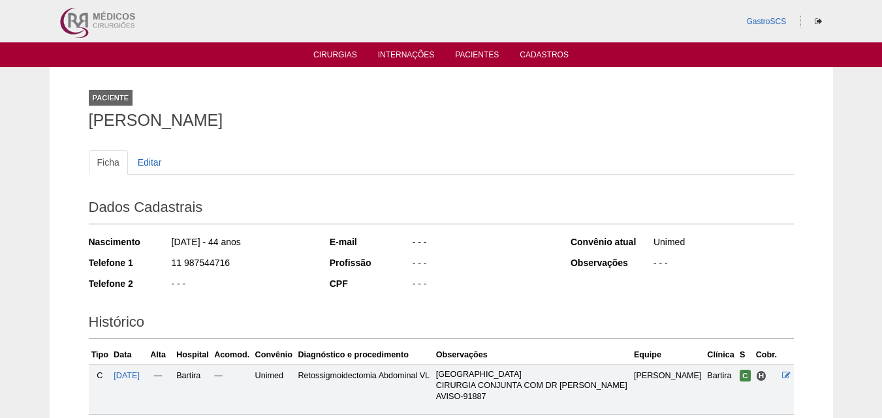
scroll to position [159, 0]
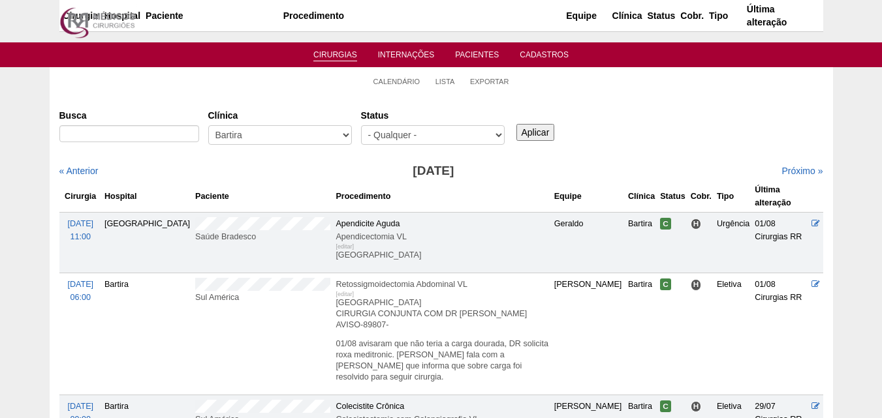
scroll to position [300, 0]
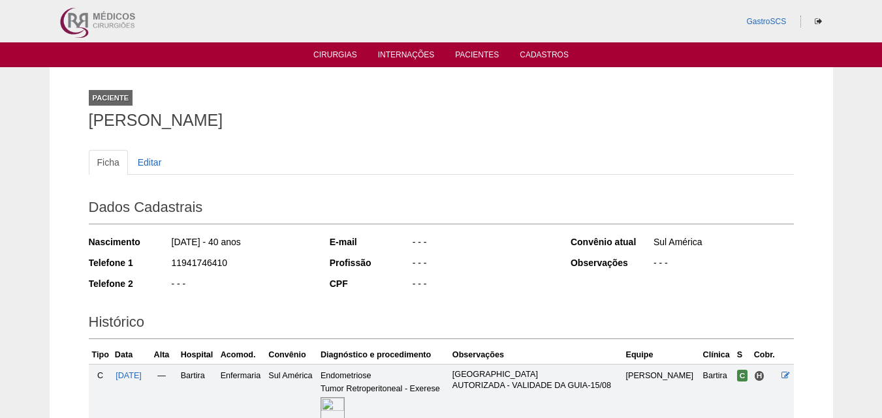
scroll to position [186, 0]
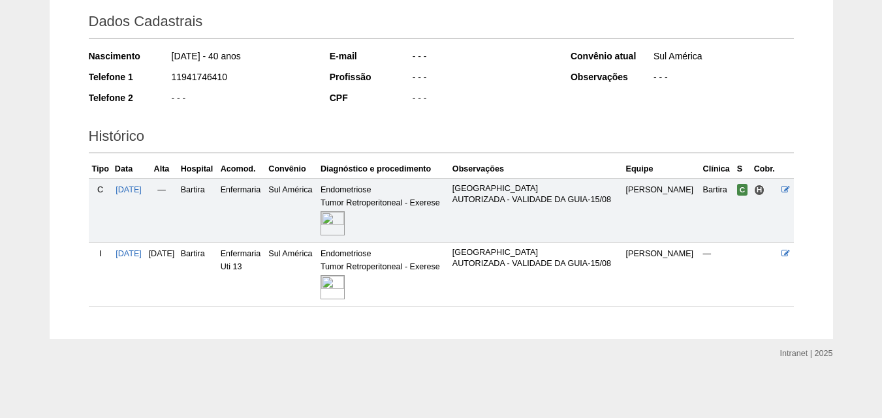
click at [345, 290] on img at bounding box center [332, 287] width 24 height 24
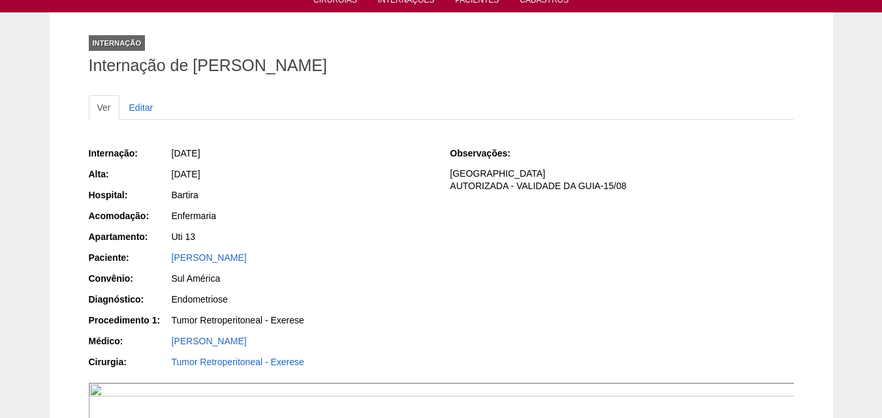
drag, startPoint x: 0, startPoint y: 0, endPoint x: 356, endPoint y: 292, distance: 460.0
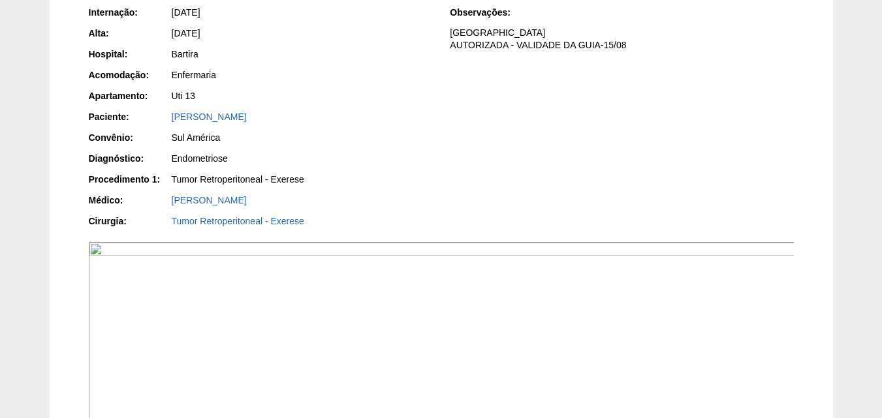
drag, startPoint x: 356, startPoint y: 292, endPoint x: 632, endPoint y: 177, distance: 299.0
click at [640, 171] on div "Internação: 11/08/2025 Alta: 19/08/2025 Hospital: Bartira Acomodação: Enfermari…" at bounding box center [441, 118] width 705 height 234
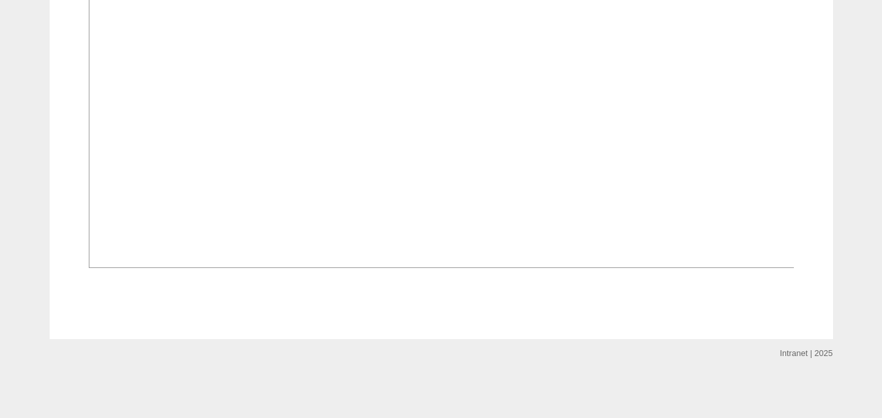
scroll to position [1111, 0]
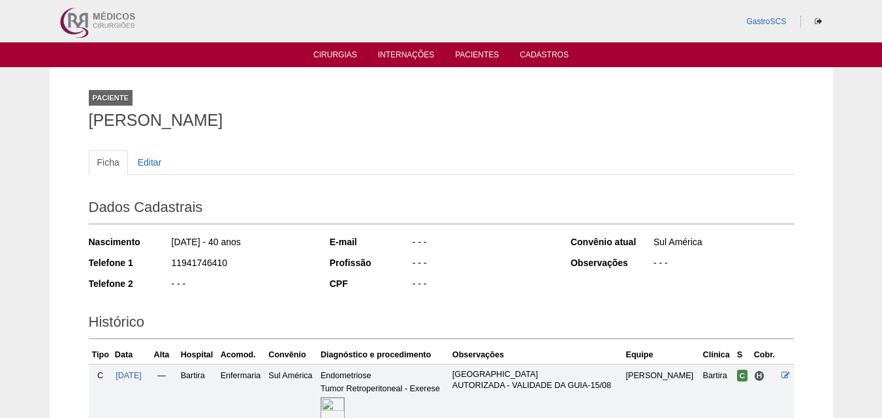
scroll to position [186, 0]
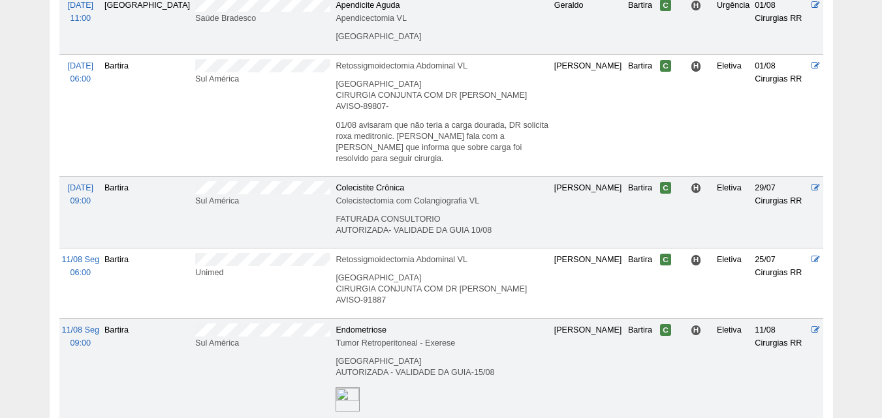
scroll to position [365, 0]
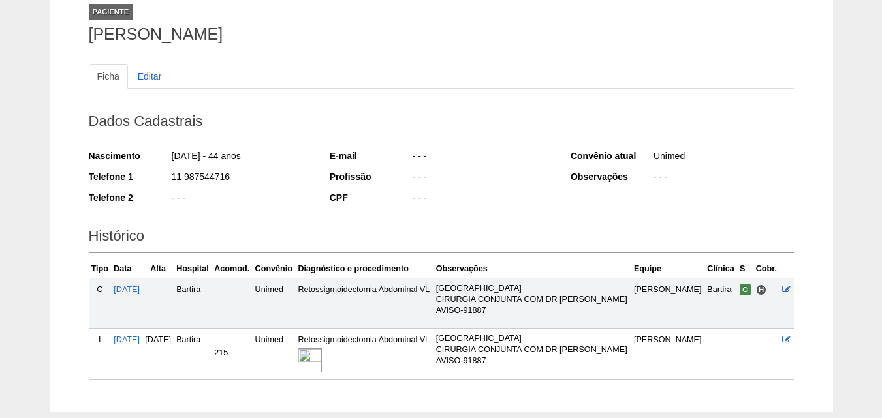
scroll to position [159, 0]
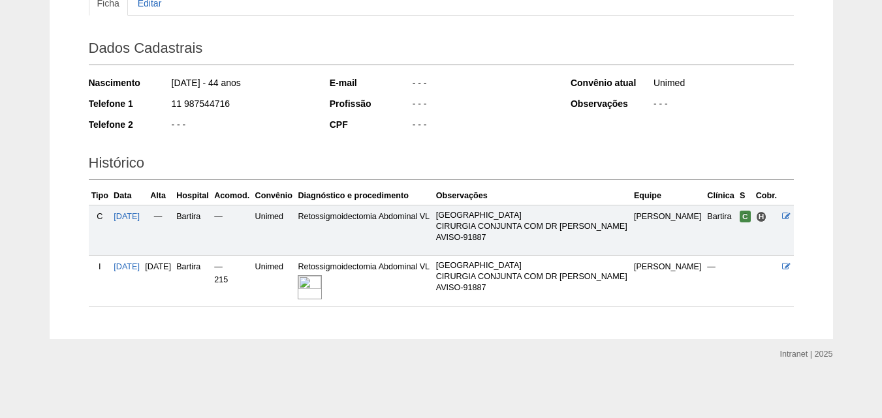
drag, startPoint x: 346, startPoint y: 202, endPoint x: 0, endPoint y: 226, distance: 346.7
click at [0, 226] on div "Paciente [PERSON_NAME] Ficha Editar Dados Cadastrais Nascimento [DATE] - 44 ano…" at bounding box center [441, 123] width 882 height 431
click at [322, 291] on img at bounding box center [310, 287] width 24 height 24
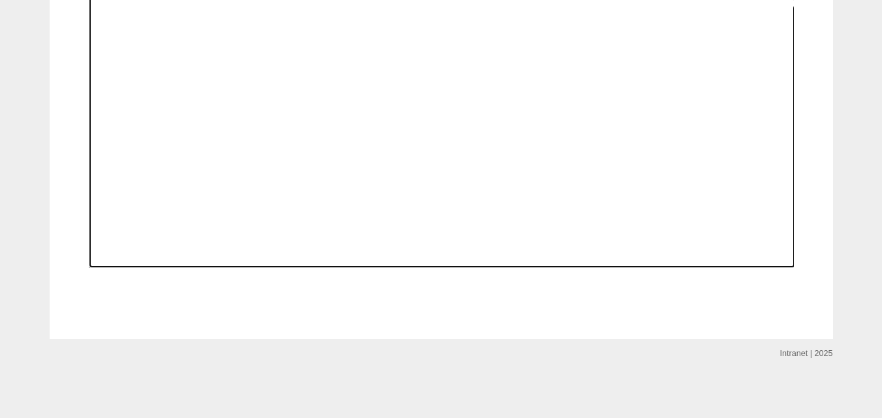
scroll to position [848, 0]
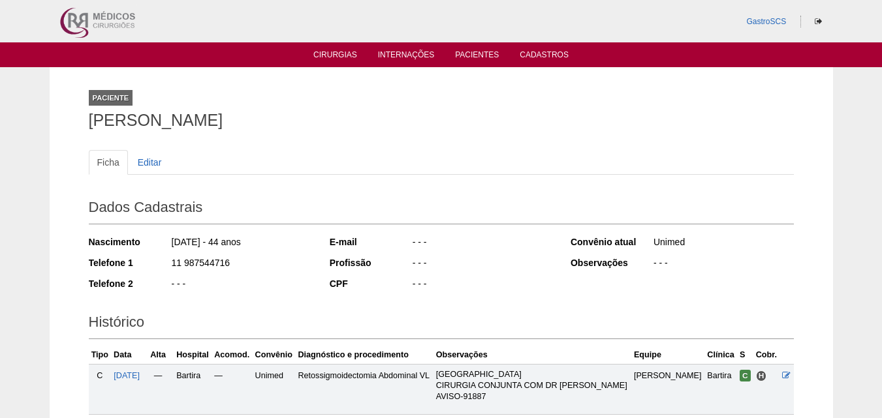
scroll to position [159, 0]
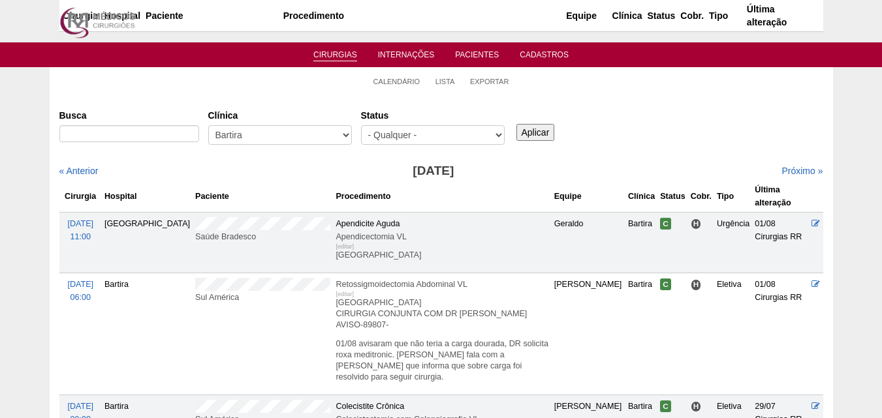
scroll to position [365, 0]
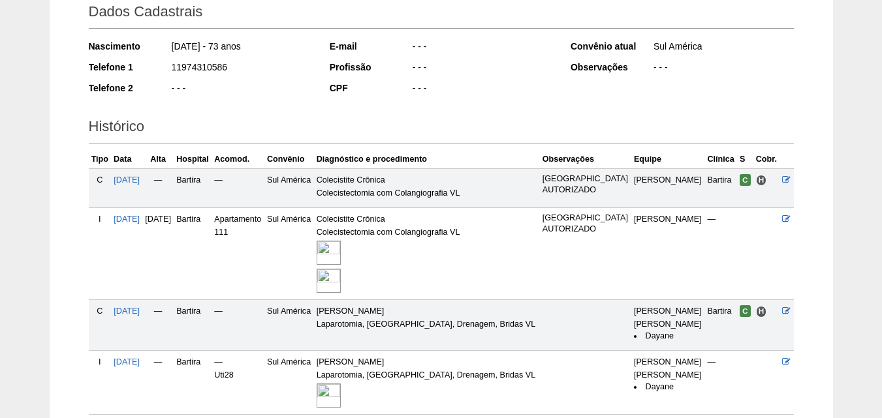
scroll to position [304, 0]
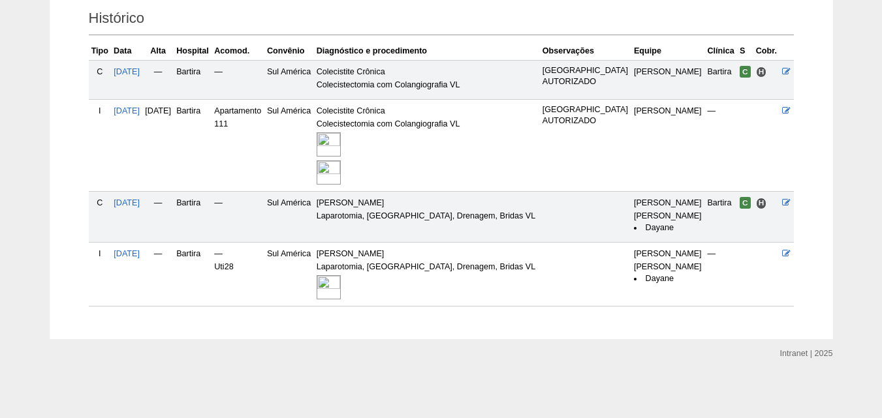
click at [341, 141] on img at bounding box center [328, 144] width 24 height 24
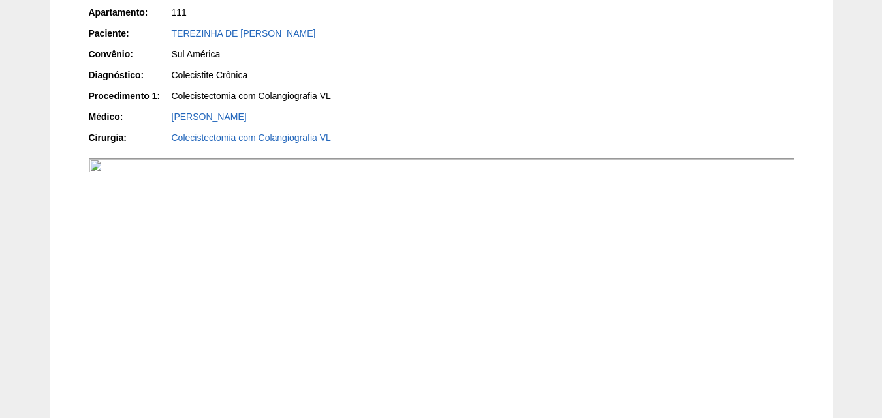
scroll to position [457, 0]
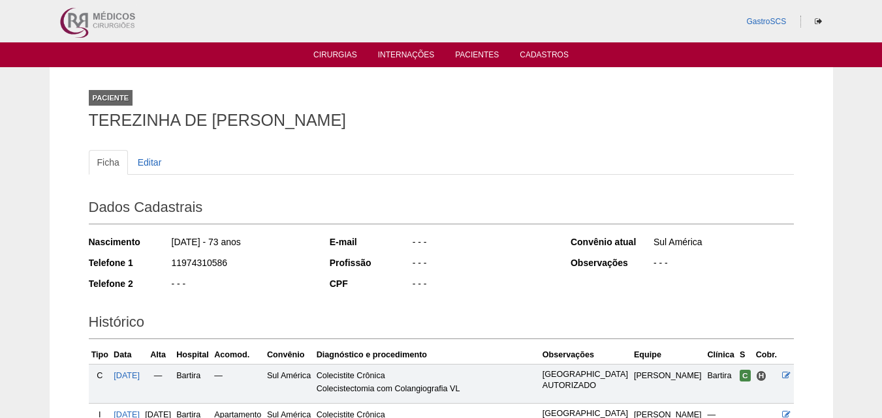
scroll to position [304, 0]
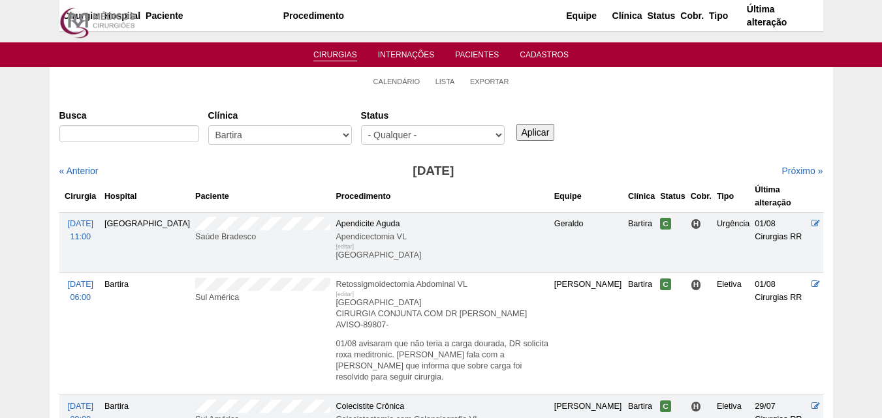
scroll to position [365, 0]
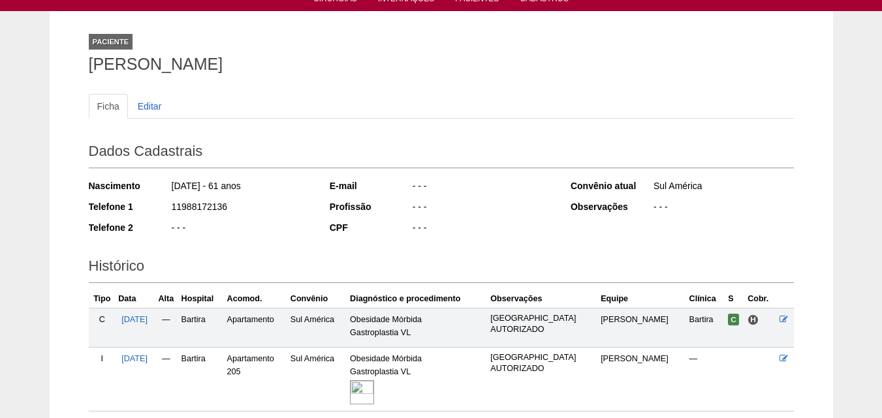
scroll to position [131, 0]
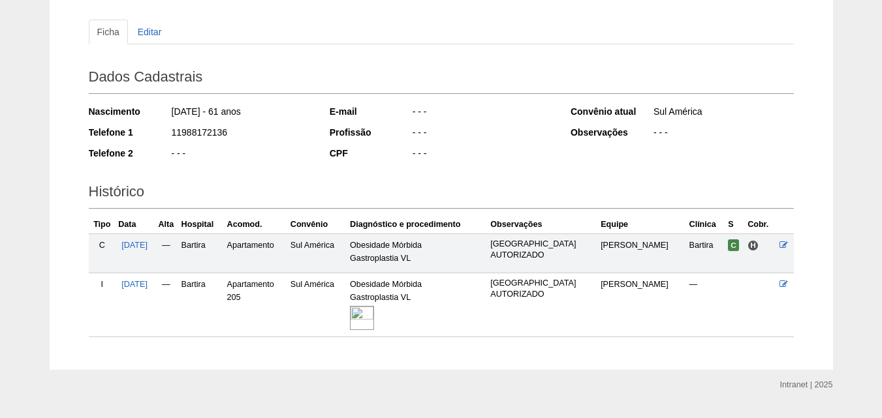
click at [374, 319] on img at bounding box center [362, 318] width 24 height 24
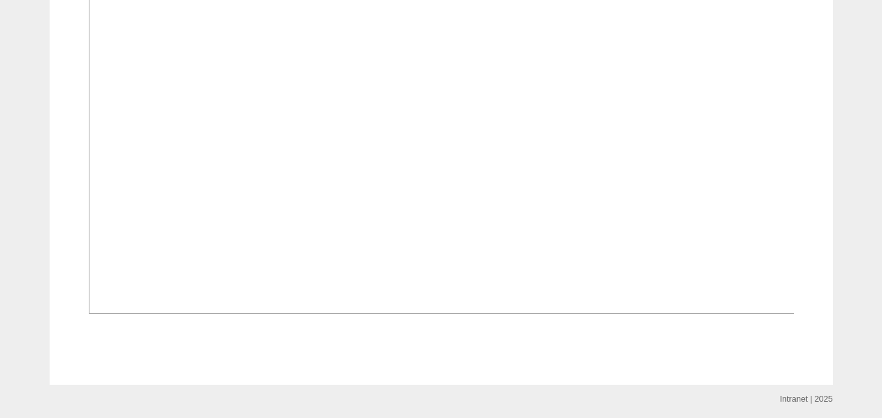
scroll to position [502, 0]
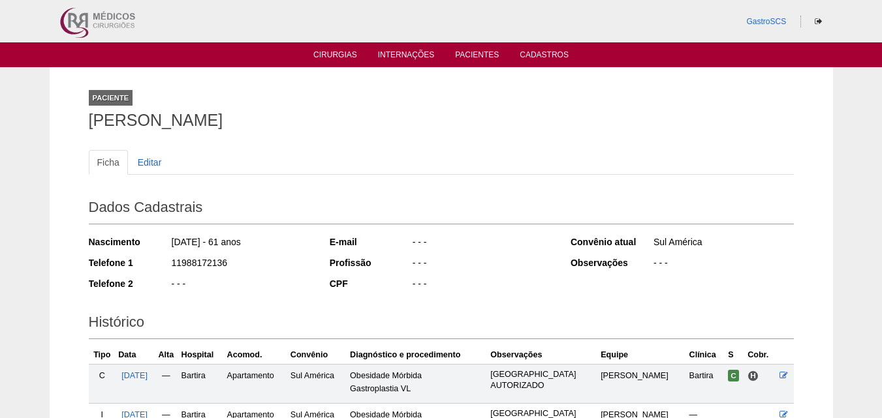
scroll to position [131, 0]
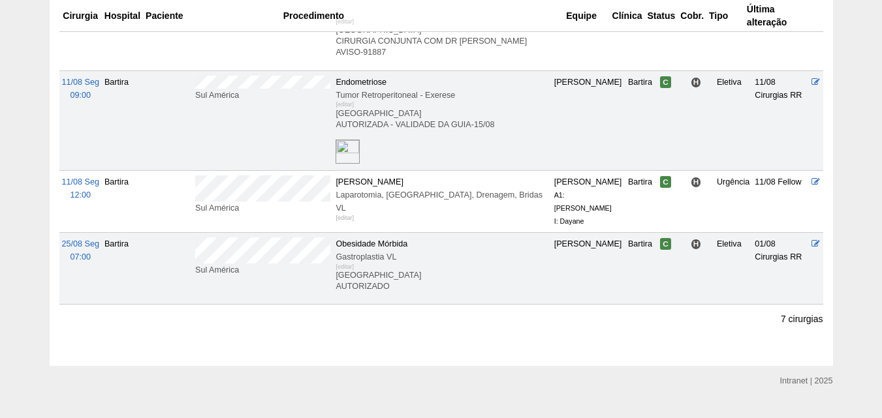
scroll to position [495, 0]
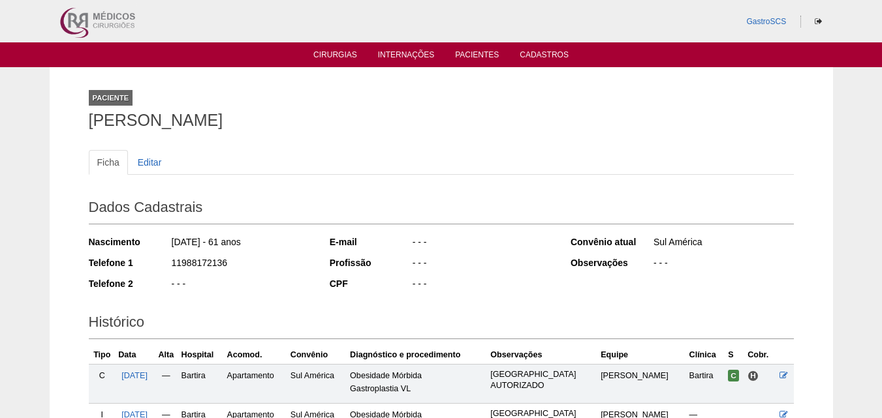
scroll to position [161, 0]
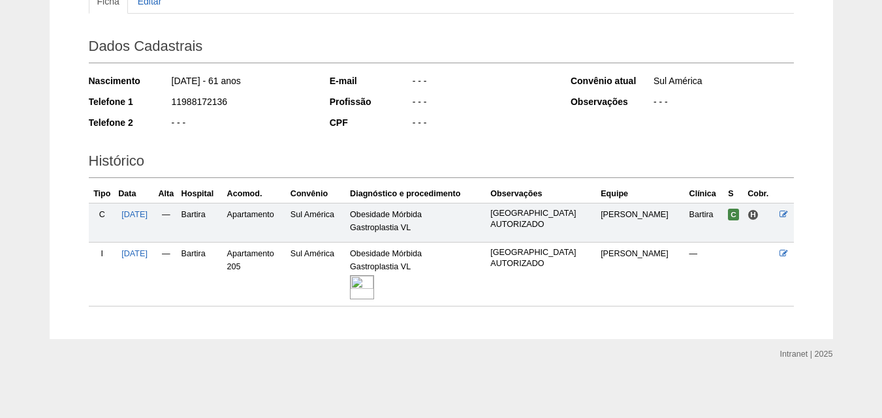
click at [374, 287] on img at bounding box center [362, 287] width 24 height 24
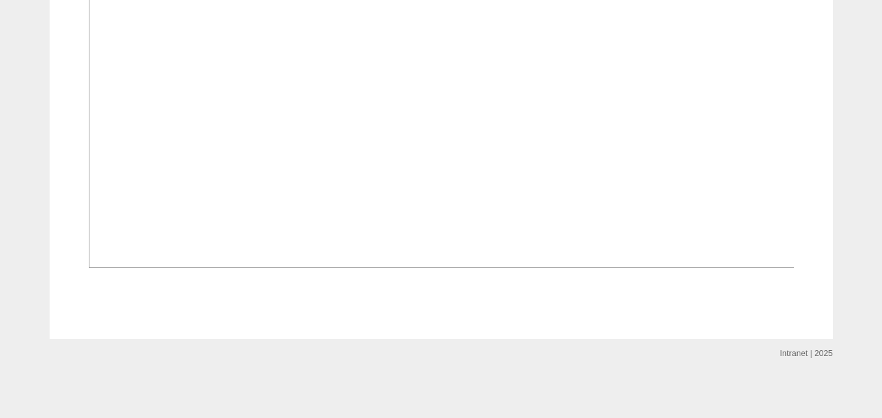
scroll to position [829, 0]
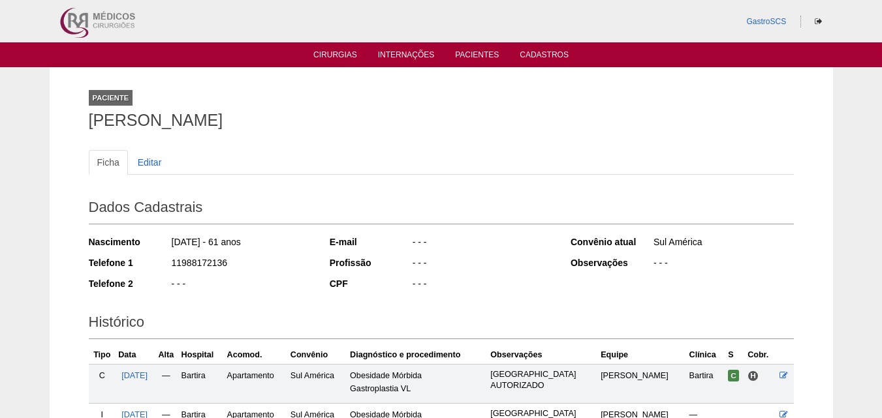
scroll to position [161, 0]
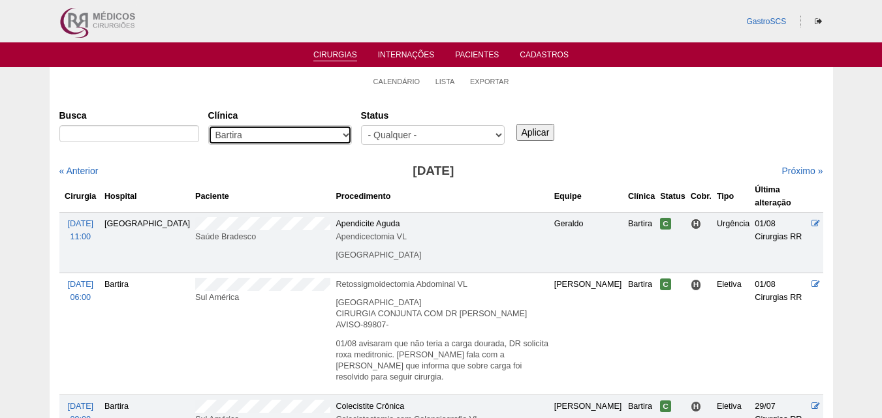
click at [245, 131] on select "- Qualquer - 6R Alphaville Assunção Bartira Brasil Christovão da Gama Cruz Azul…" at bounding box center [280, 135] width 144 height 20
select select "37"
click at [208, 125] on select "- Qualquer - 6R Alphaville Assunção Bartira Brasil Christovão da Gama Cruz Azul…" at bounding box center [280, 135] width 144 height 20
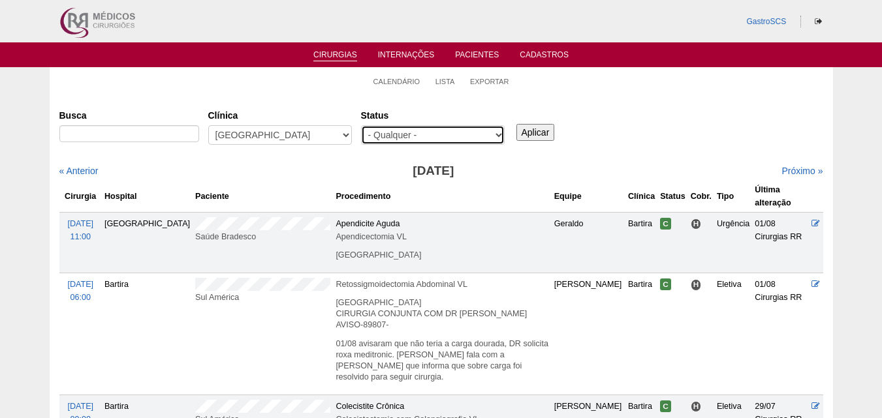
click at [459, 138] on select "- Qualquer - Reservada Confirmada Suspensa Cancelada" at bounding box center [433, 135] width 144 height 20
select select "conf"
click at [361, 125] on select "- Qualquer - Reservada Confirmada Suspensa Cancelada" at bounding box center [433, 135] width 144 height 20
click at [536, 134] on input "Aplicar" at bounding box center [535, 132] width 39 height 17
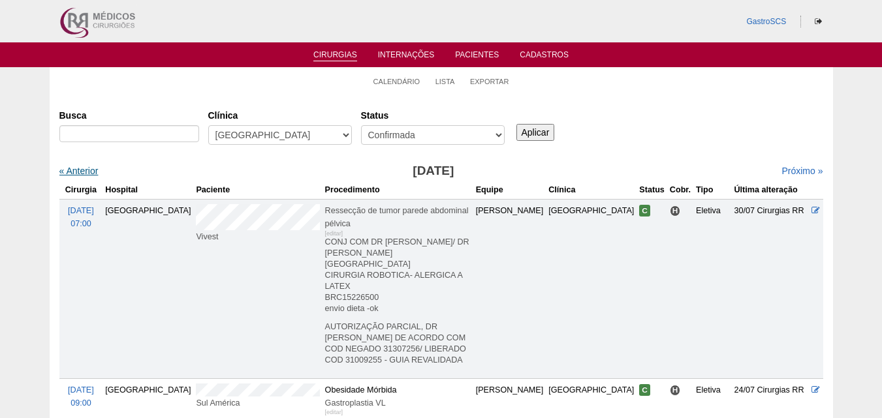
click at [69, 175] on link "« Anterior" at bounding box center [78, 171] width 39 height 10
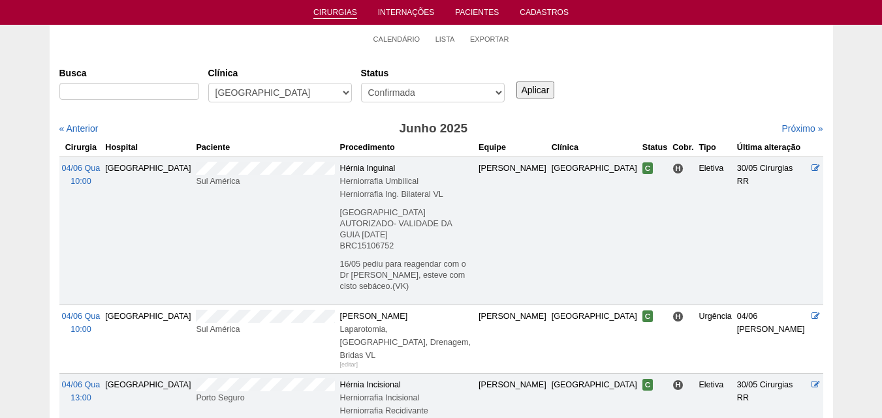
scroll to position [33, 0]
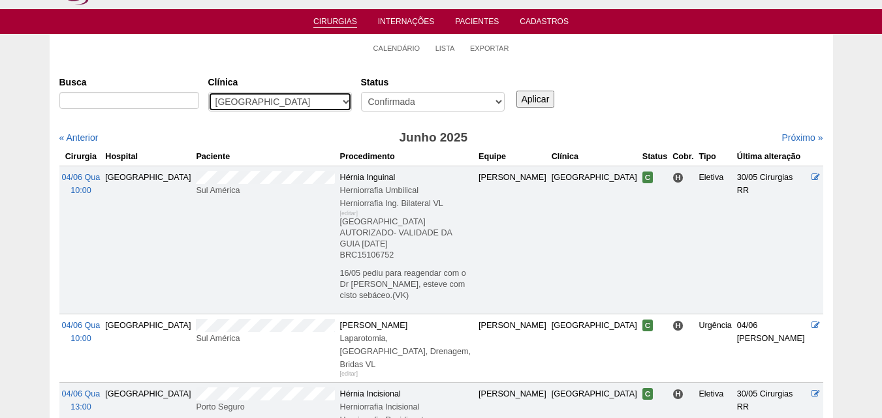
click at [283, 100] on select "- Qualquer - 6R Alphaville Assunção Bartira Brasil Christovão da Gama Cruz Azul…" at bounding box center [280, 102] width 144 height 20
